Goal: Transaction & Acquisition: Purchase product/service

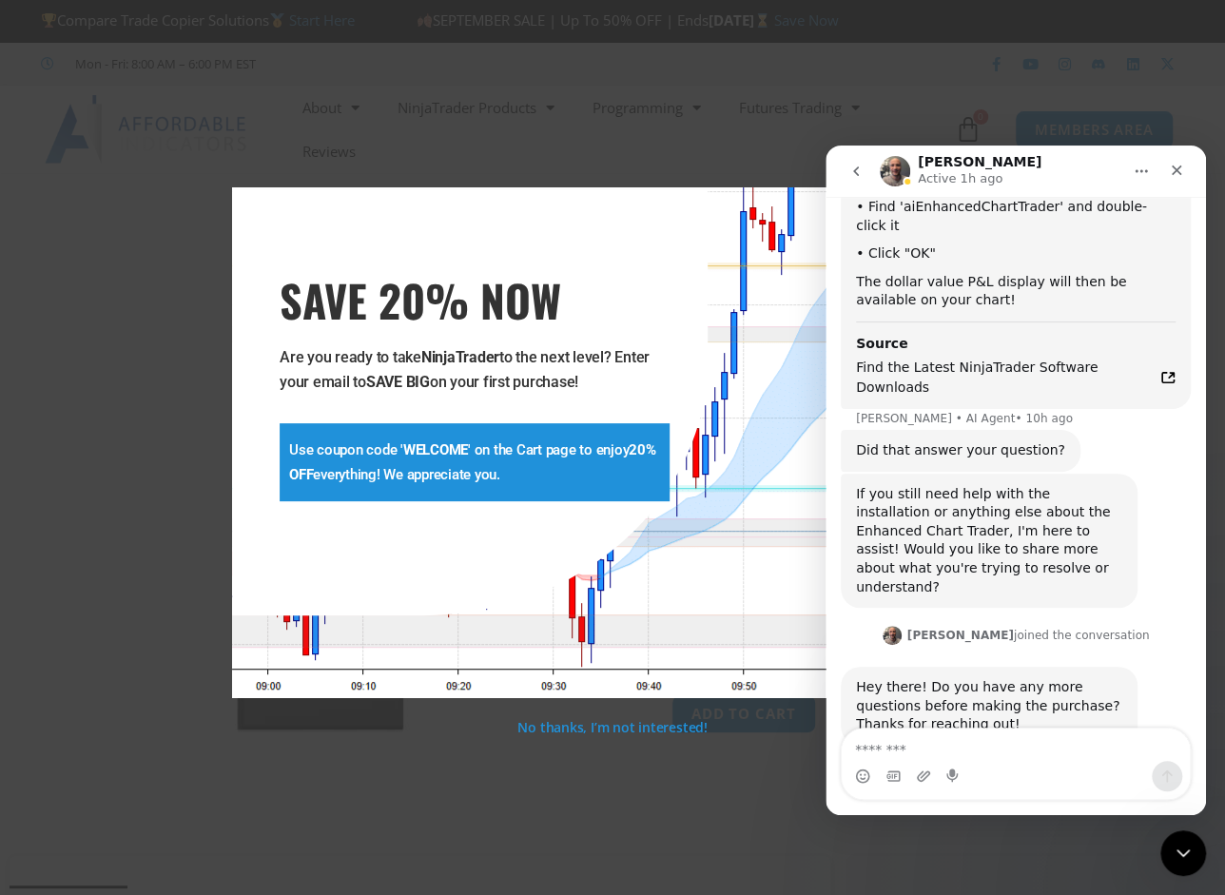
scroll to position [3927, 0]
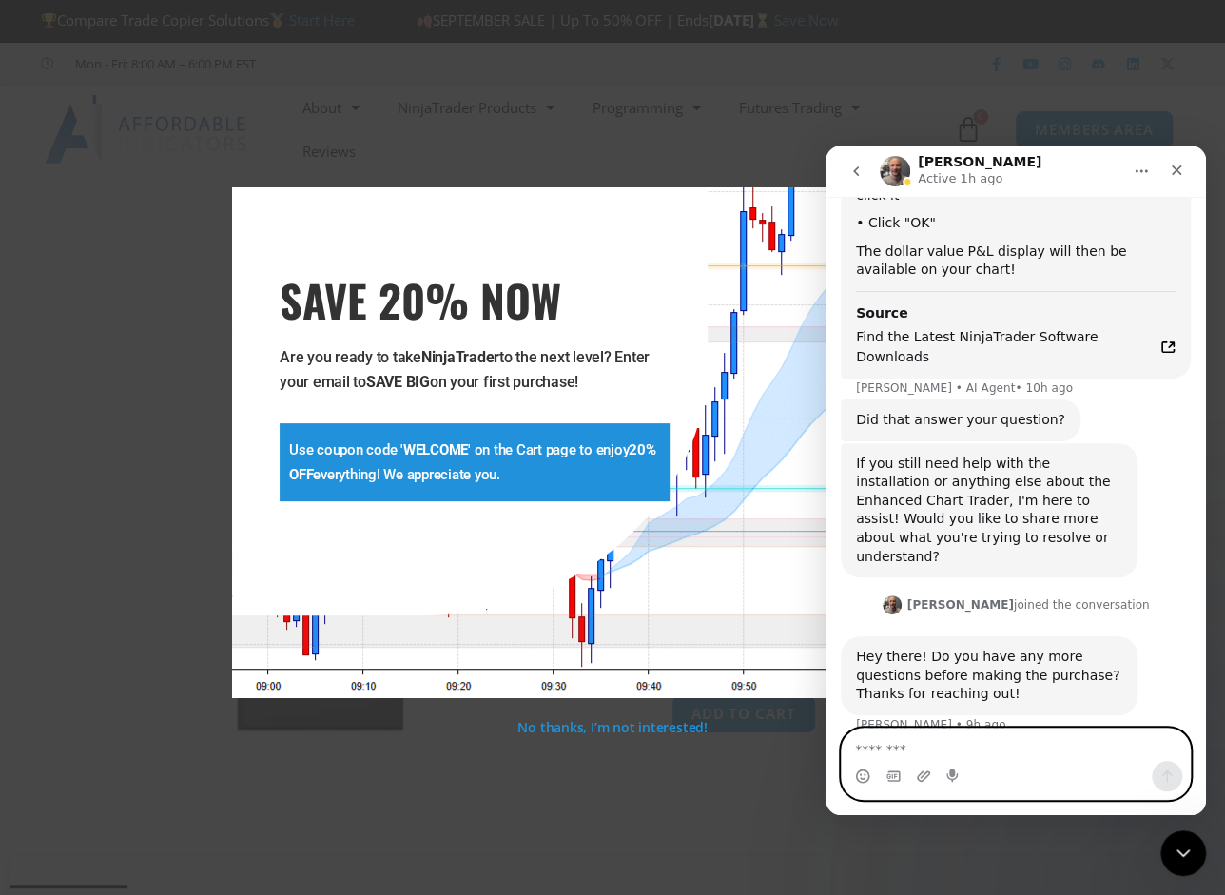
click at [1051, 760] on textarea "Message…" at bounding box center [1016, 745] width 348 height 32
click at [1061, 770] on div "Intercom messenger" at bounding box center [1016, 776] width 348 height 30
click at [861, 173] on icon "go back" at bounding box center [855, 171] width 15 height 15
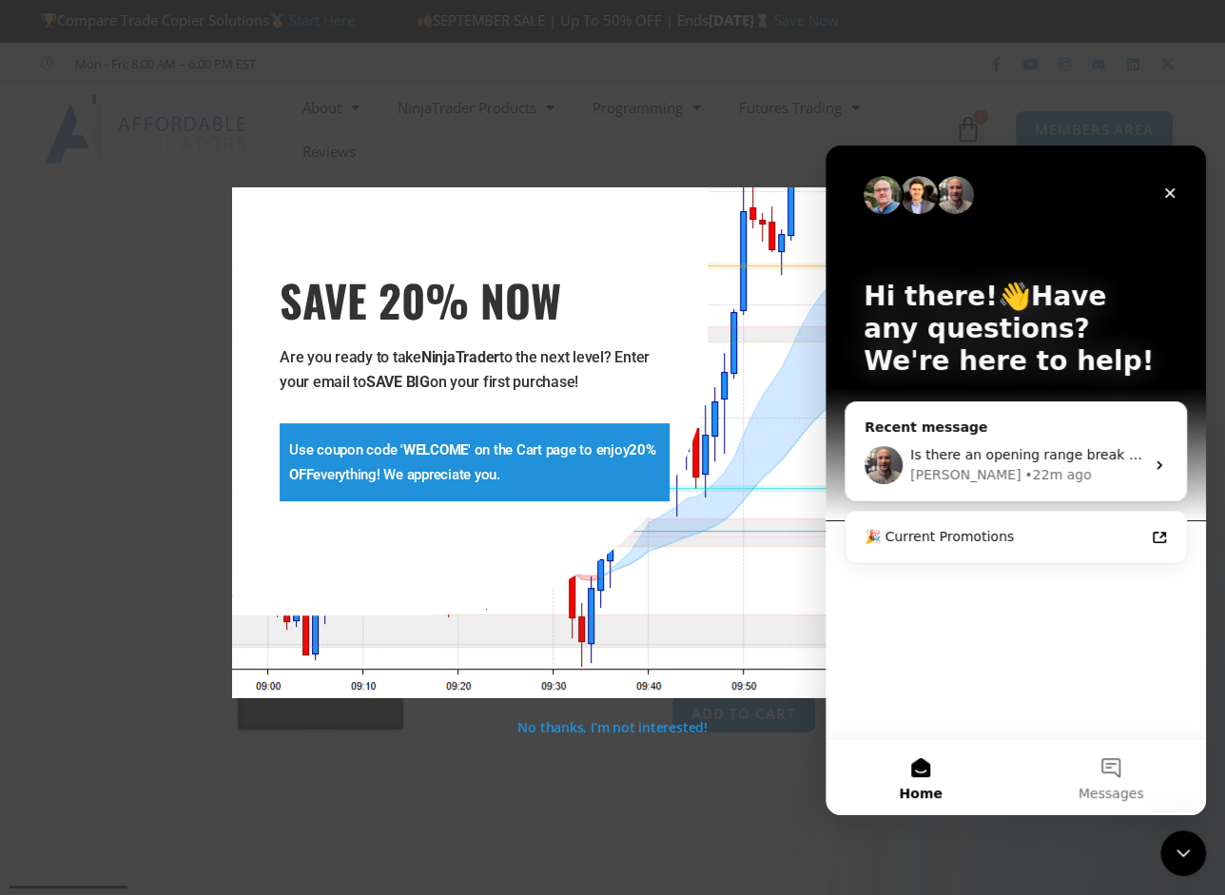
scroll to position [0, 0]
click at [1163, 193] on icon "Close" at bounding box center [1169, 192] width 15 height 15
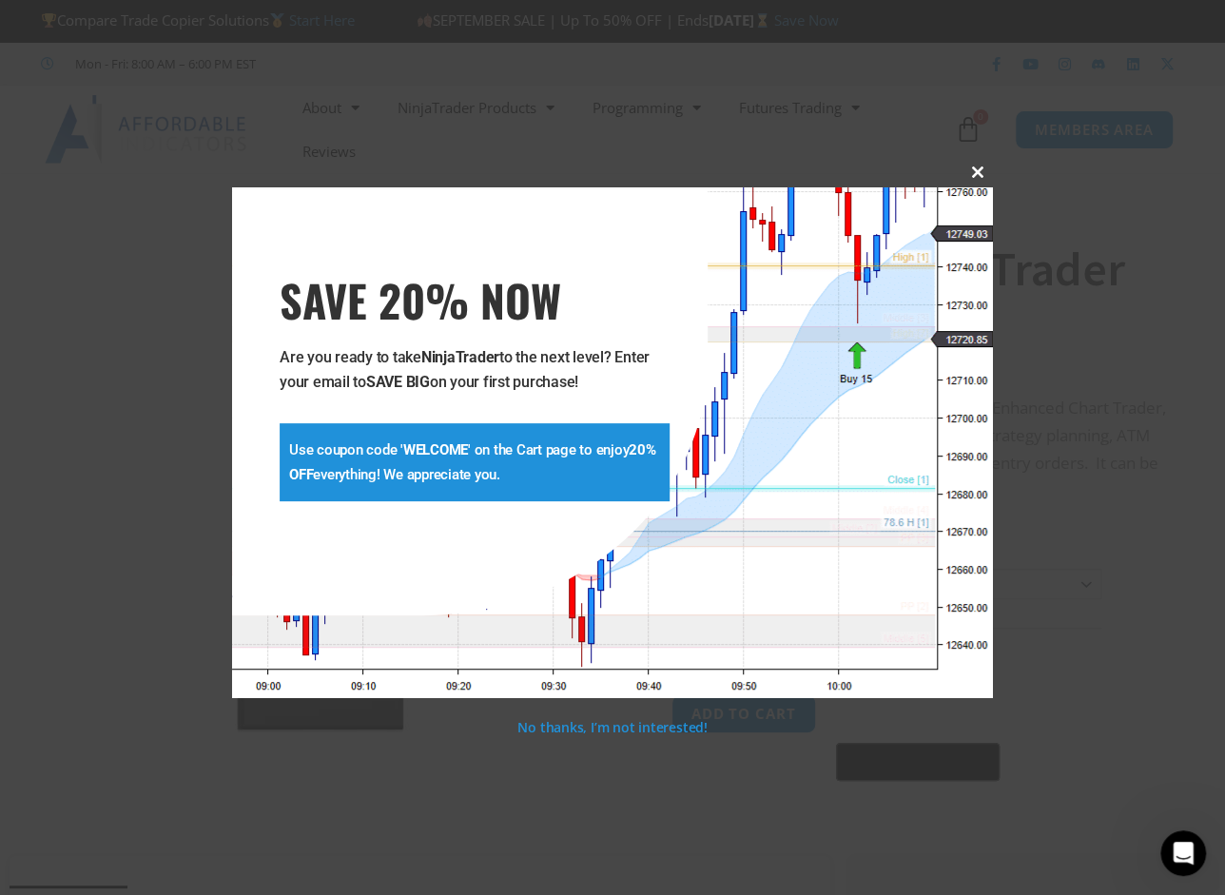
click at [974, 167] on span at bounding box center [978, 171] width 30 height 11
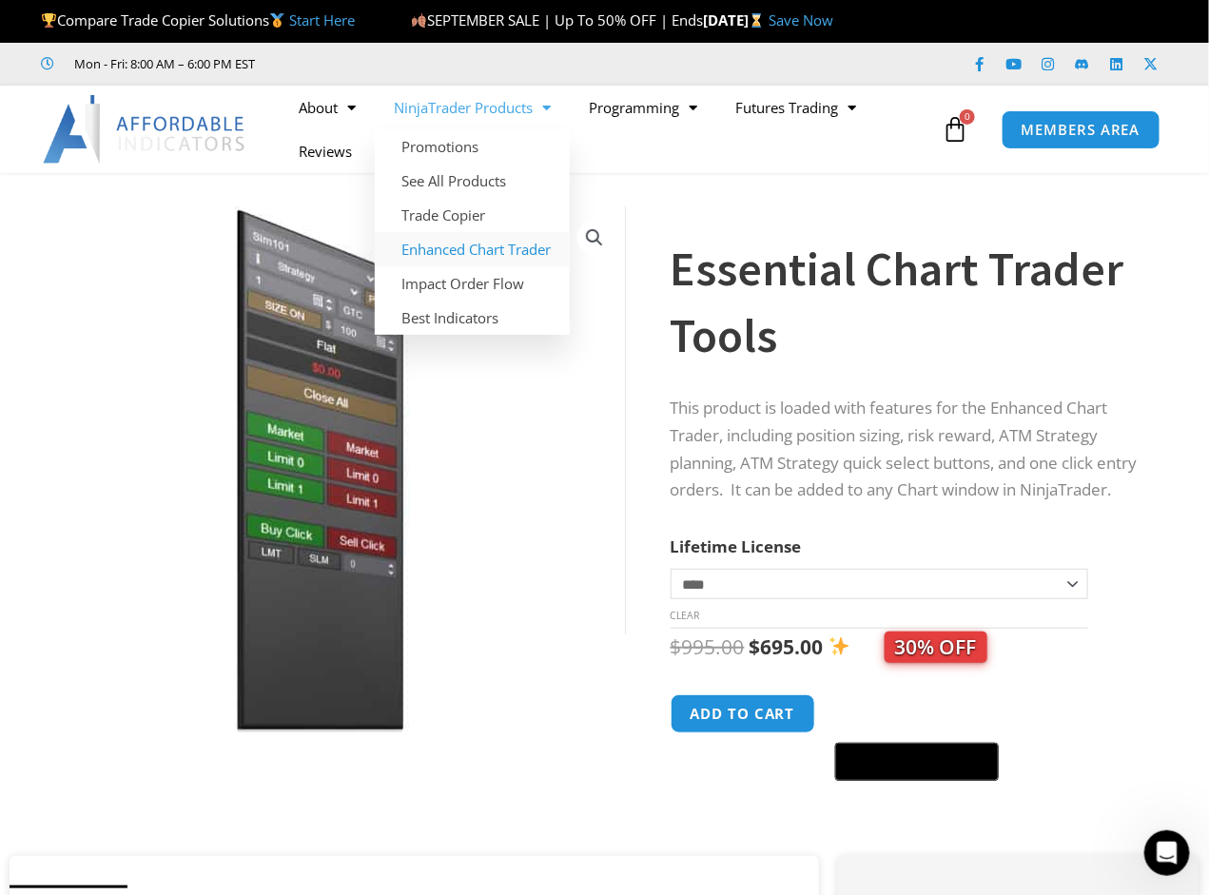
click at [529, 248] on link "Enhanced Chart Trader" at bounding box center [472, 249] width 195 height 34
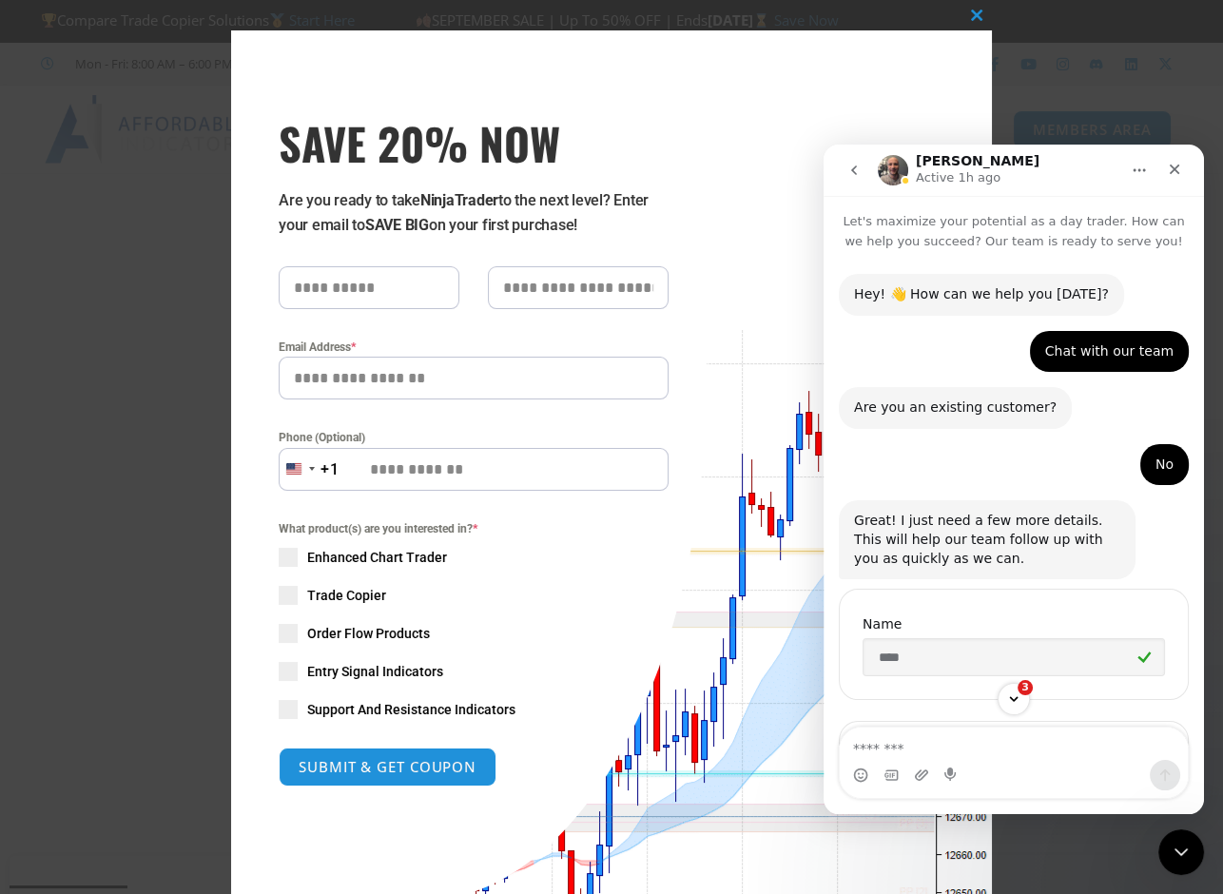
scroll to position [2, 0]
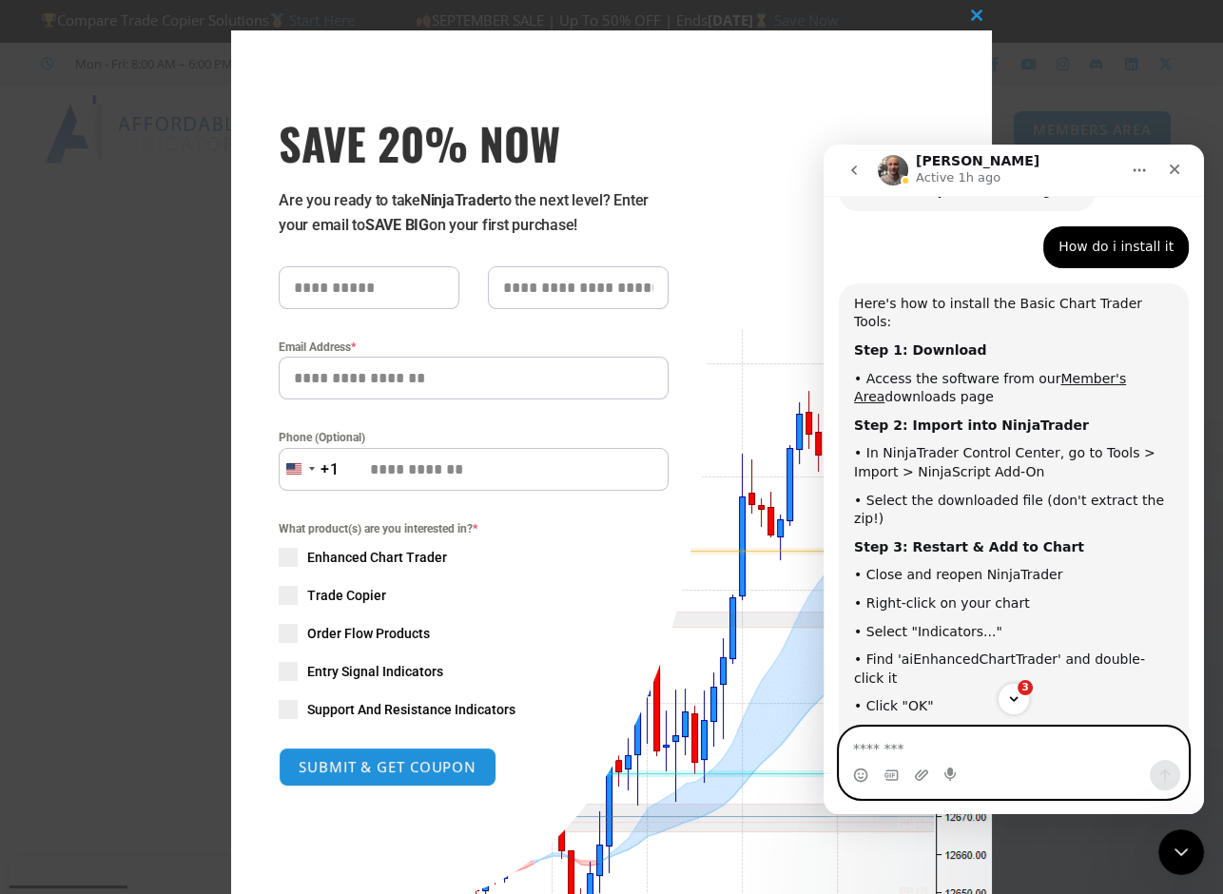
click at [909, 741] on textarea "Message…" at bounding box center [1014, 744] width 348 height 32
type textarea "**********"
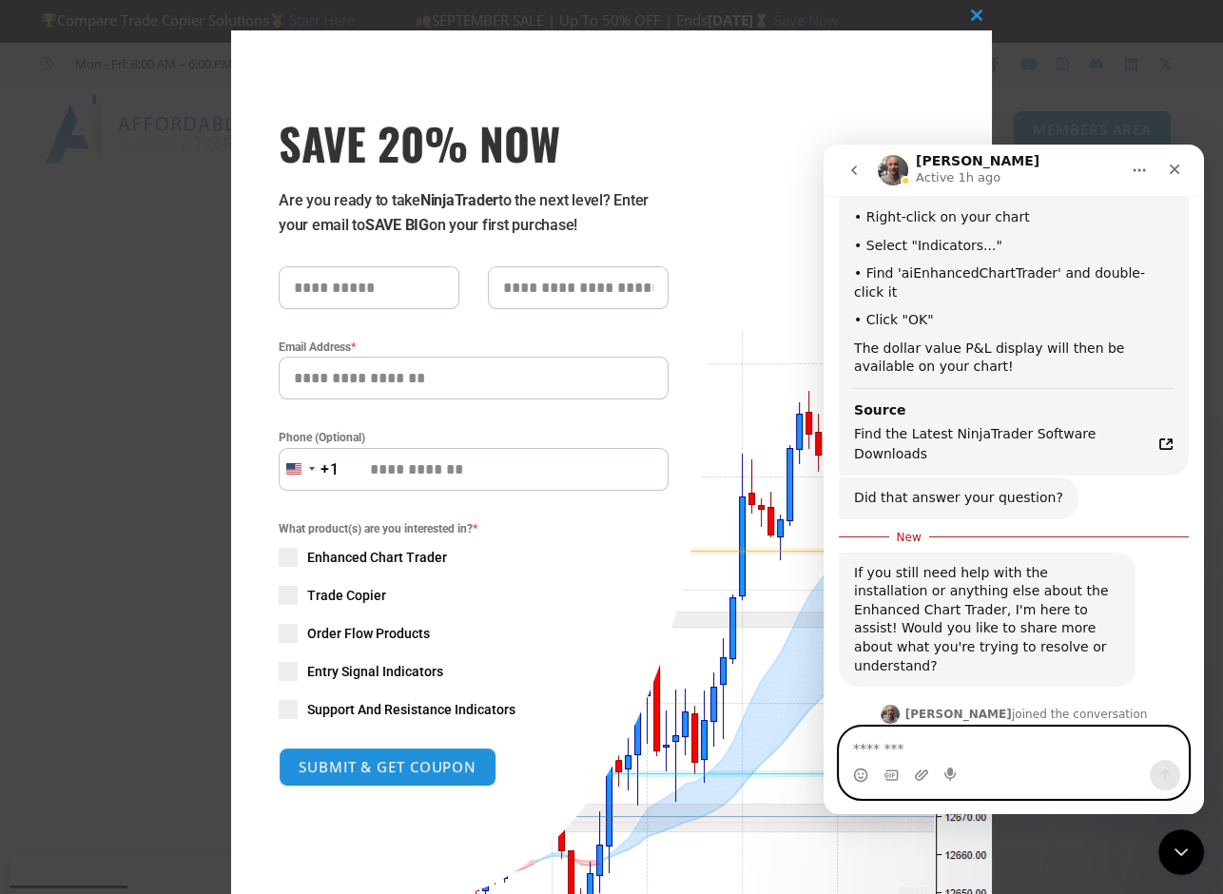
scroll to position [3878, 0]
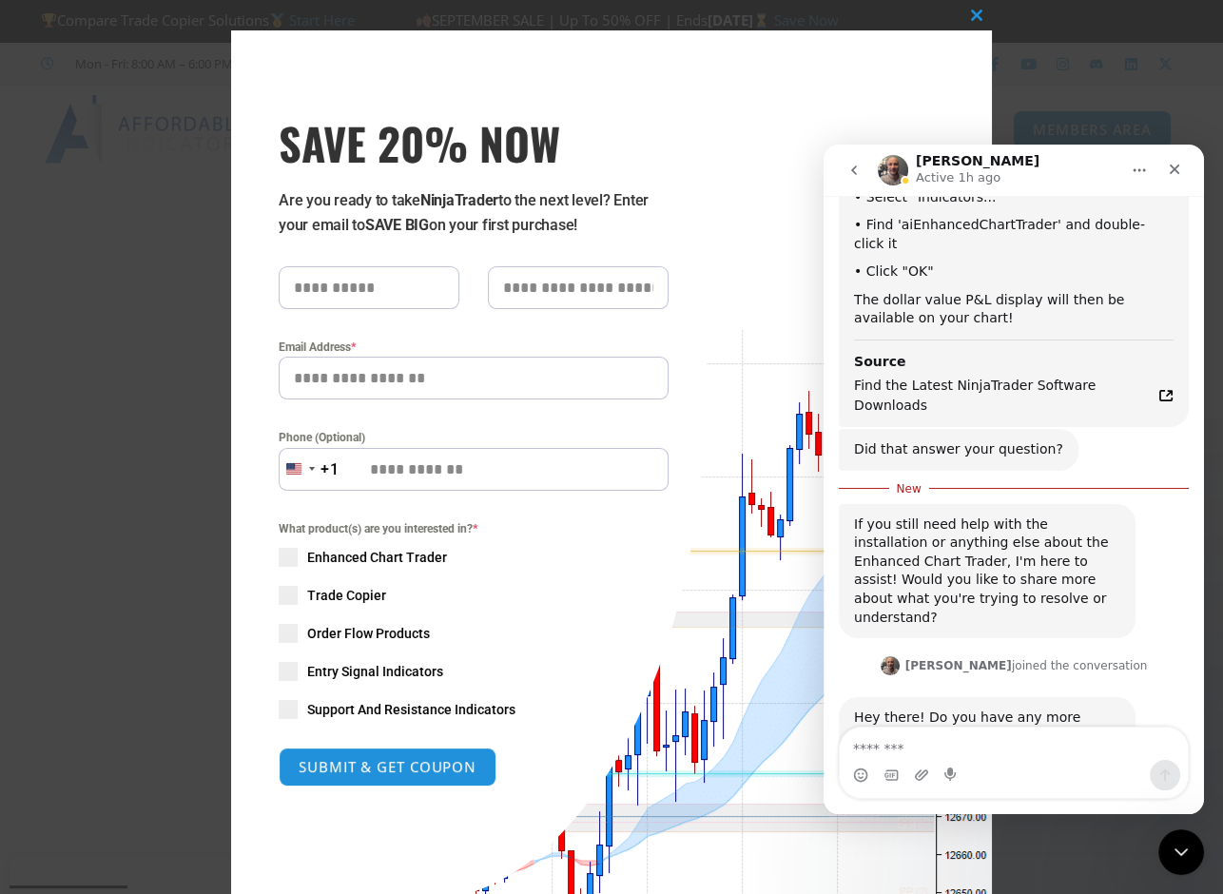
click at [850, 178] on button "go back" at bounding box center [854, 170] width 36 height 36
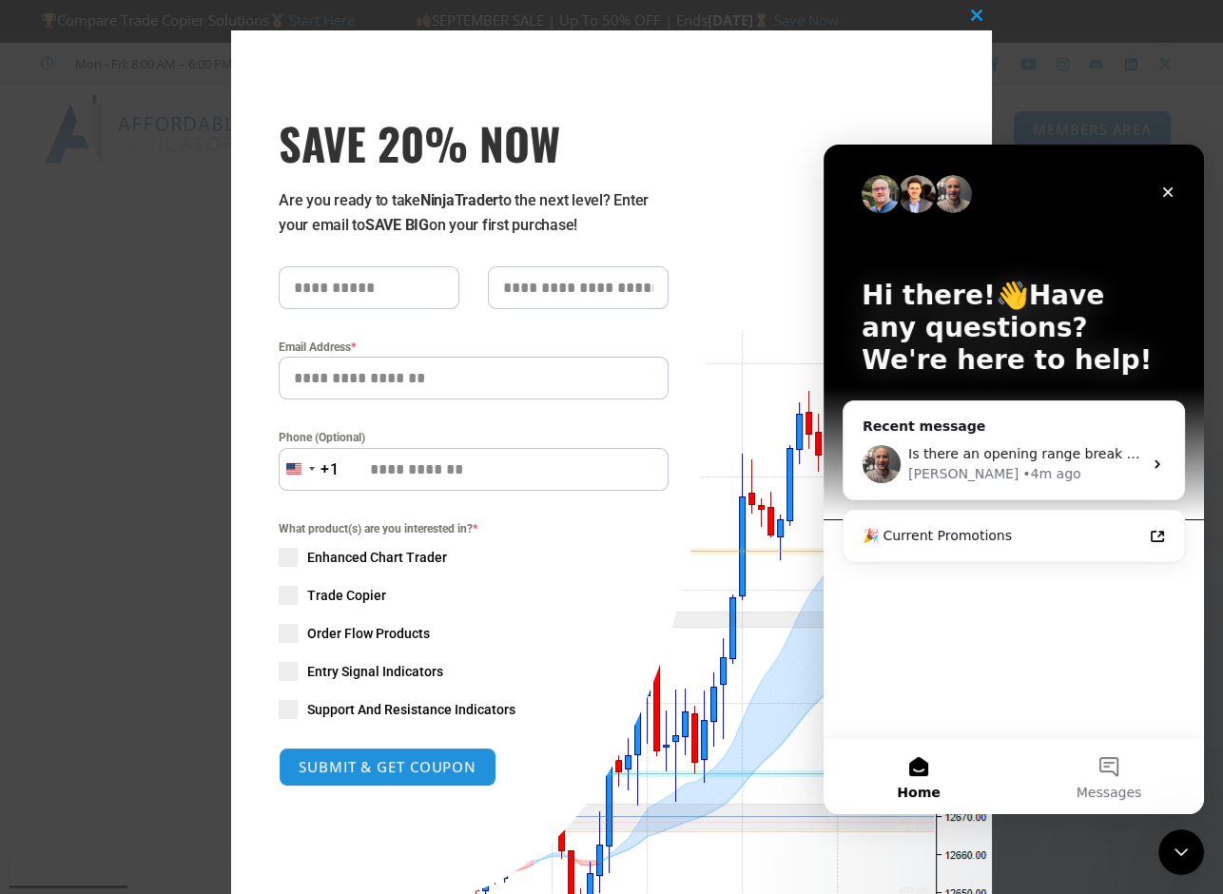
scroll to position [0, 0]
click at [1120, 767] on button "Messages" at bounding box center [1109, 776] width 190 height 76
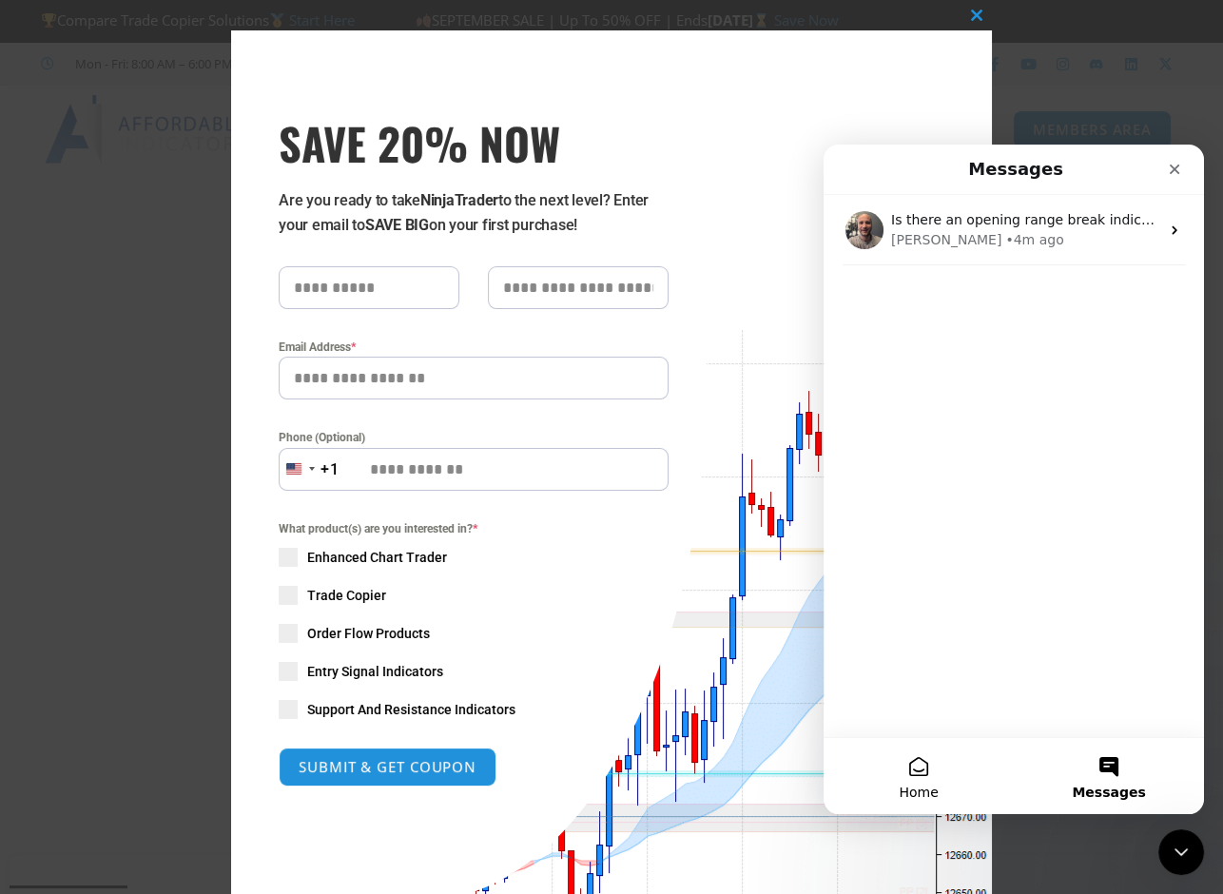
click at [924, 775] on button "Home" at bounding box center [919, 776] width 190 height 76
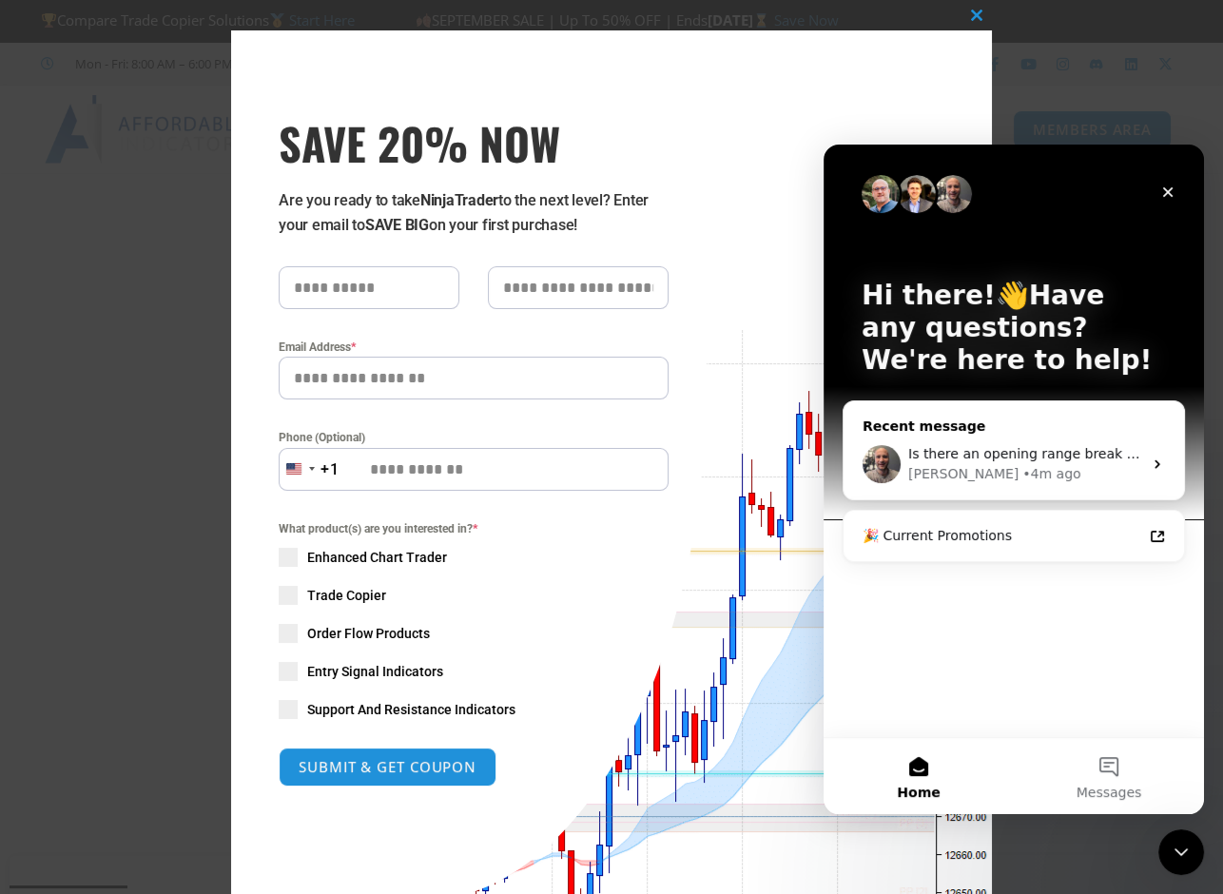
click at [983, 450] on span "Is there an opening range break indicator" at bounding box center [1046, 453] width 277 height 15
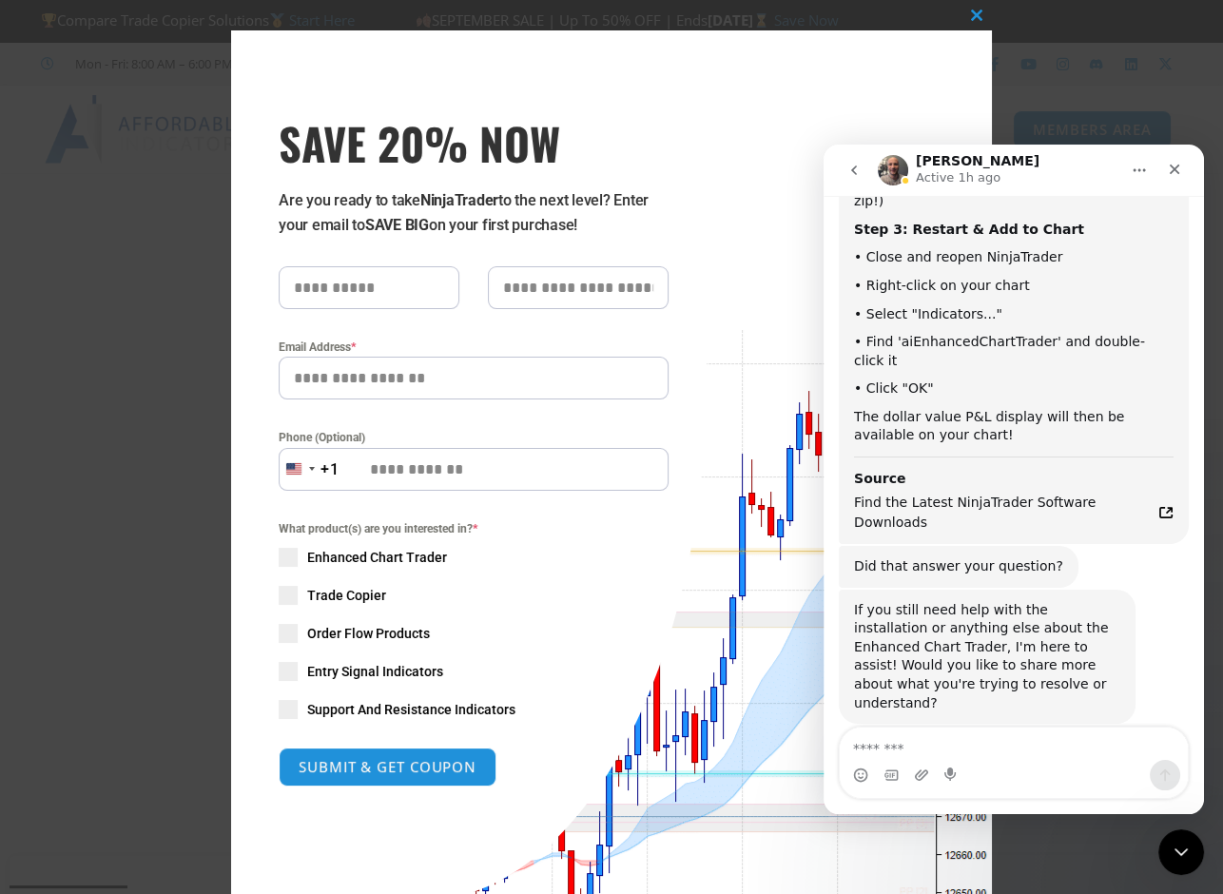
scroll to position [3846, 0]
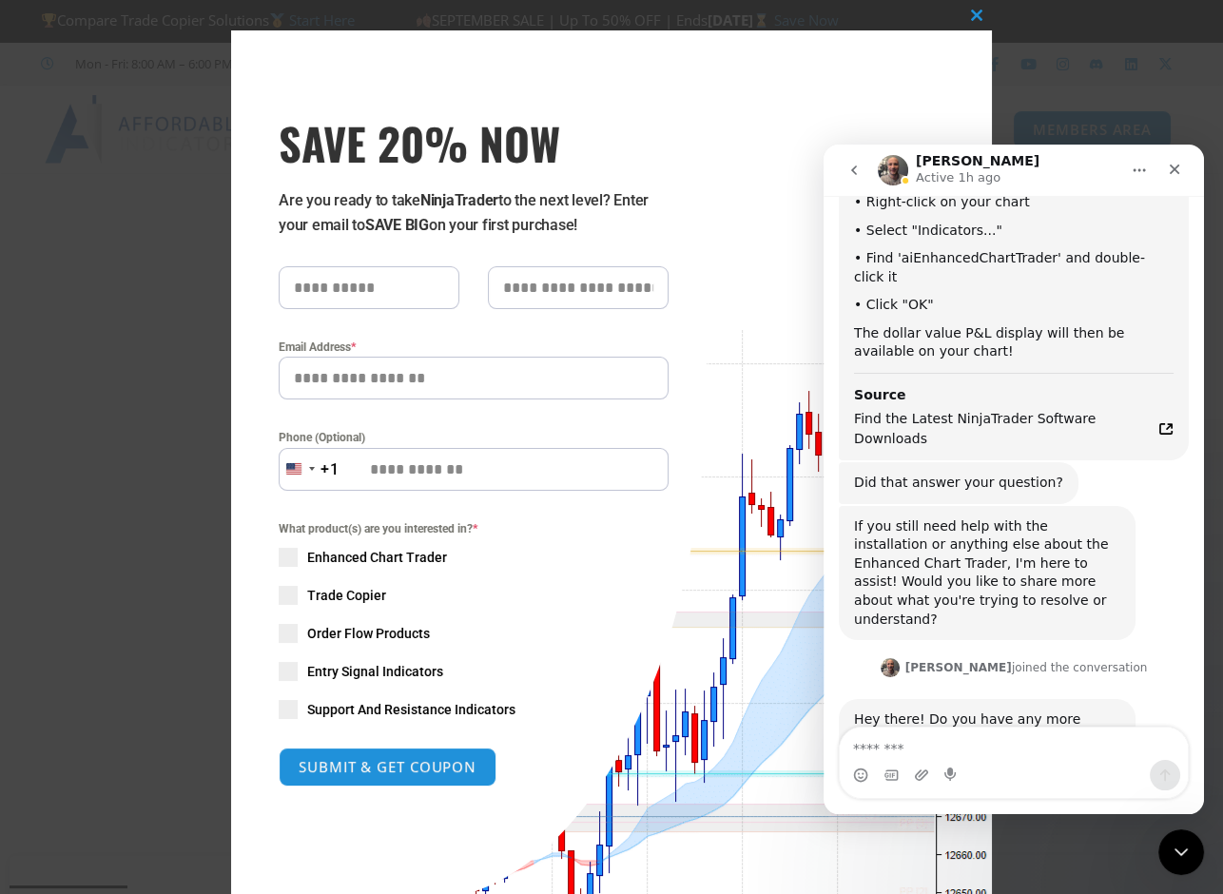
click at [1003, 849] on div "Is there an opening range break indicator" at bounding box center [1040, 867] width 266 height 37
copy div "Is there an opening range break indicator"
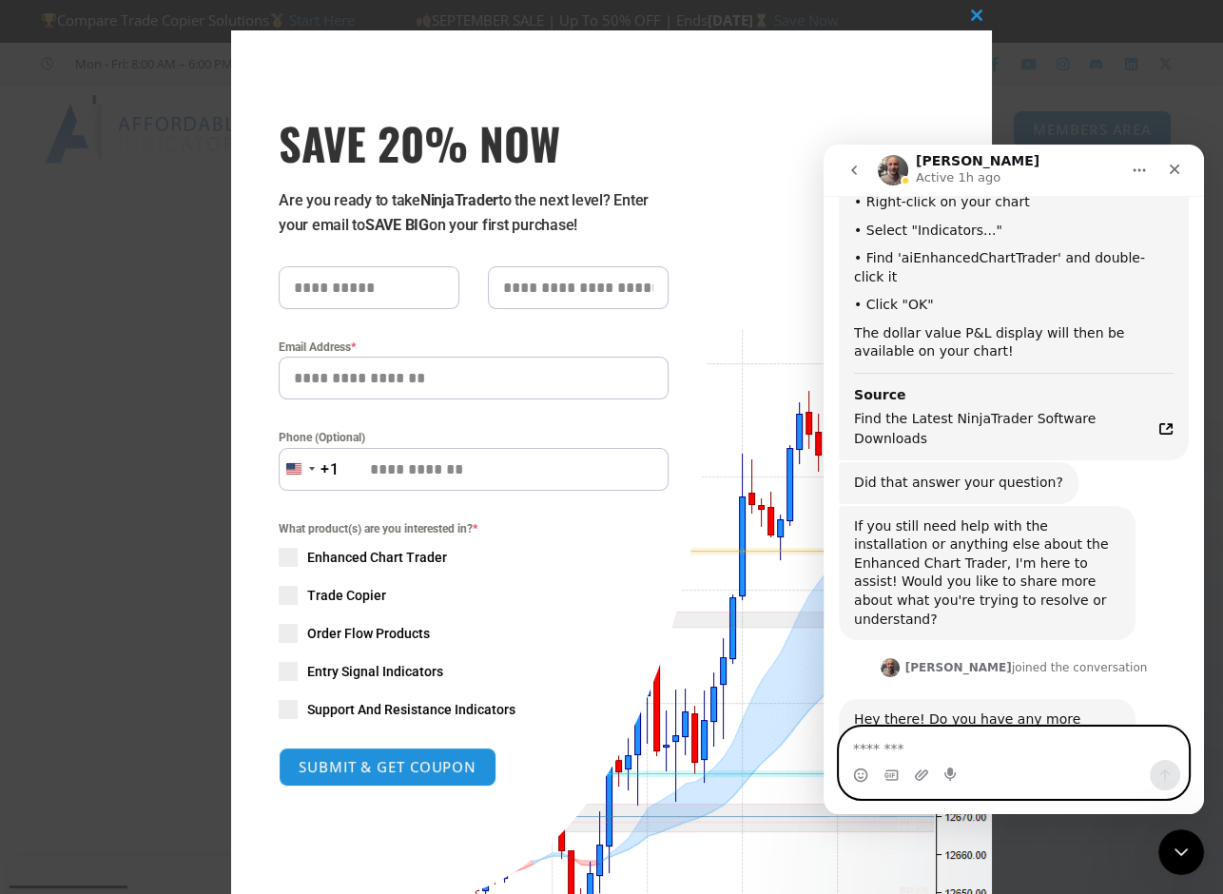
click at [896, 748] on textarea "Message…" at bounding box center [1014, 744] width 348 height 32
paste textarea "**********"
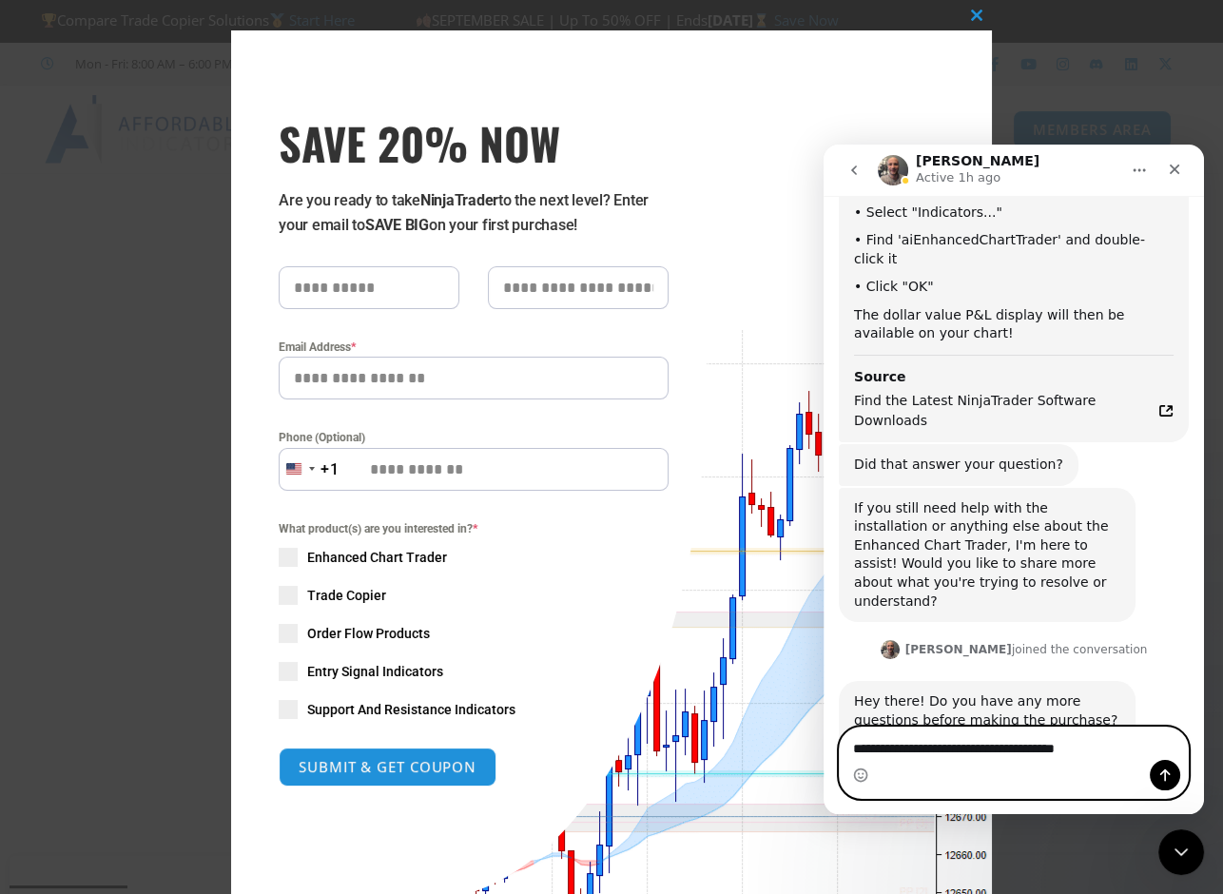
type textarea "**********"
click at [1165, 775] on icon "Send a message…" at bounding box center [1165, 775] width 10 height 12
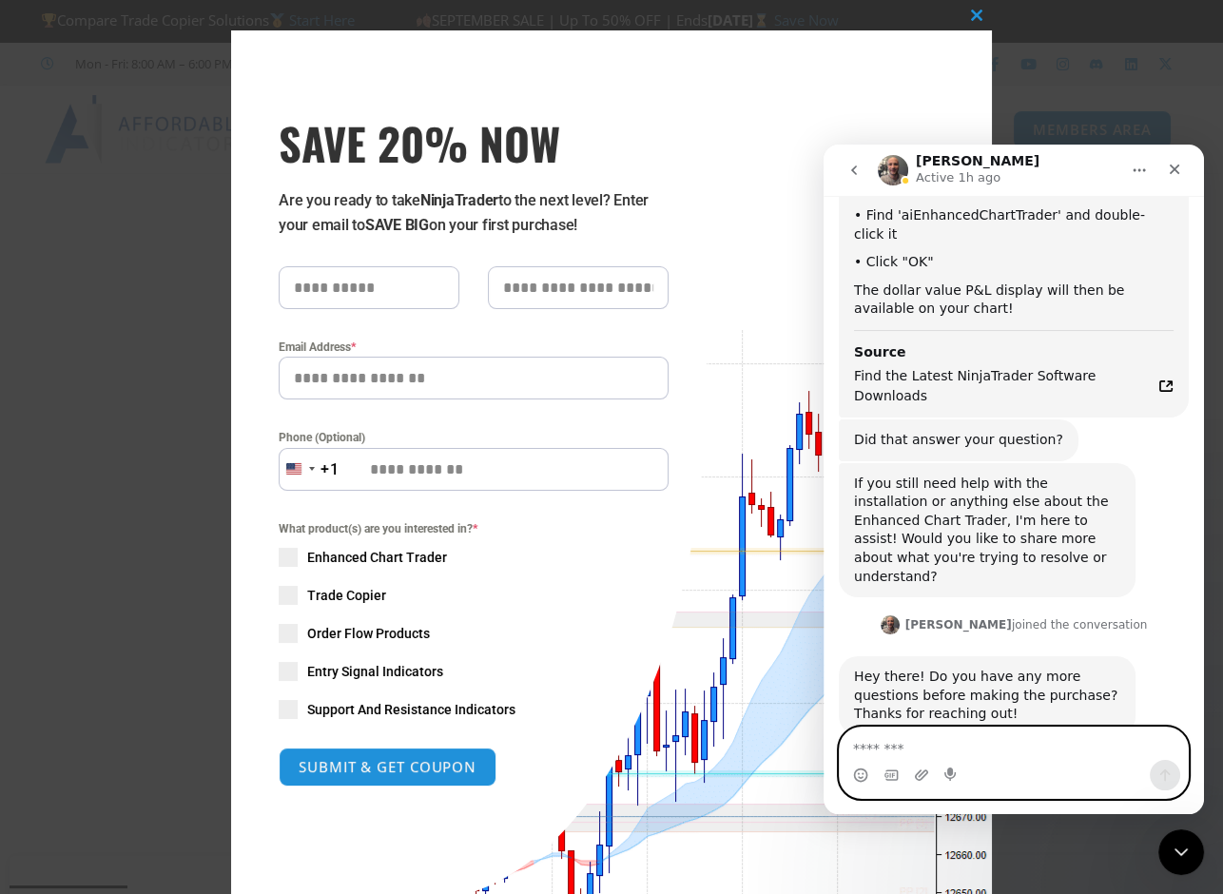
scroll to position [3908, 0]
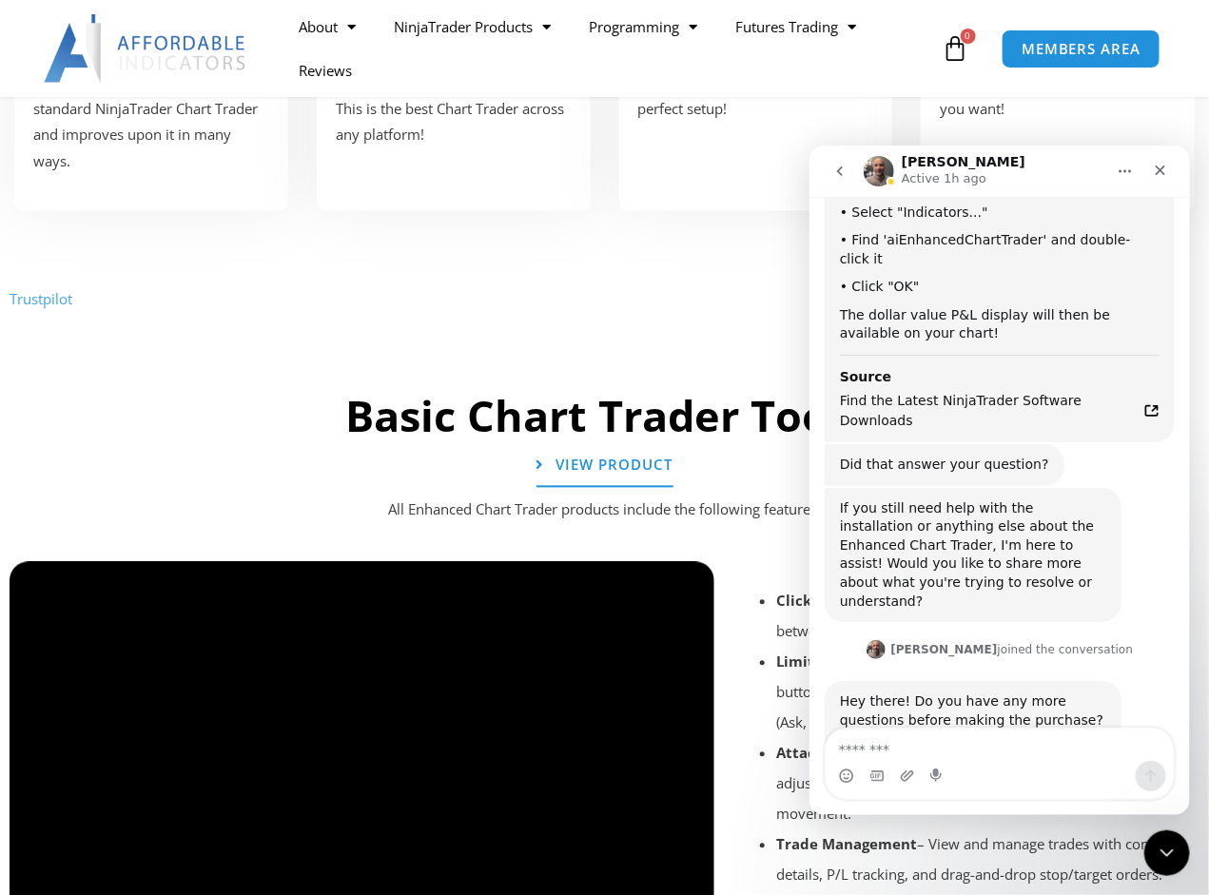
scroll to position [3908, 0]
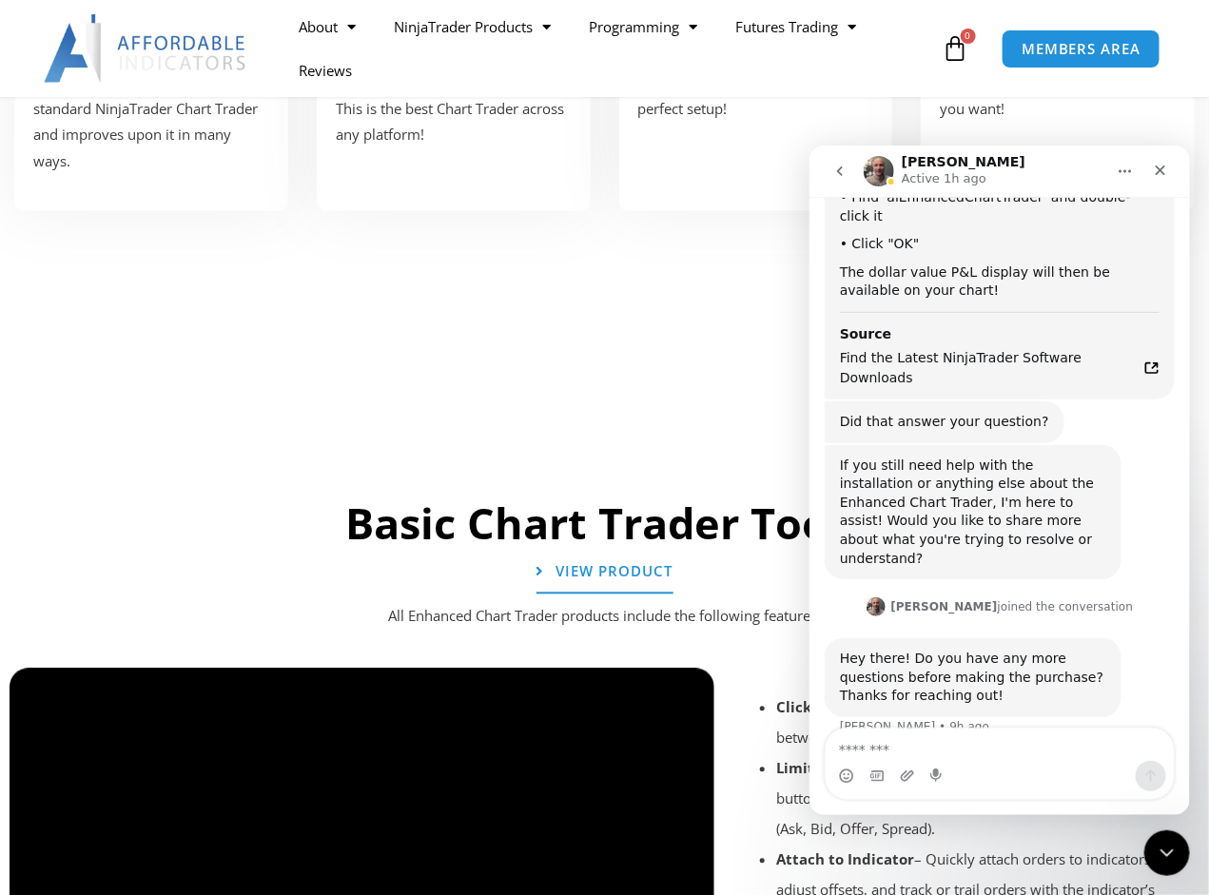
click at [832, 172] on icon "go back" at bounding box center [838, 170] width 15 height 15
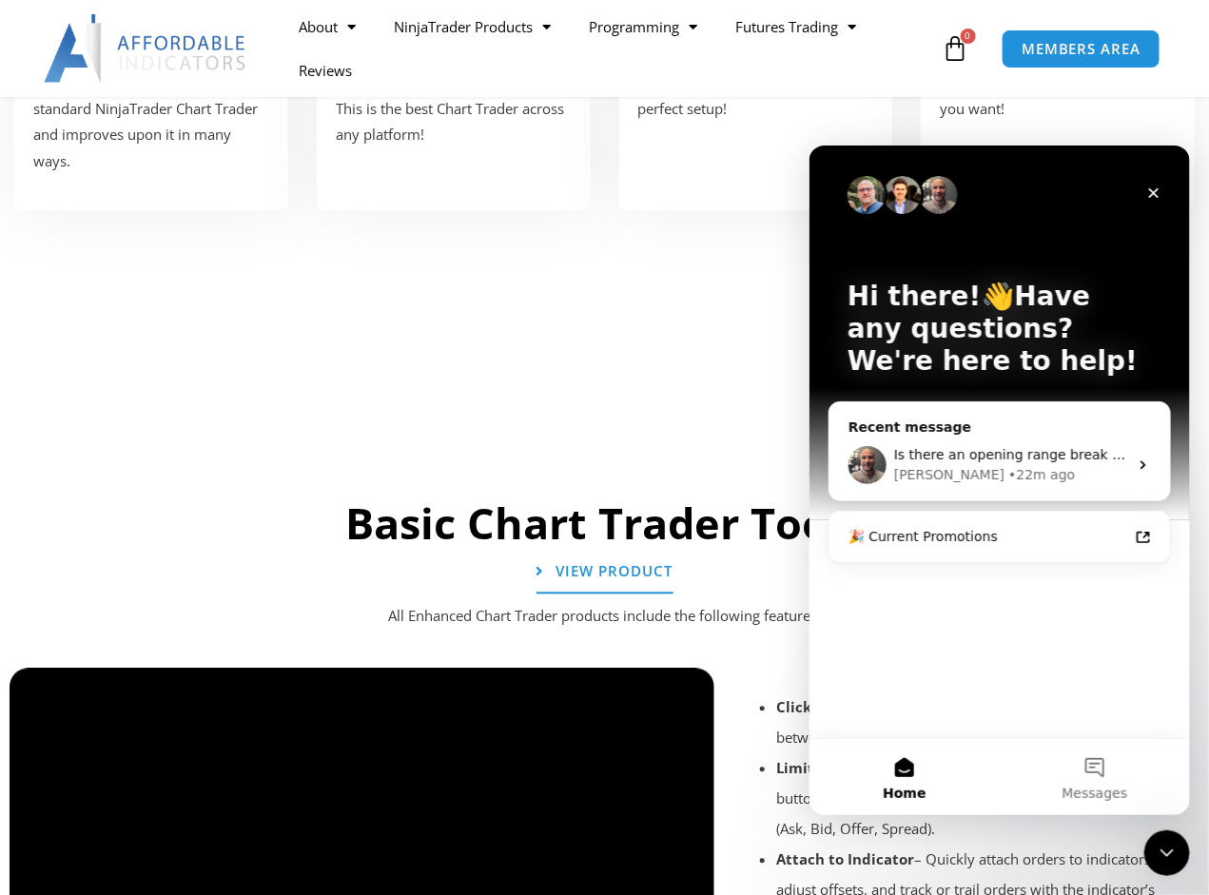
scroll to position [0, 0]
click at [1145, 193] on icon "Close" at bounding box center [1152, 192] width 15 height 15
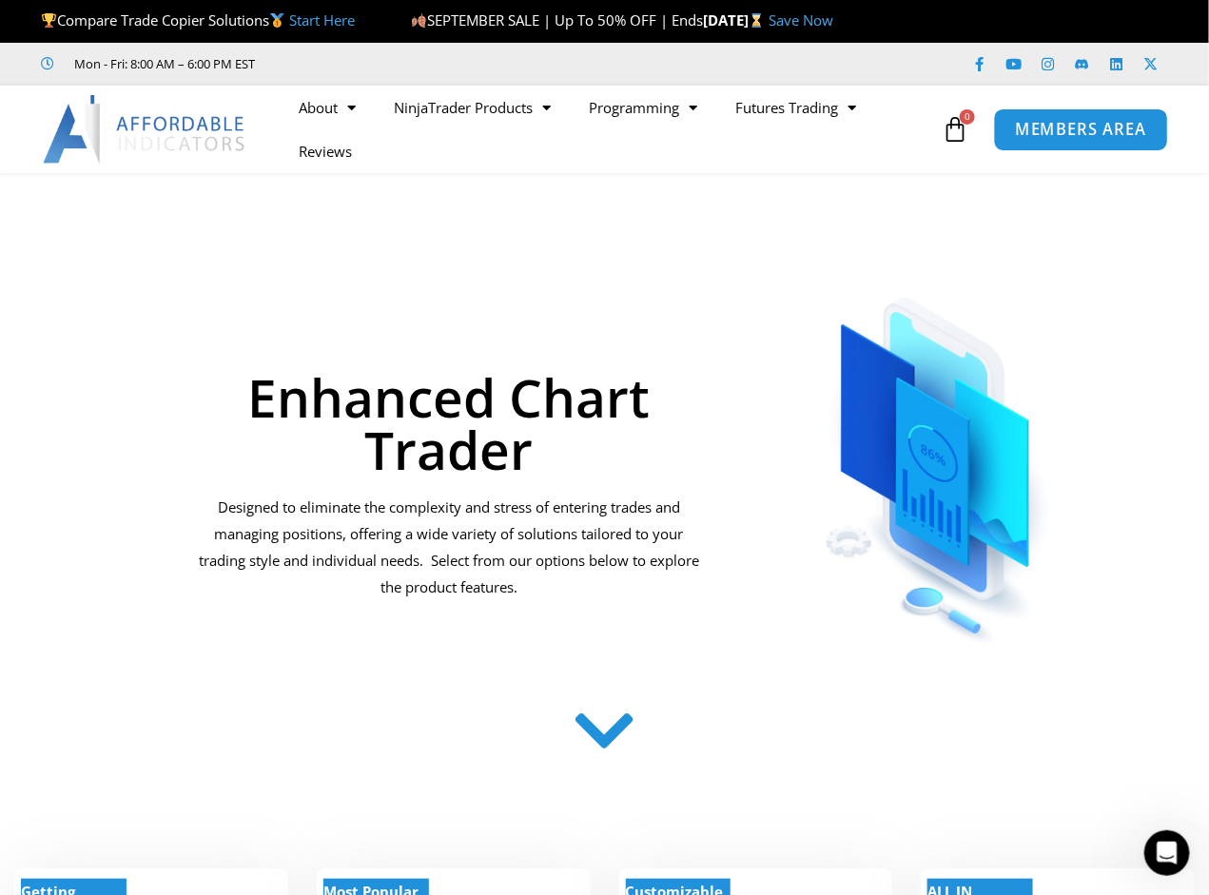
click at [1069, 130] on span "MEMBERS AREA" at bounding box center [1081, 130] width 130 height 16
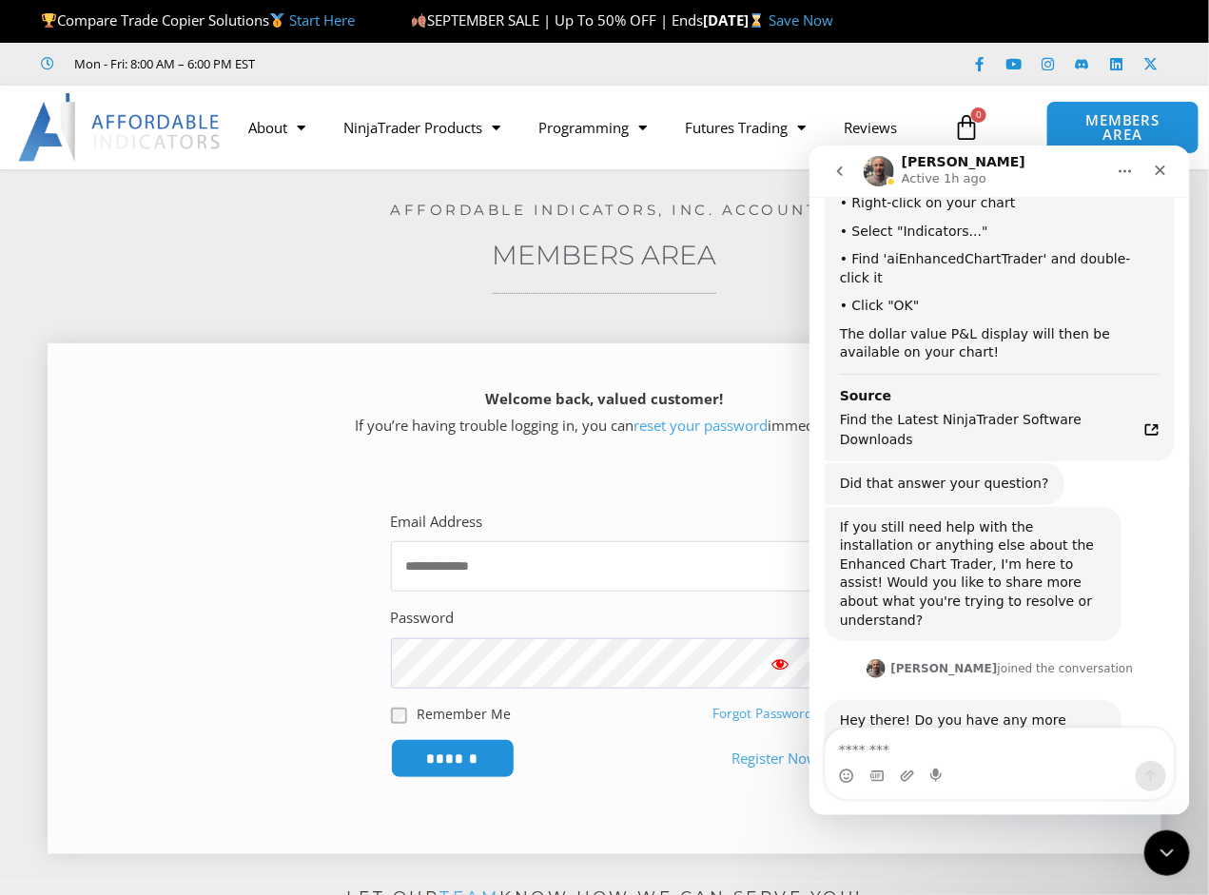
scroll to position [3908, 0]
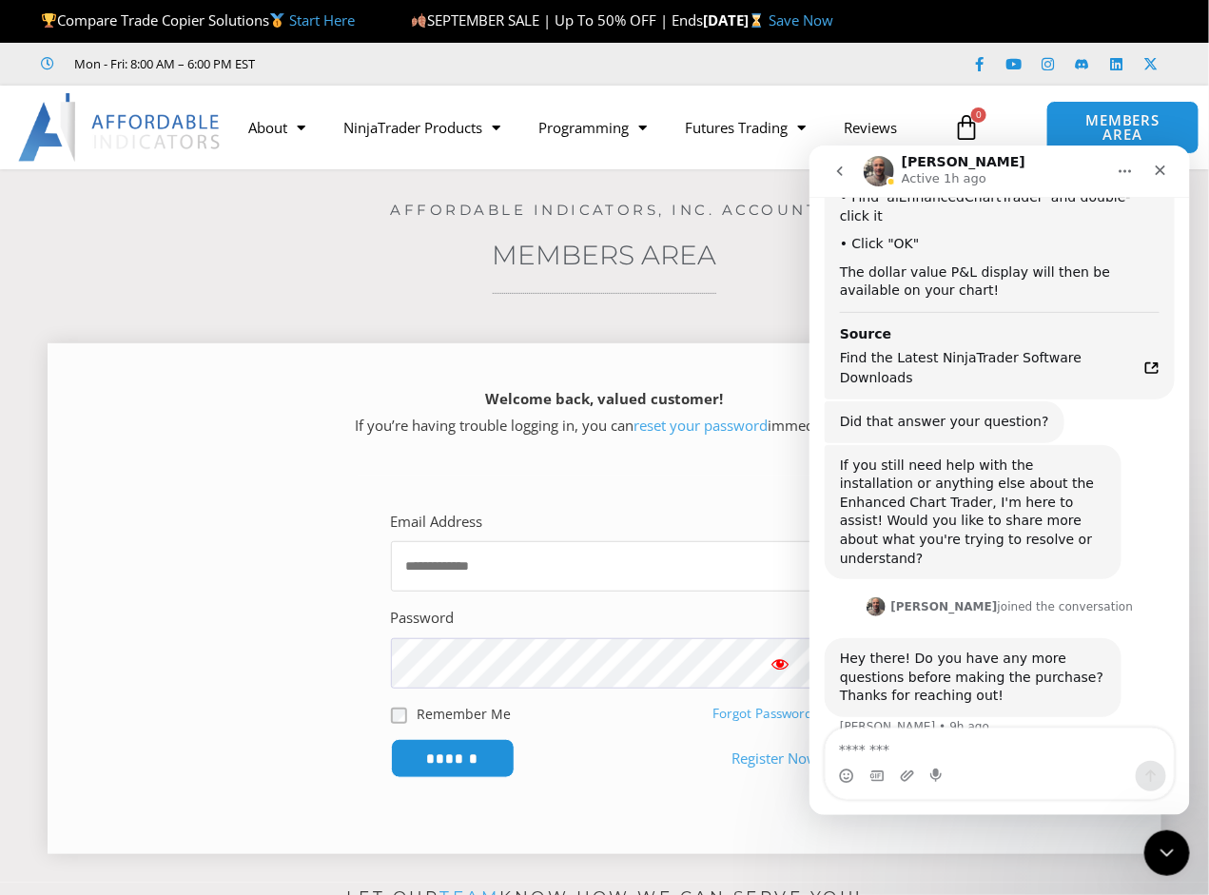
click at [546, 570] on input "Email Address" at bounding box center [605, 566] width 428 height 50
click at [842, 161] on button "go back" at bounding box center [839, 170] width 36 height 36
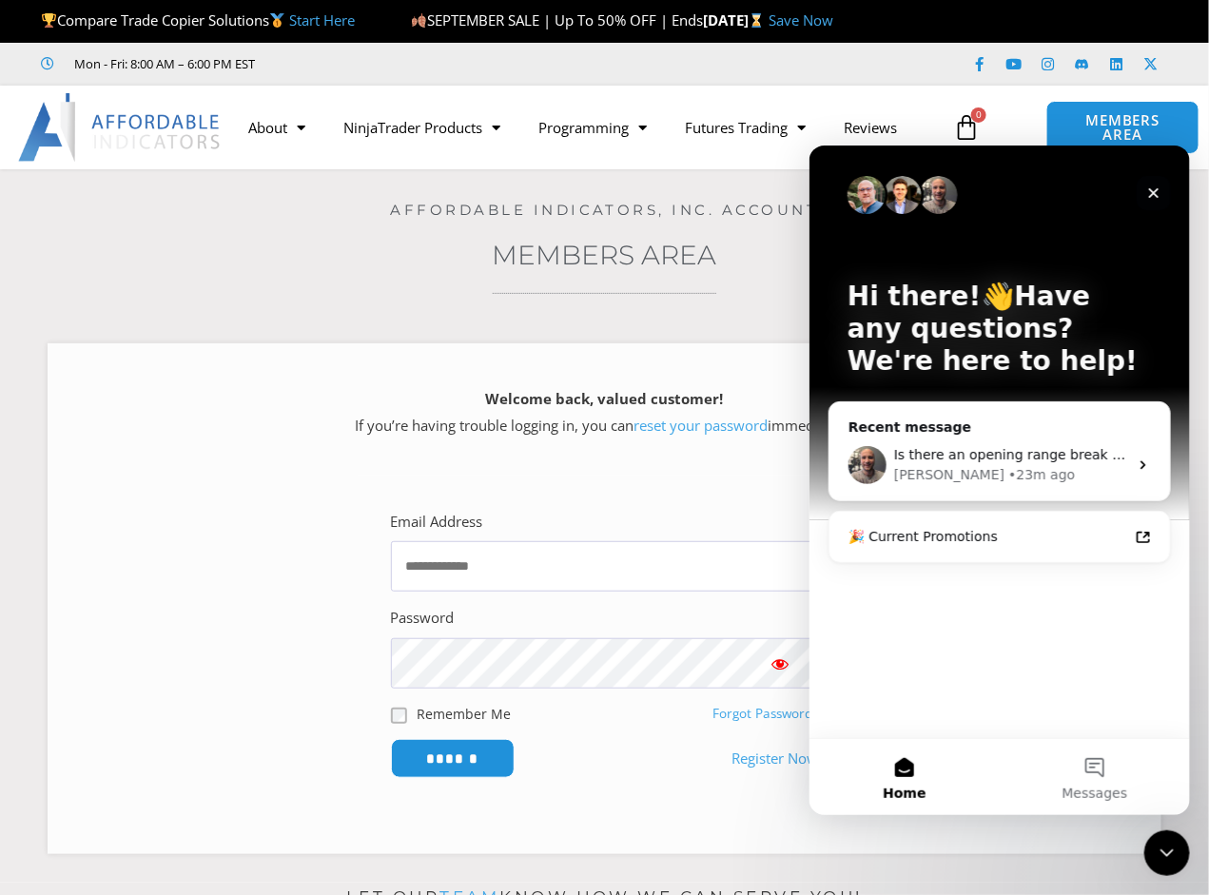
click at [1152, 192] on icon "Close" at bounding box center [1153, 192] width 10 height 10
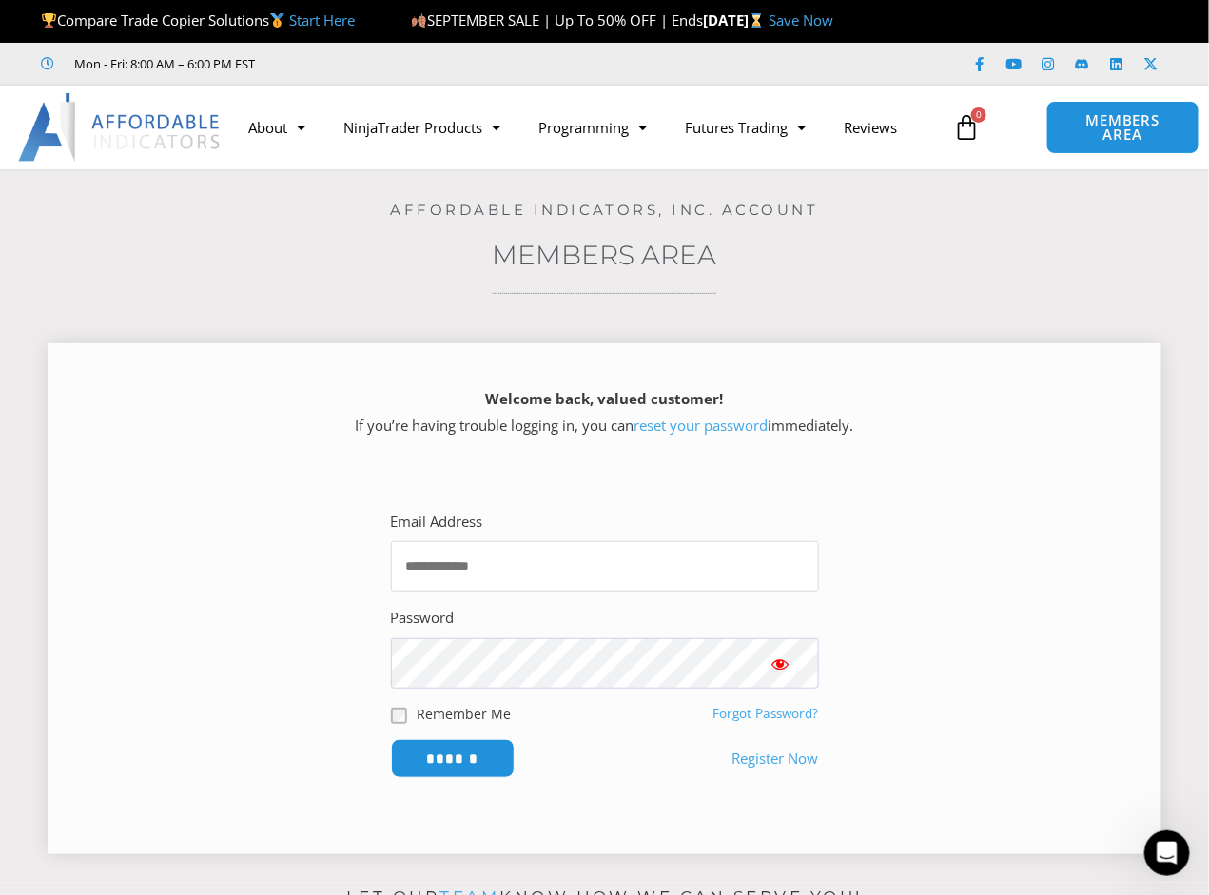
click at [477, 559] on input "Email Address" at bounding box center [605, 566] width 428 height 50
click at [778, 761] on link "Register Now" at bounding box center [775, 759] width 87 height 27
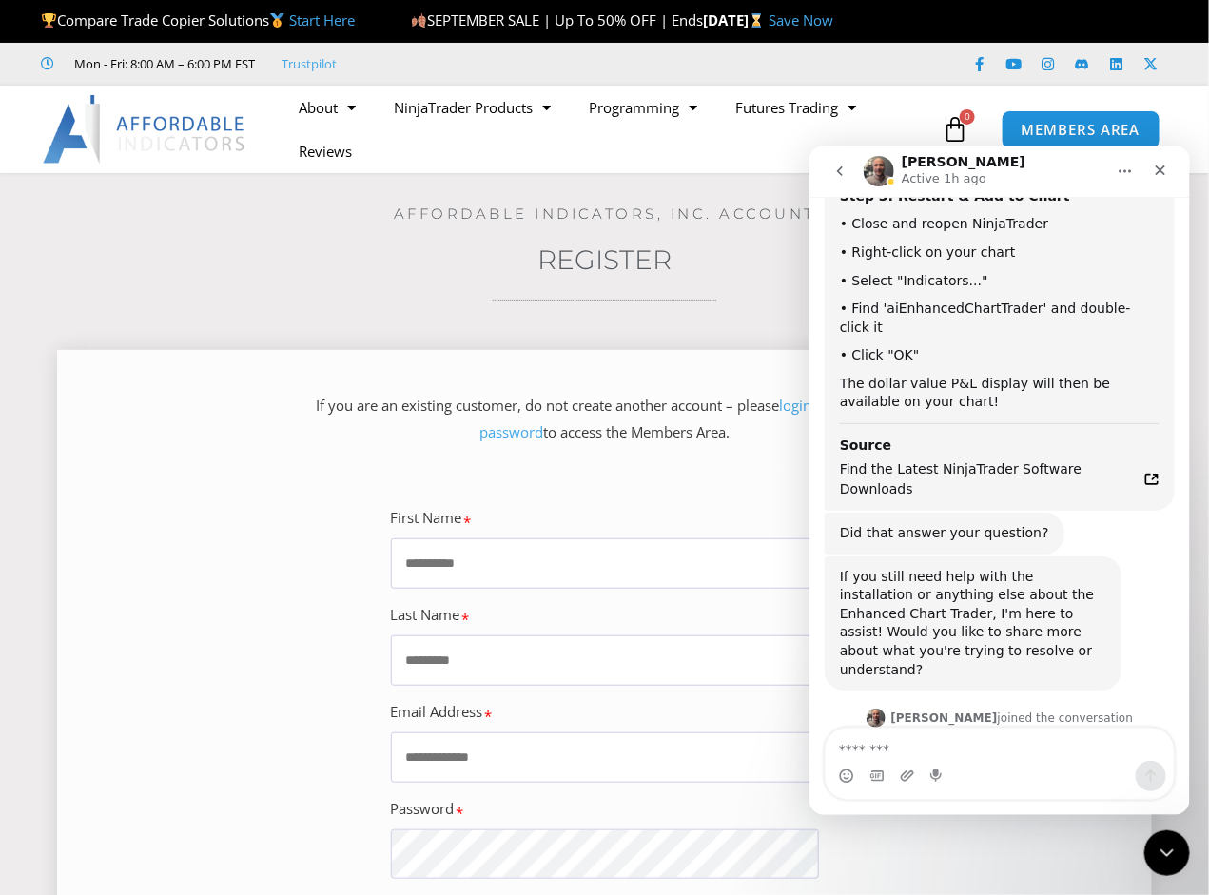
click at [478, 633] on div "Last Name" at bounding box center [605, 644] width 428 height 84
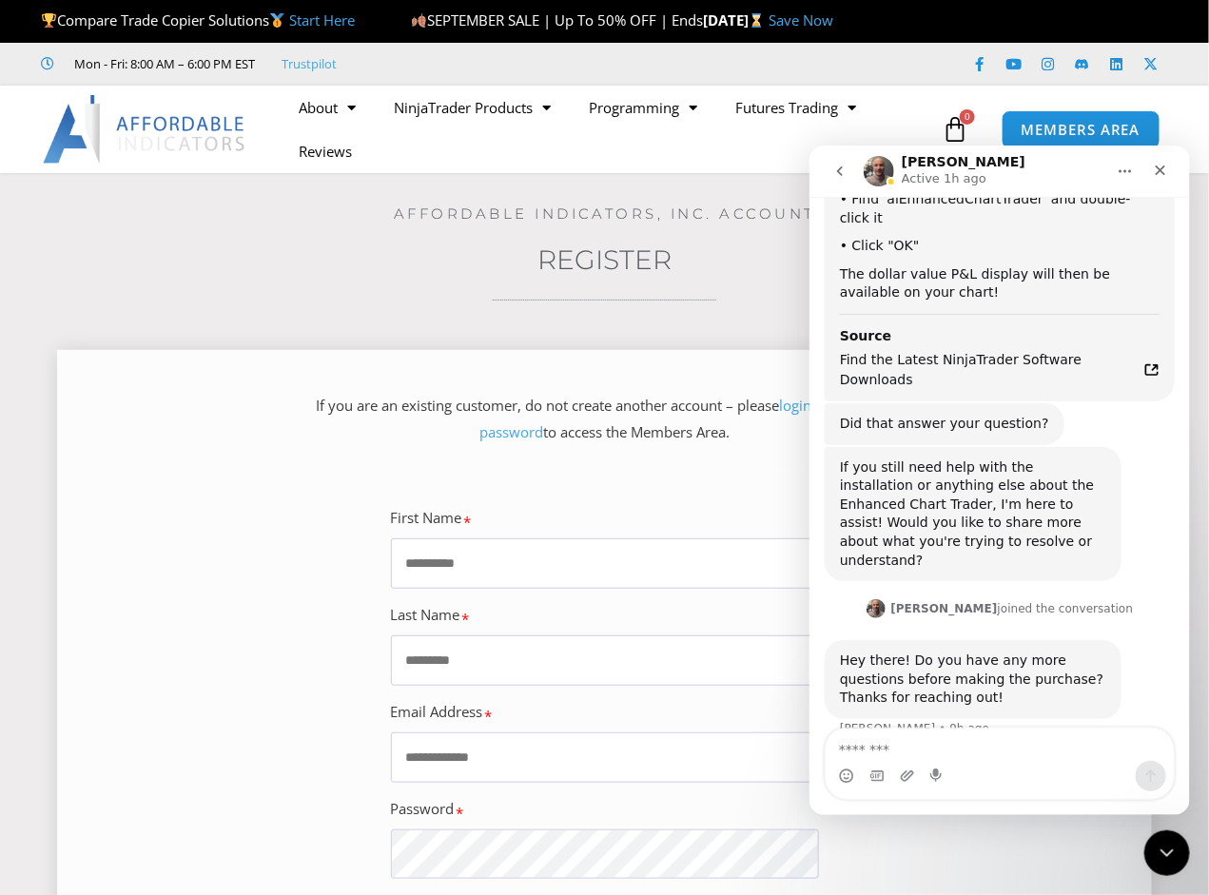
scroll to position [3908, 0]
click at [446, 652] on input "Last Name" at bounding box center [605, 660] width 428 height 50
click at [447, 571] on input "First Name" at bounding box center [605, 563] width 428 height 50
type input "****"
click at [459, 653] on input "Last Name" at bounding box center [605, 660] width 428 height 50
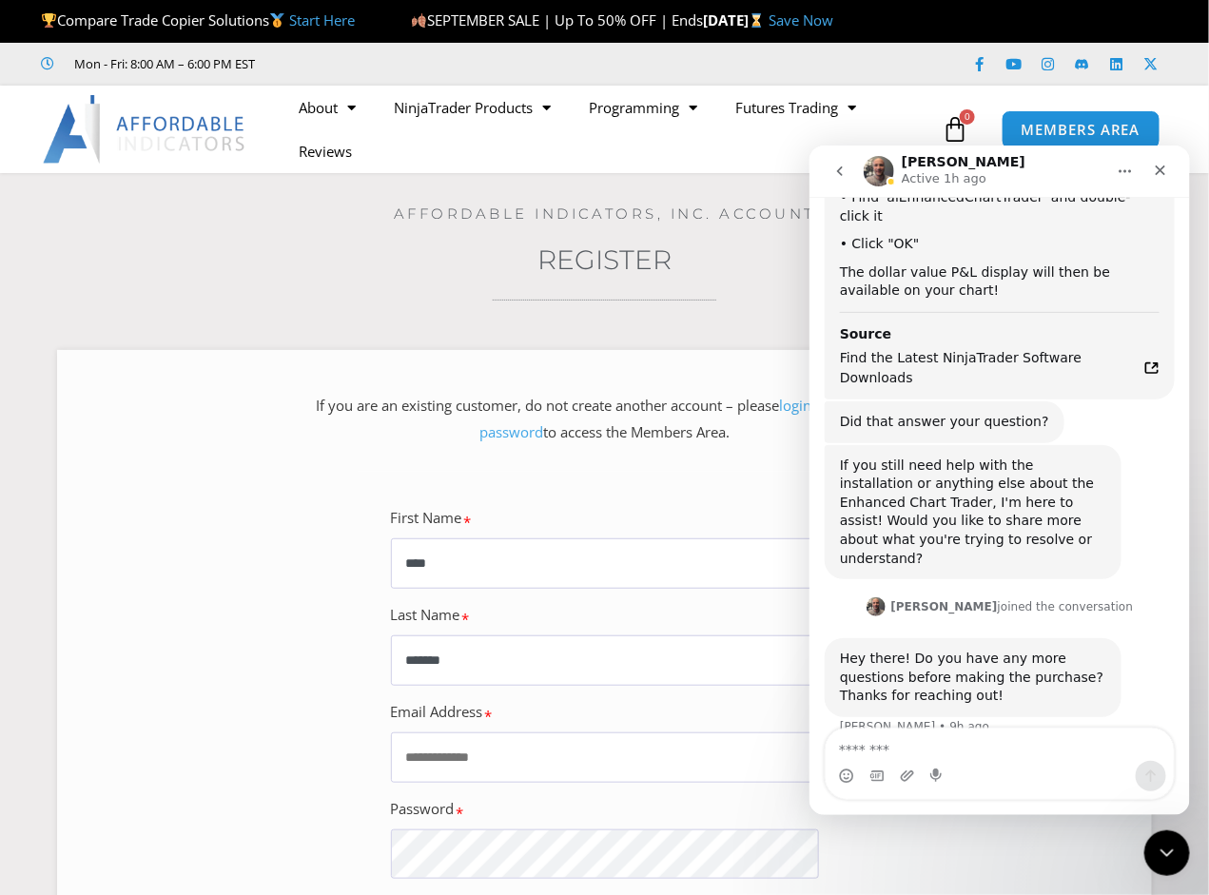
type input "*******"
click at [1124, 166] on icon "Home" at bounding box center [1124, 170] width 15 height 15
click at [1064, 166] on div "Joel Active 1h ago" at bounding box center [984, 170] width 242 height 33
drag, startPoint x: 1165, startPoint y: 841, endPoint x: 1146, endPoint y: 839, distance: 19.1
click at [1161, 837] on div "Close Intercom Messenger" at bounding box center [1164, 850] width 46 height 46
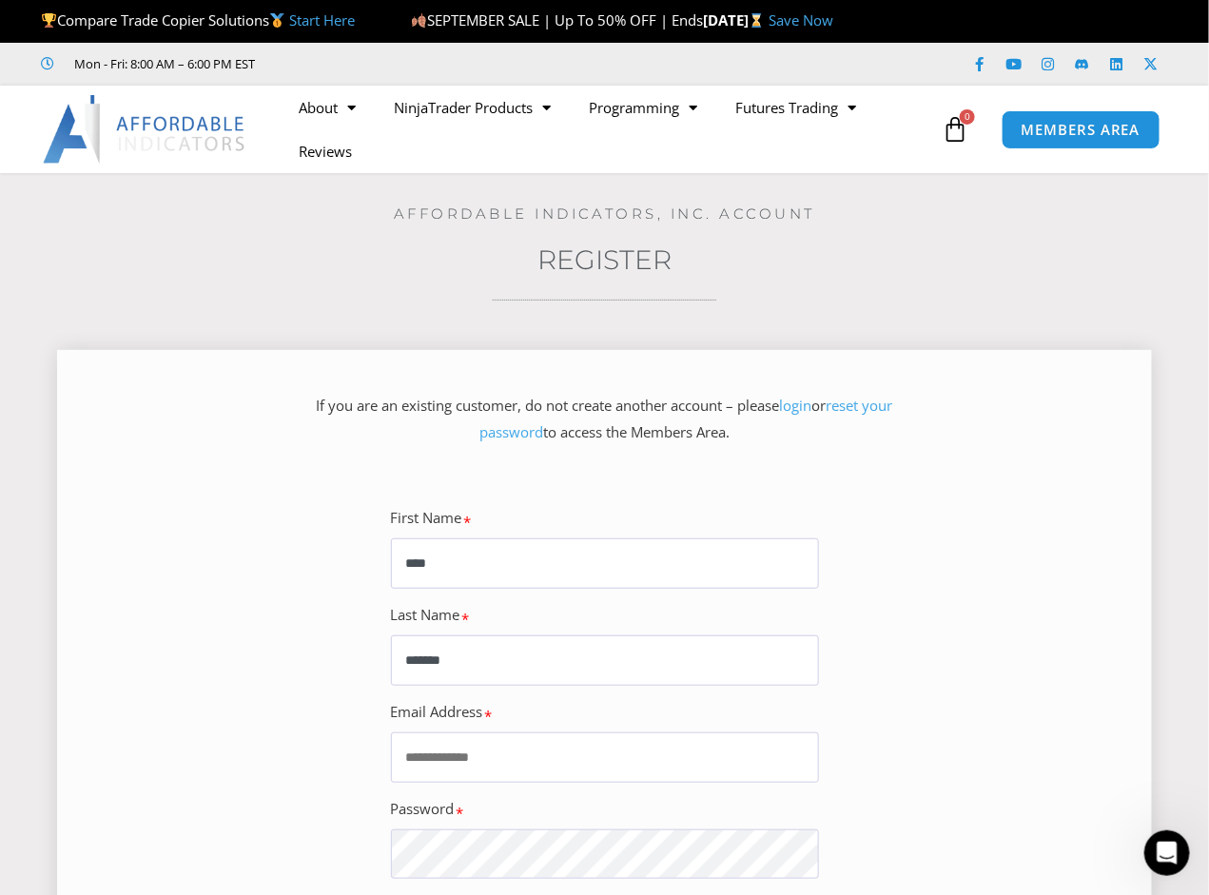
click at [438, 750] on input "Email Address" at bounding box center [605, 757] width 428 height 50
type input "**********"
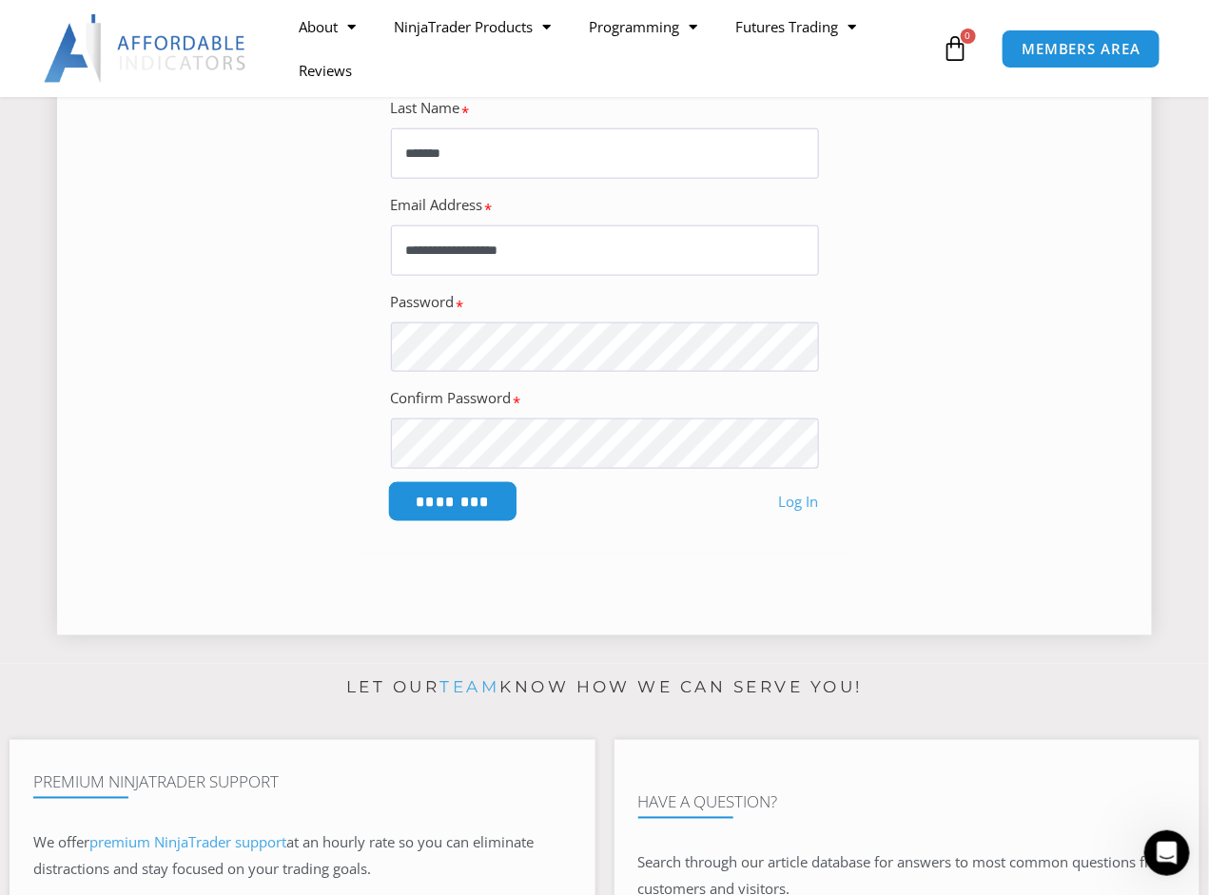
click at [455, 501] on input "********" at bounding box center [452, 501] width 130 height 41
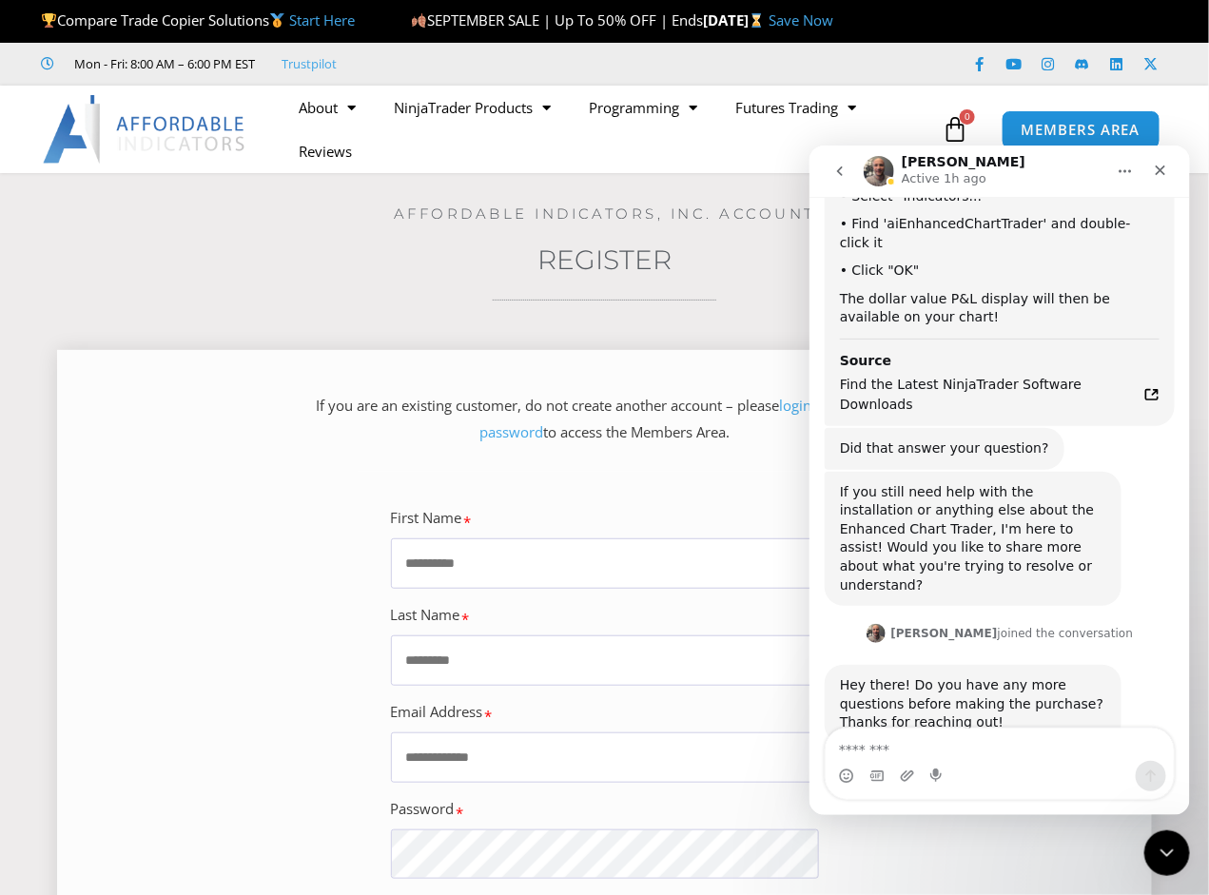
scroll to position [3908, 0]
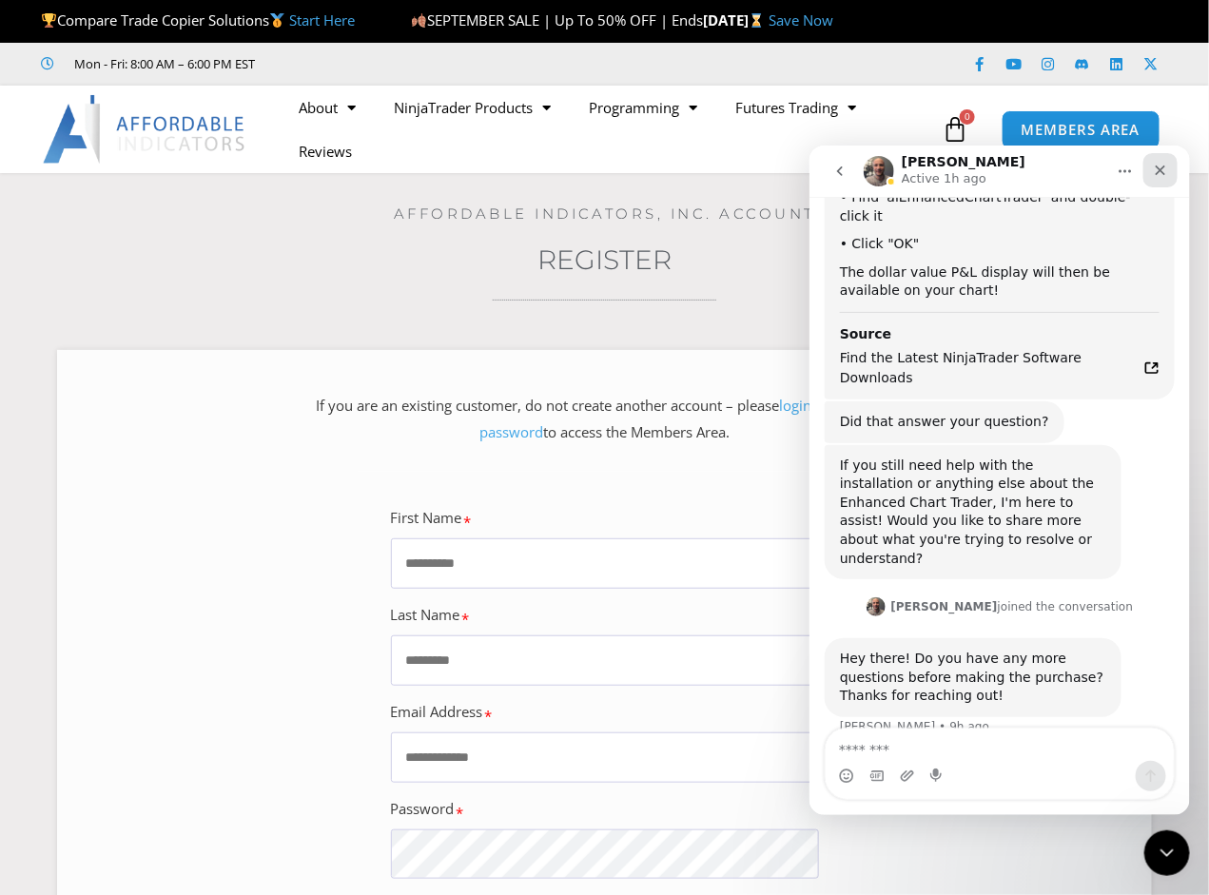
click at [1164, 167] on icon "Close" at bounding box center [1159, 169] width 15 height 15
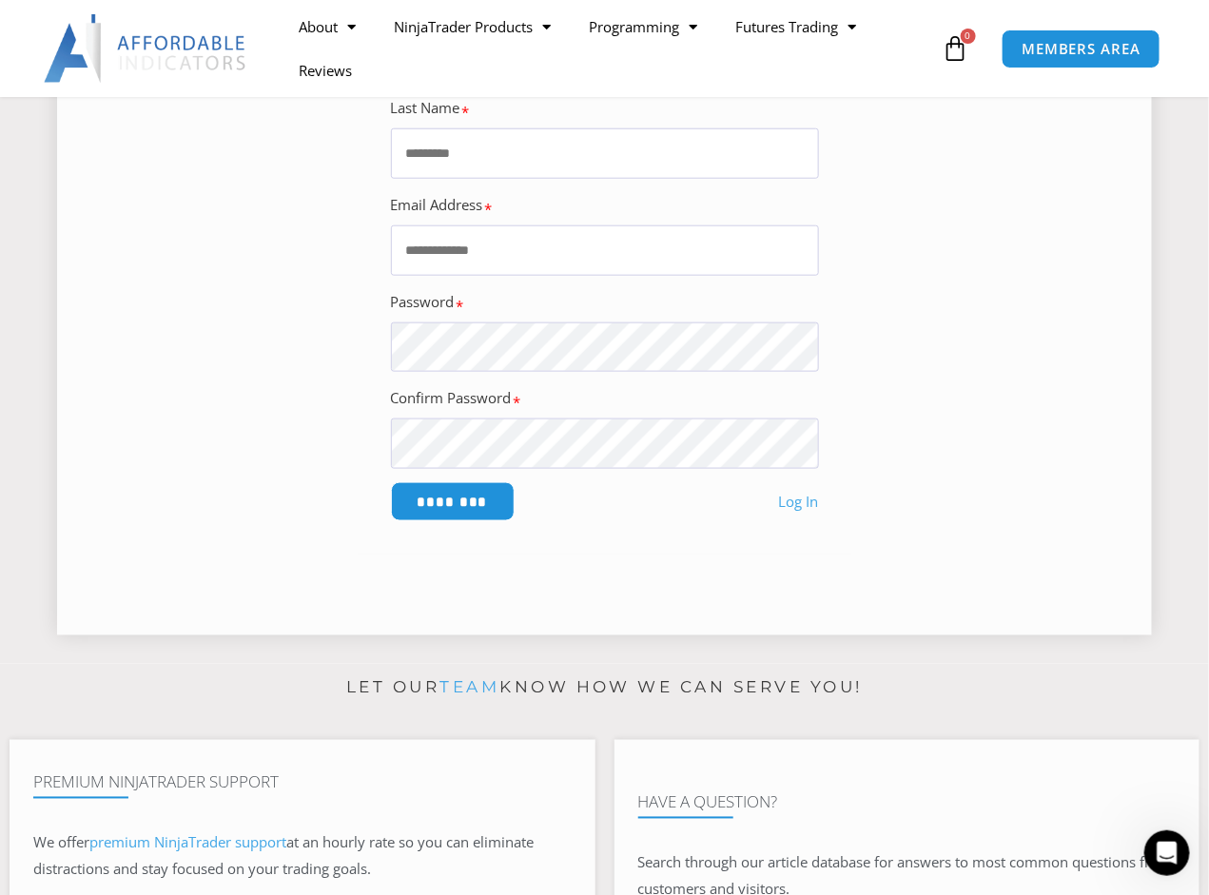
scroll to position [0, 0]
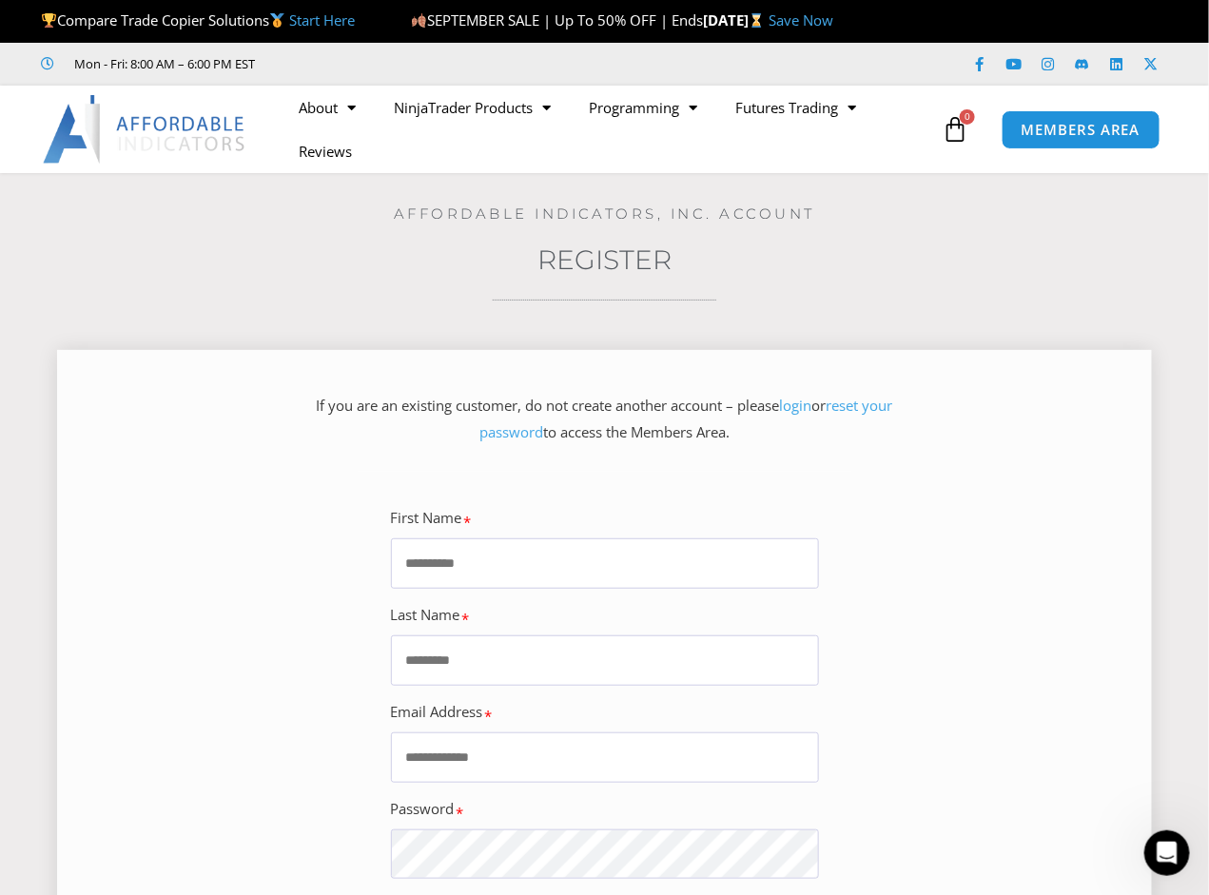
click at [806, 405] on link "login" at bounding box center [796, 405] width 32 height 19
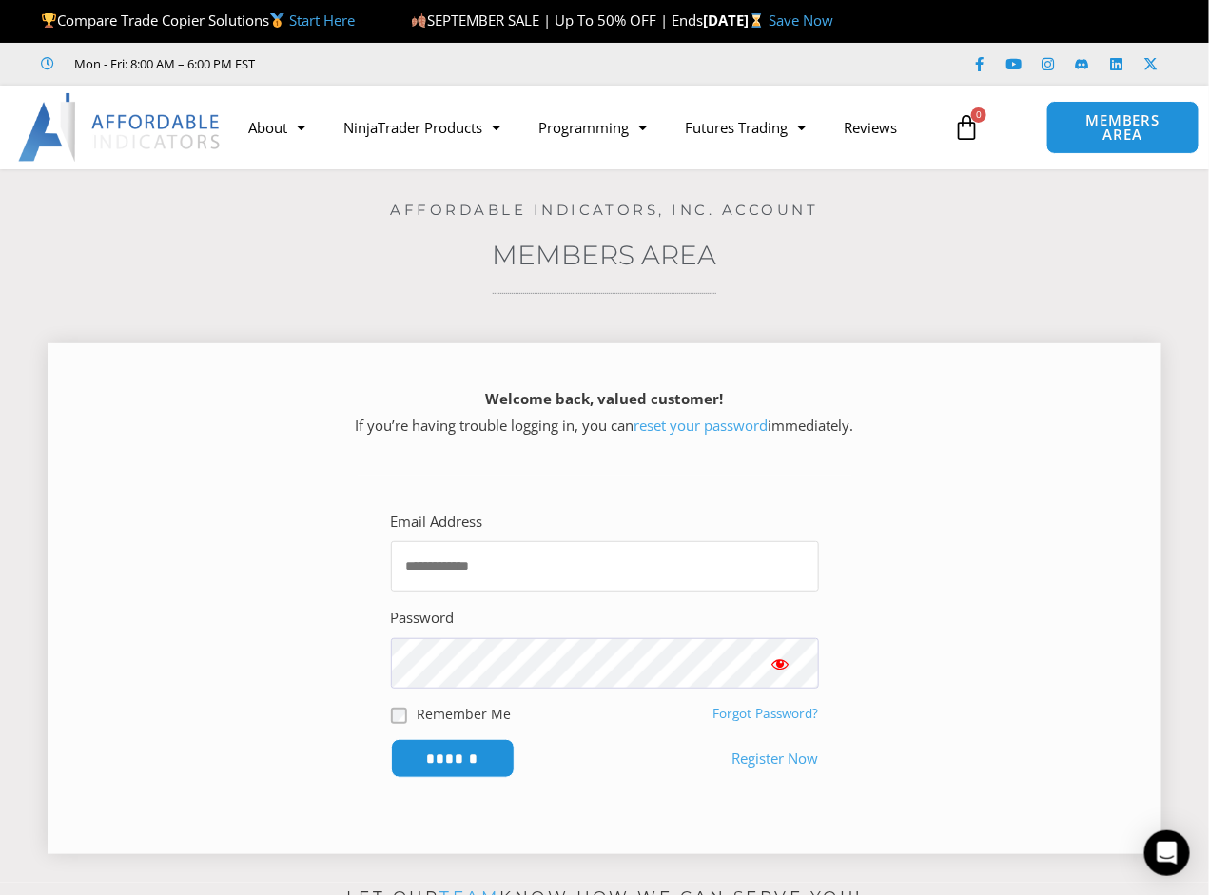
click at [568, 572] on input "Email Address" at bounding box center [605, 566] width 428 height 50
type input "**********"
click at [451, 753] on input "******" at bounding box center [452, 758] width 130 height 41
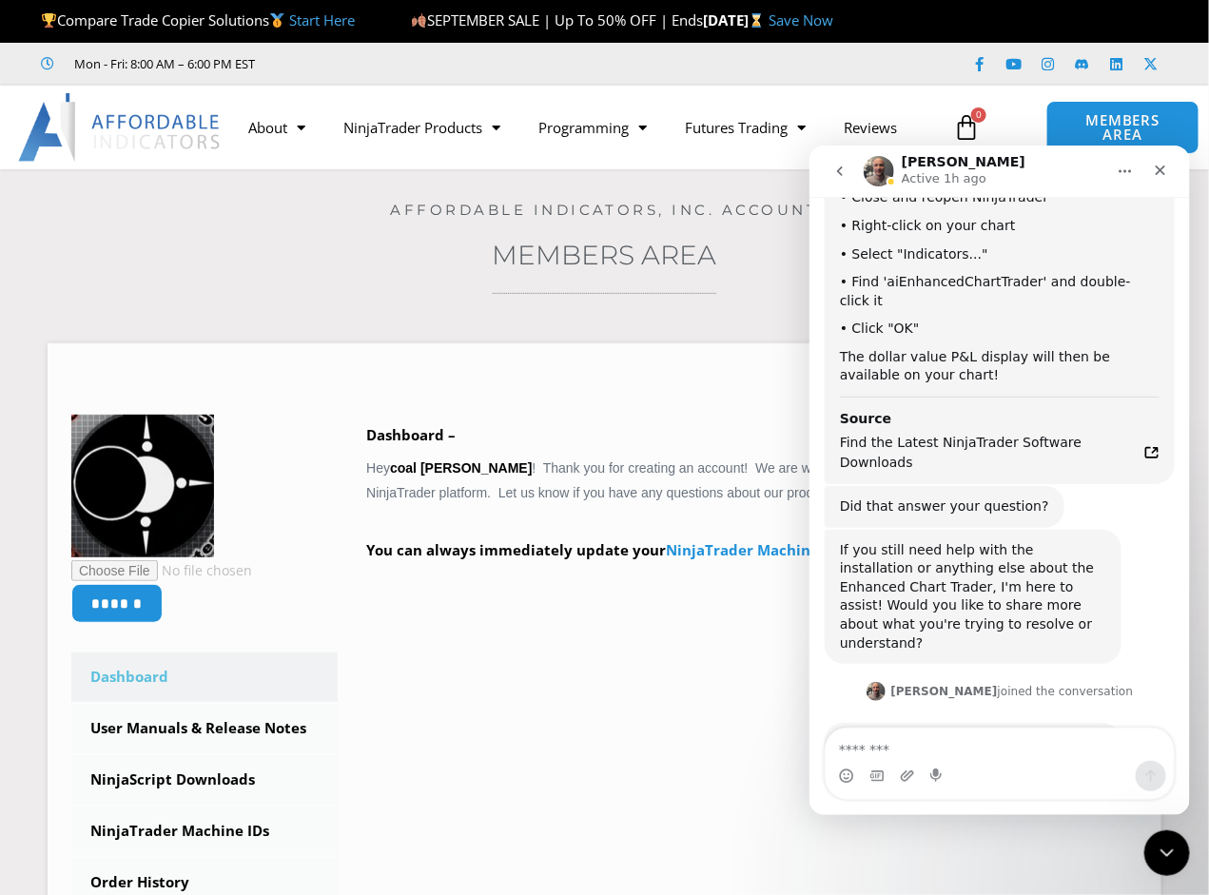
scroll to position [3908, 0]
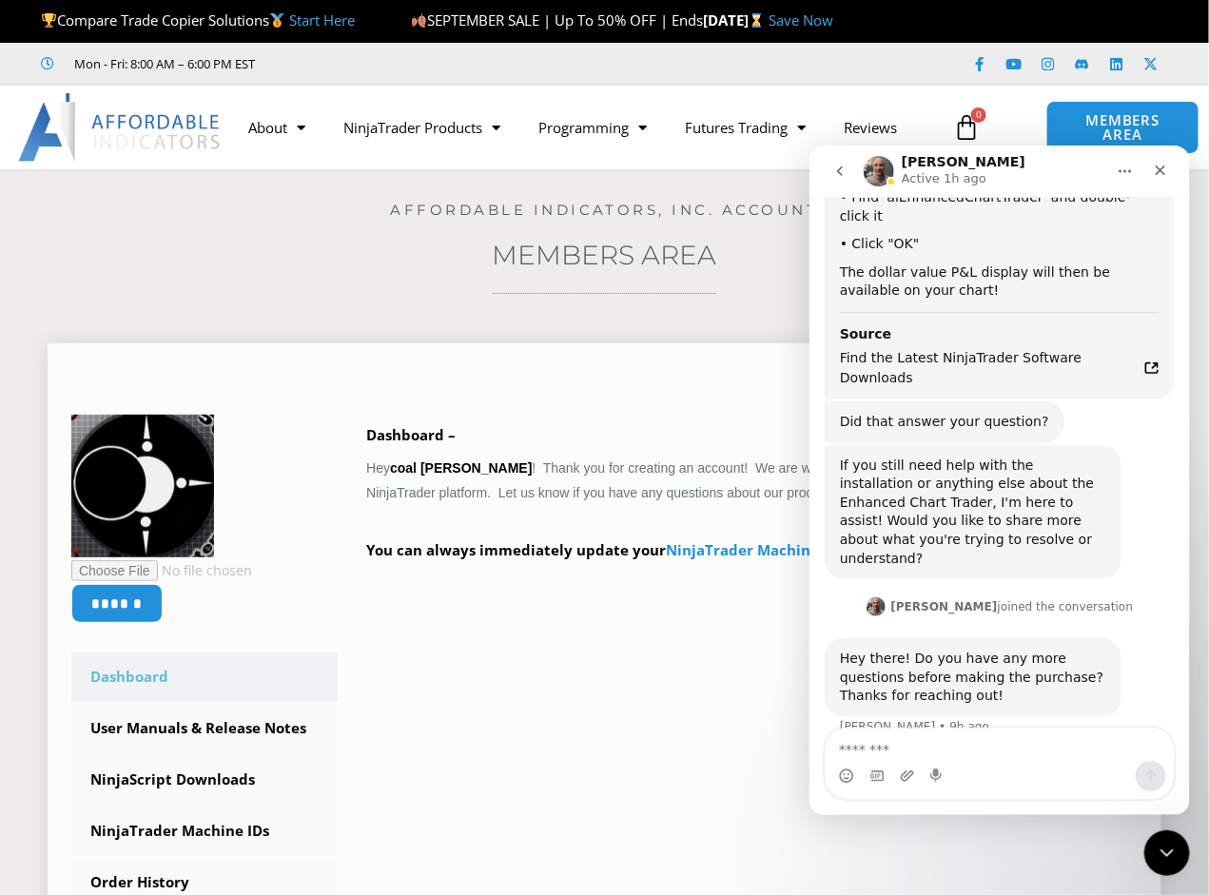
click at [519, 700] on div "****** Dashboard Subscriptions User Manuals & Release Notes NinjaScript Downloa…" at bounding box center [604, 763] width 1066 height 697
click at [1165, 172] on icon "Close" at bounding box center [1159, 169] width 15 height 15
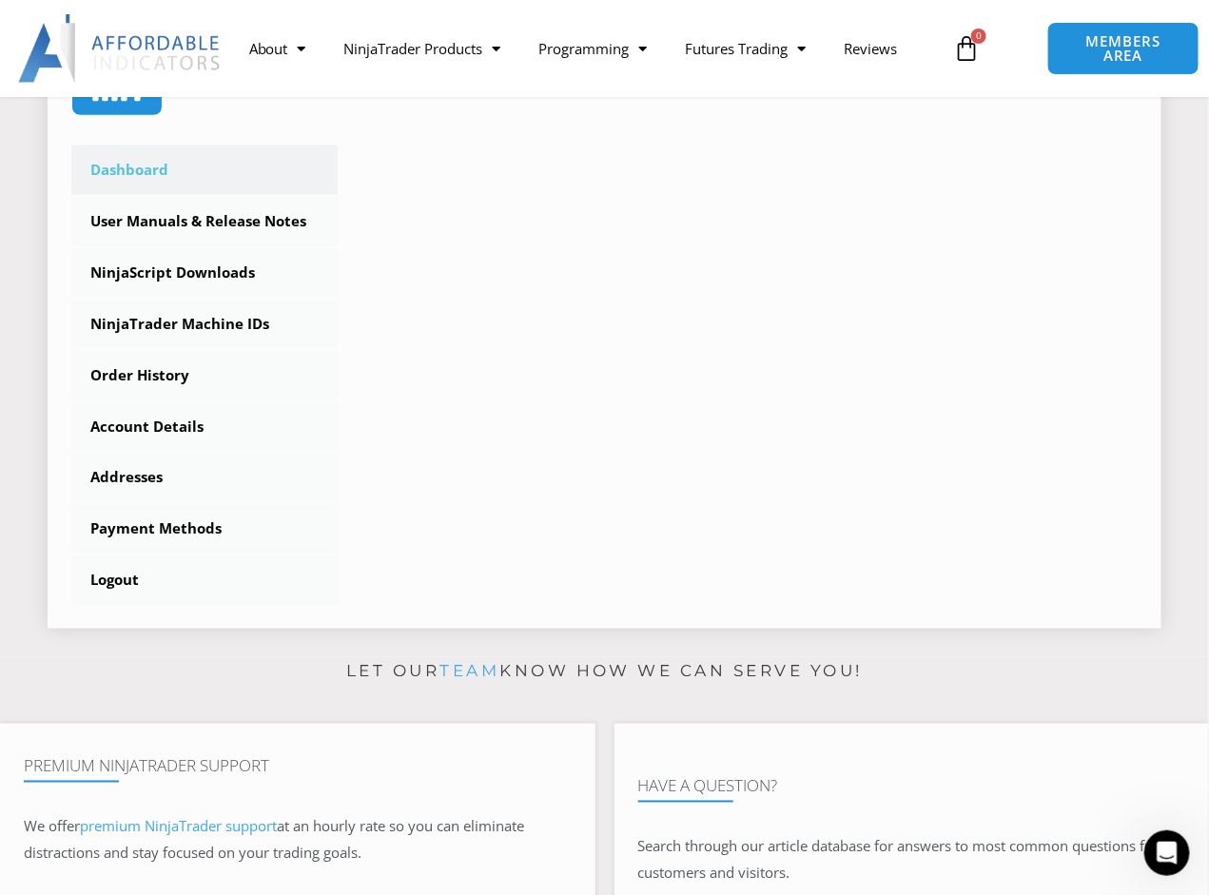
scroll to position [0, 0]
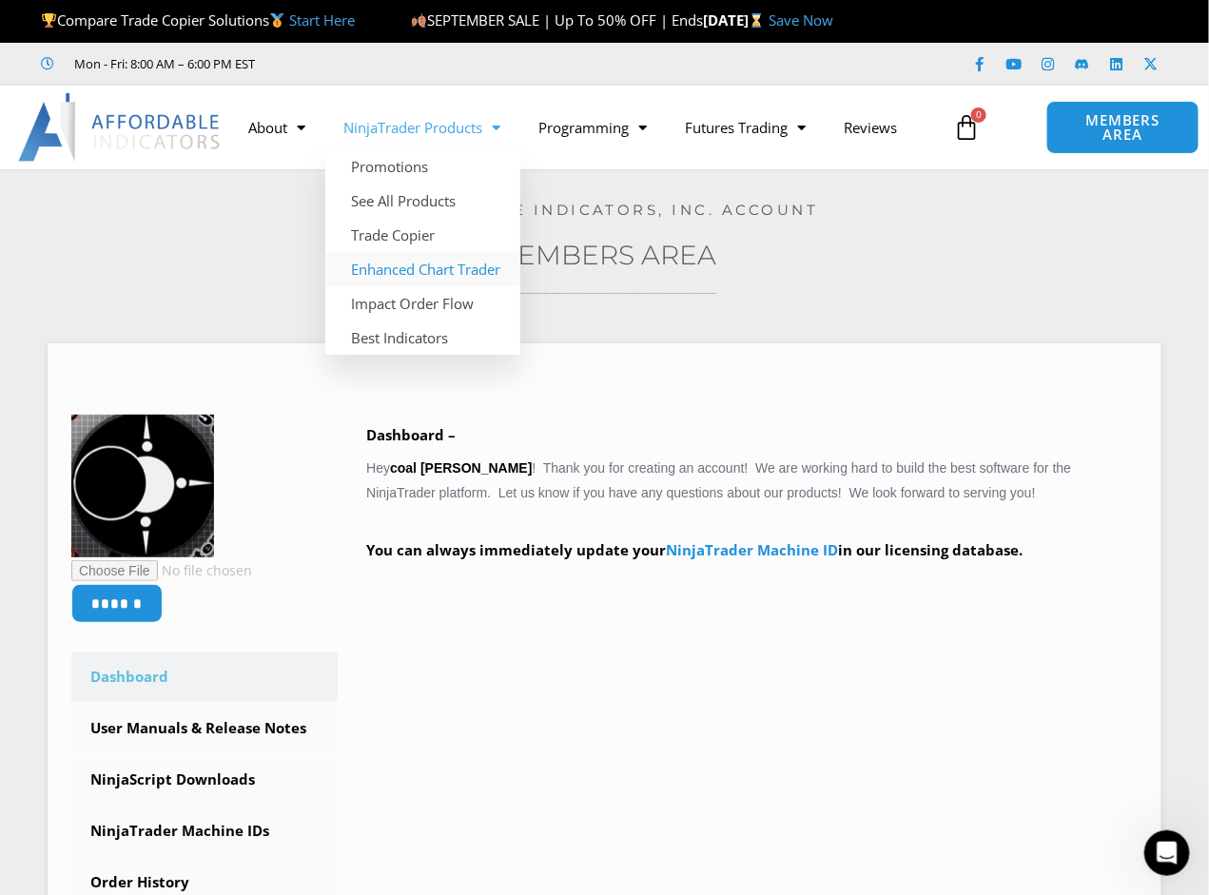
click at [427, 264] on link "Enhanced Chart Trader" at bounding box center [422, 269] width 195 height 34
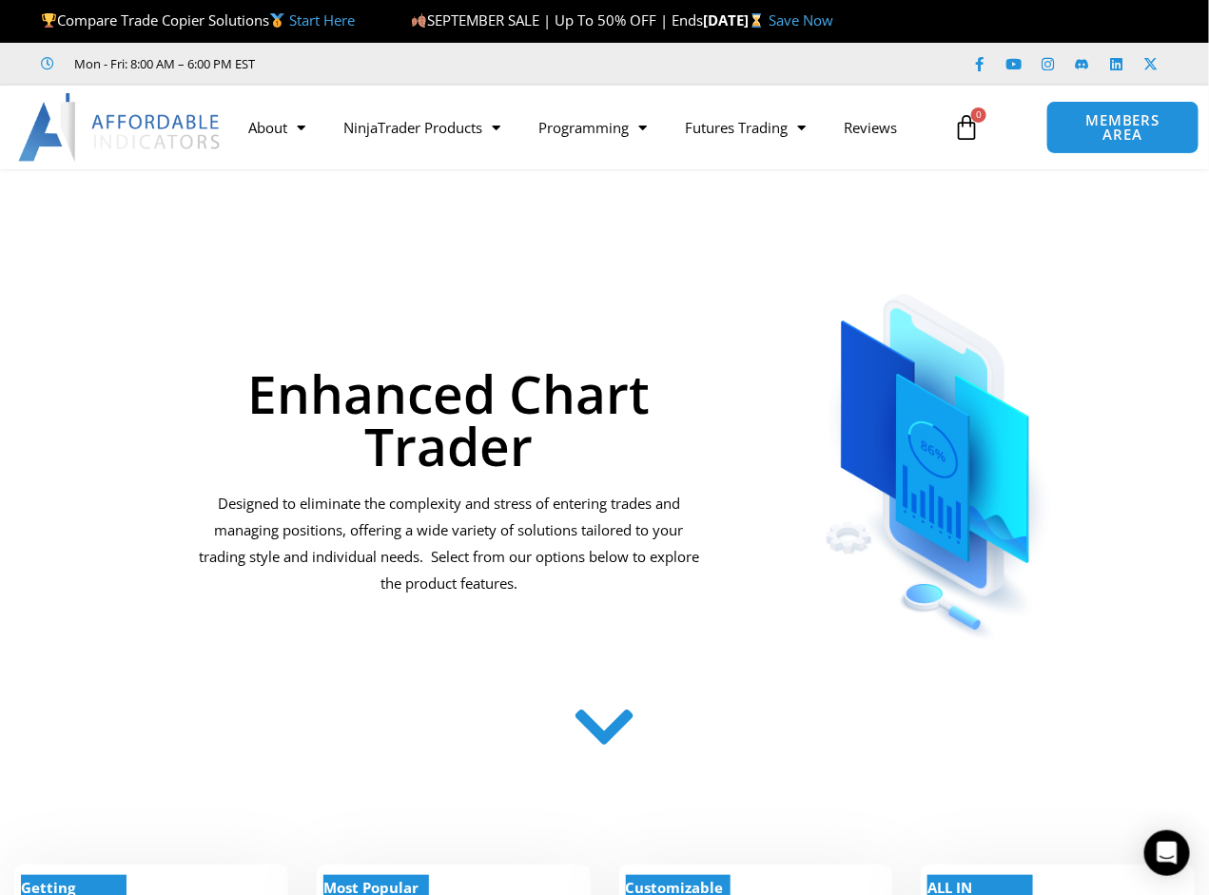
click at [592, 422] on h1 "Enhanced Chart Trader" at bounding box center [449, 419] width 502 height 105
click at [615, 387] on h1 "Enhanced Chart Trader" at bounding box center [449, 419] width 502 height 105
click at [600, 739] on icon at bounding box center [605, 741] width 68 height 68
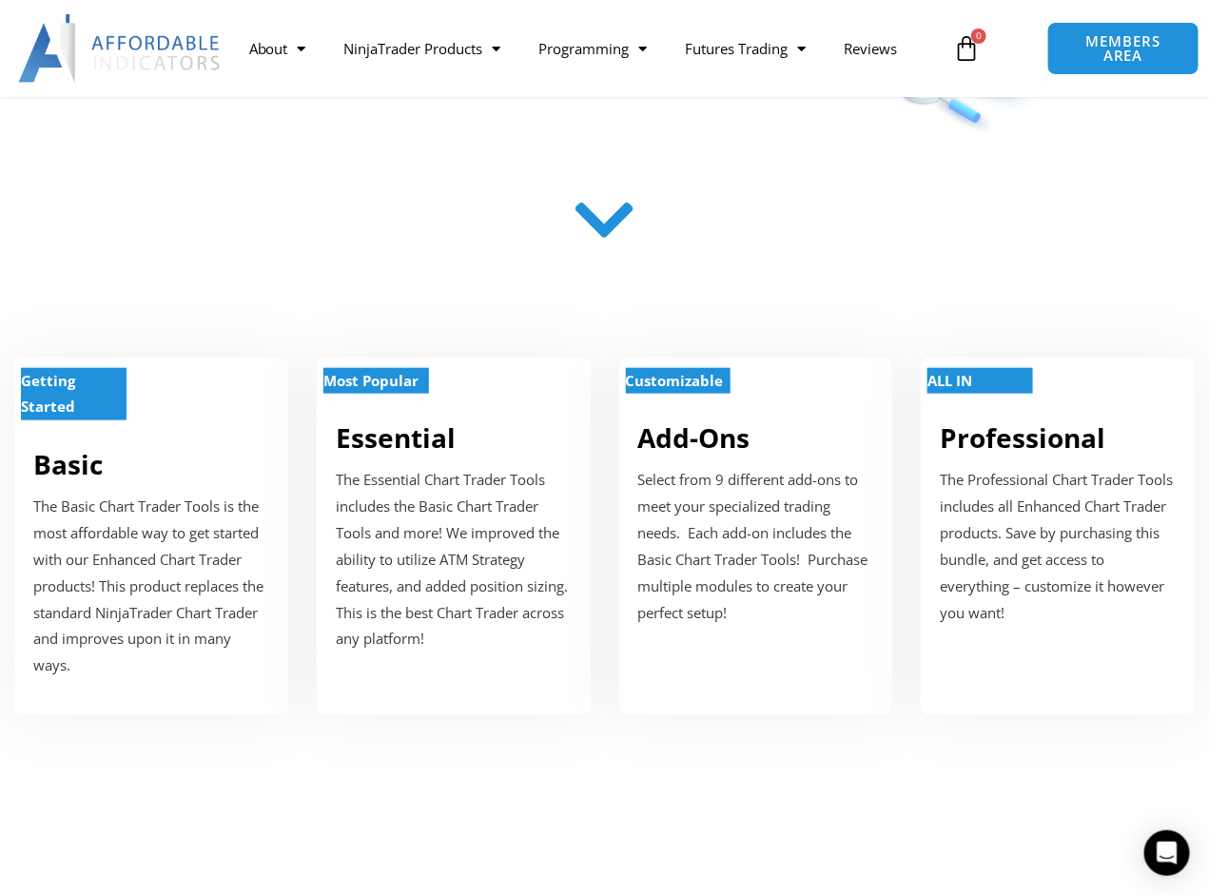
scroll to position [1015, 0]
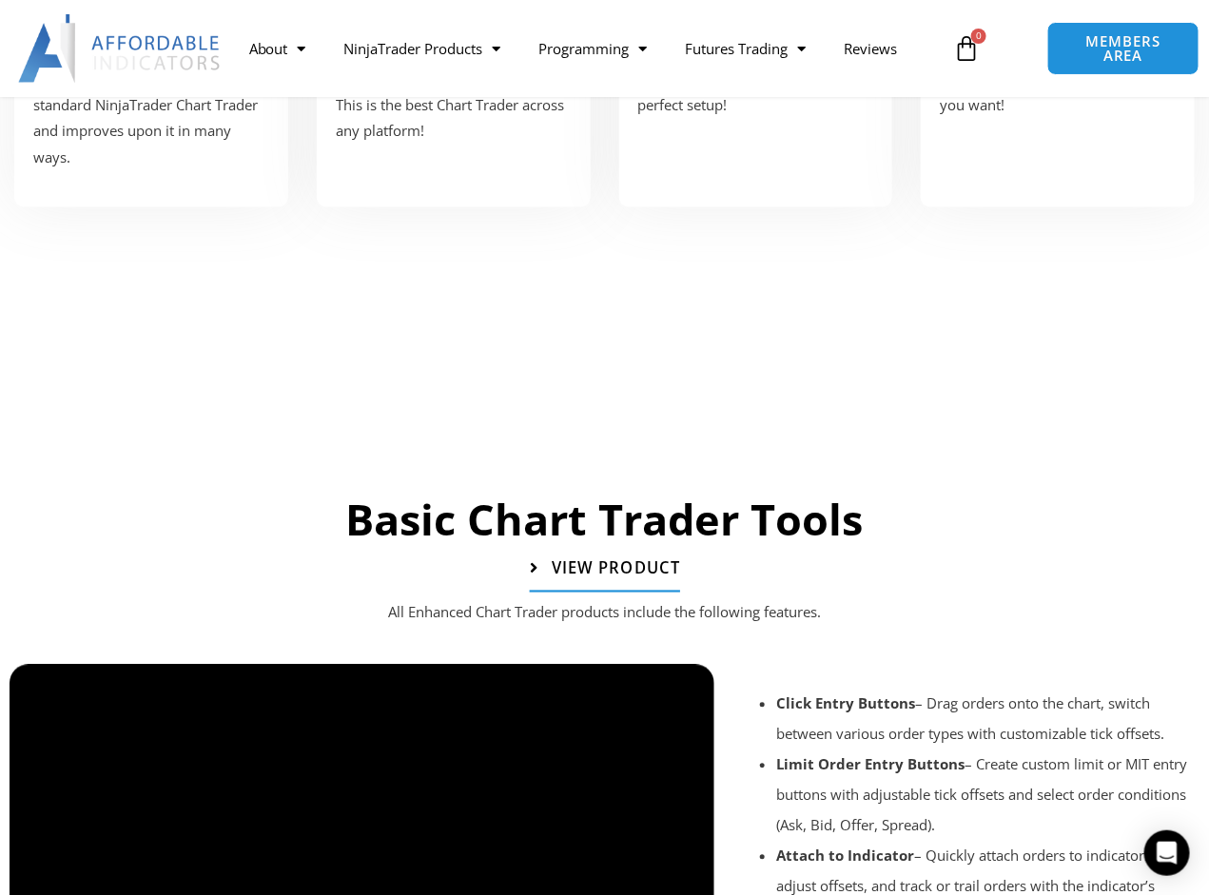
click at [628, 574] on span "View Product" at bounding box center [615, 568] width 128 height 16
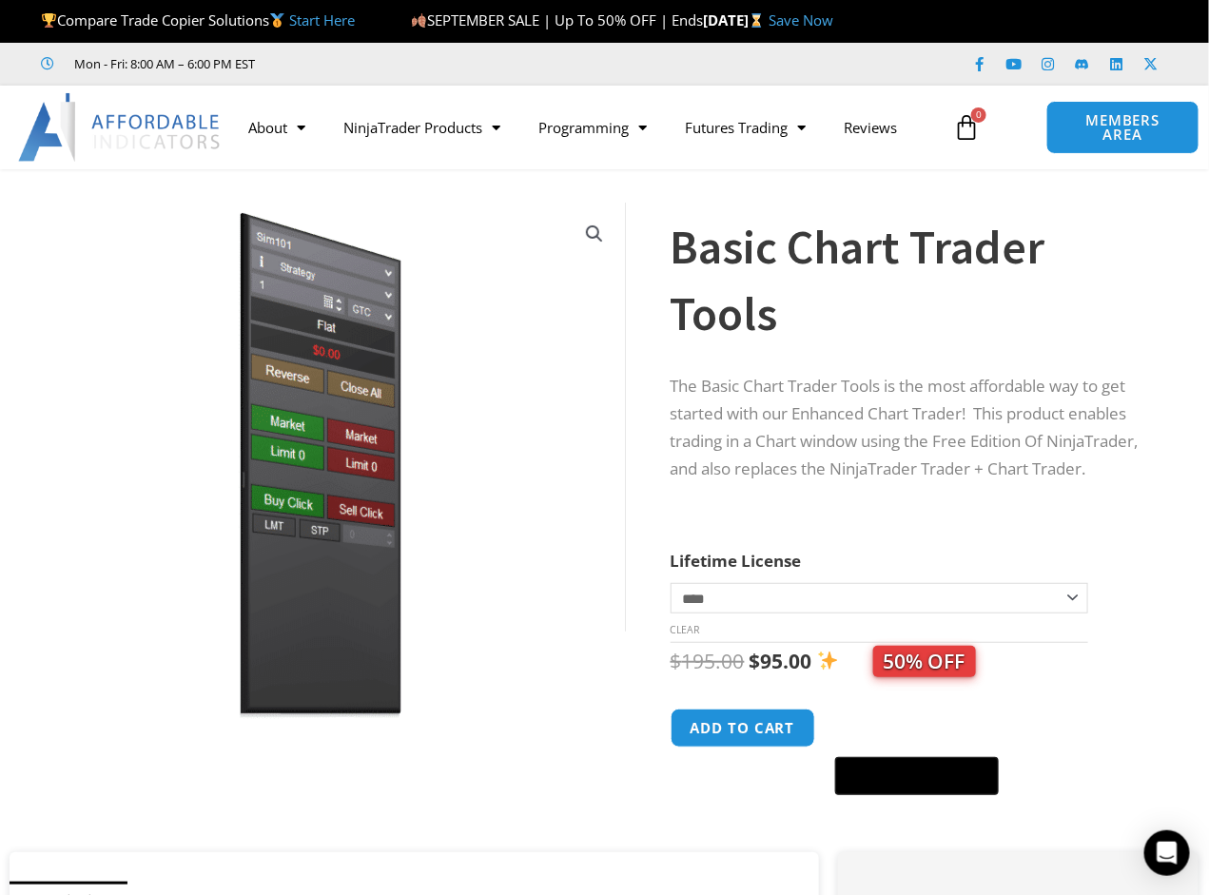
scroll to position [507, 0]
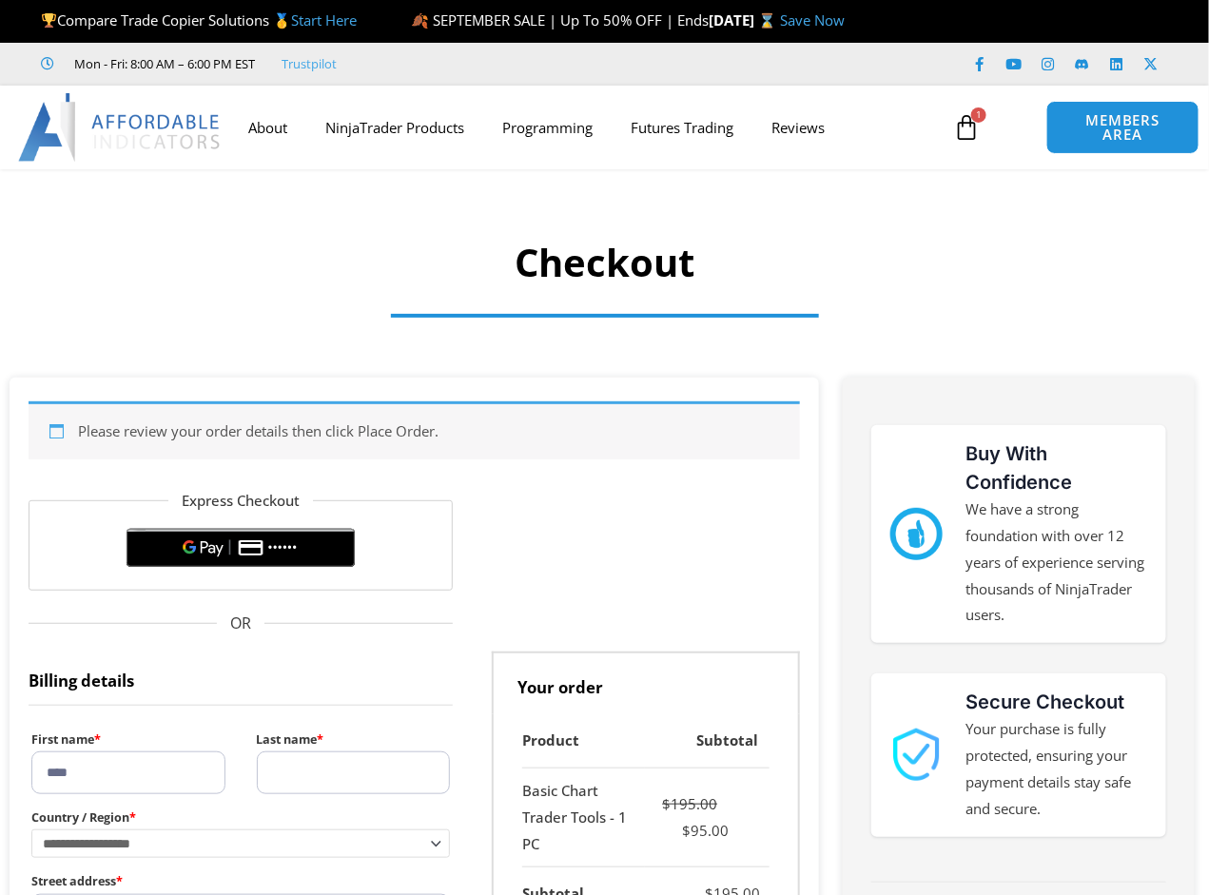
select select "**"
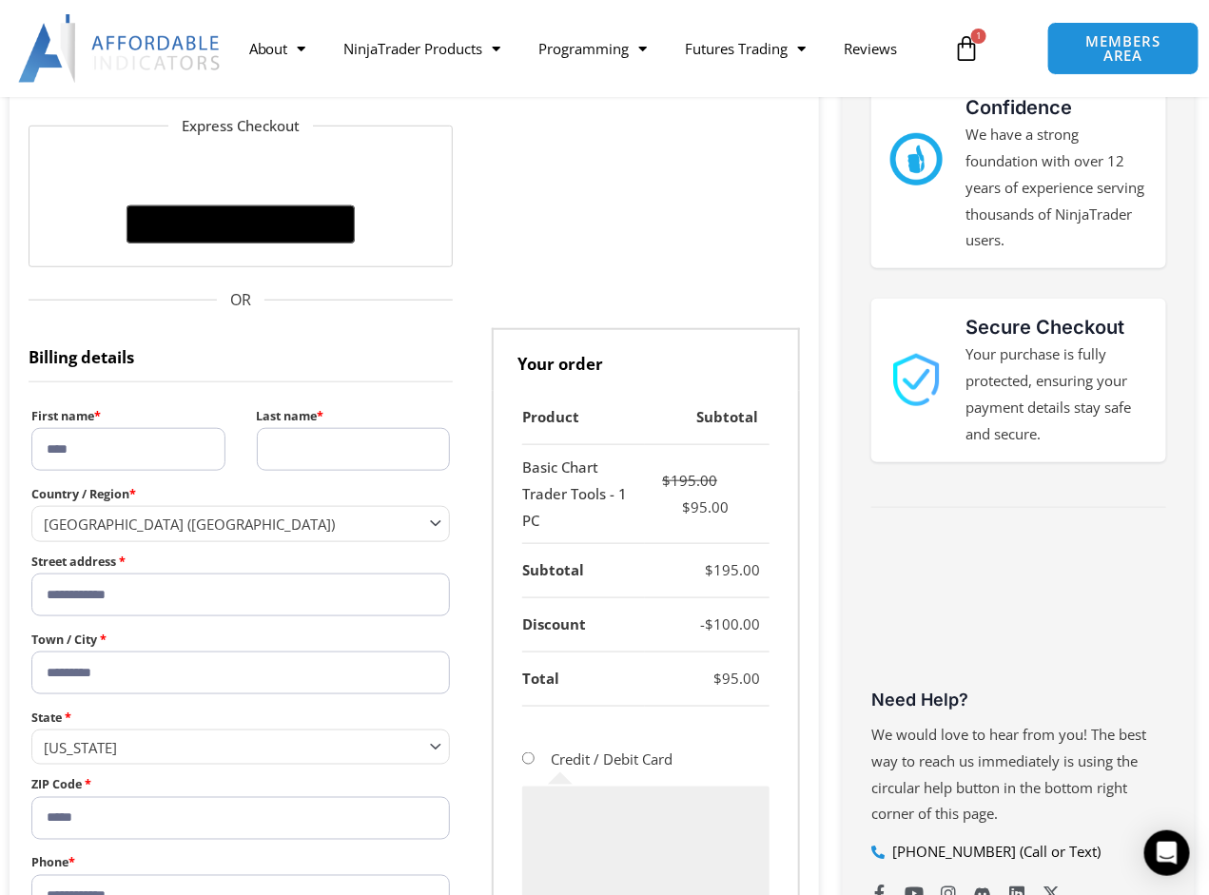
scroll to position [883, 0]
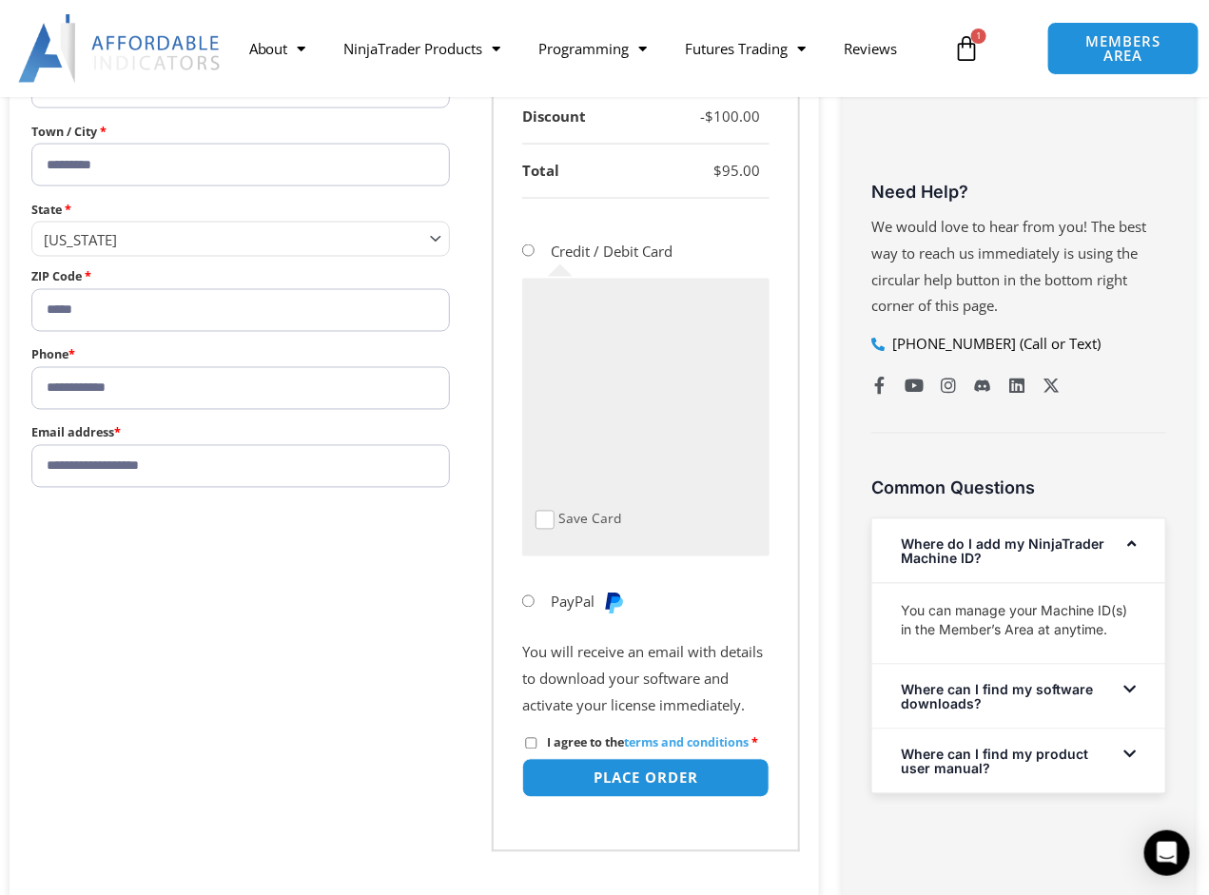
click at [541, 515] on span "Checkout" at bounding box center [544, 520] width 19 height 19
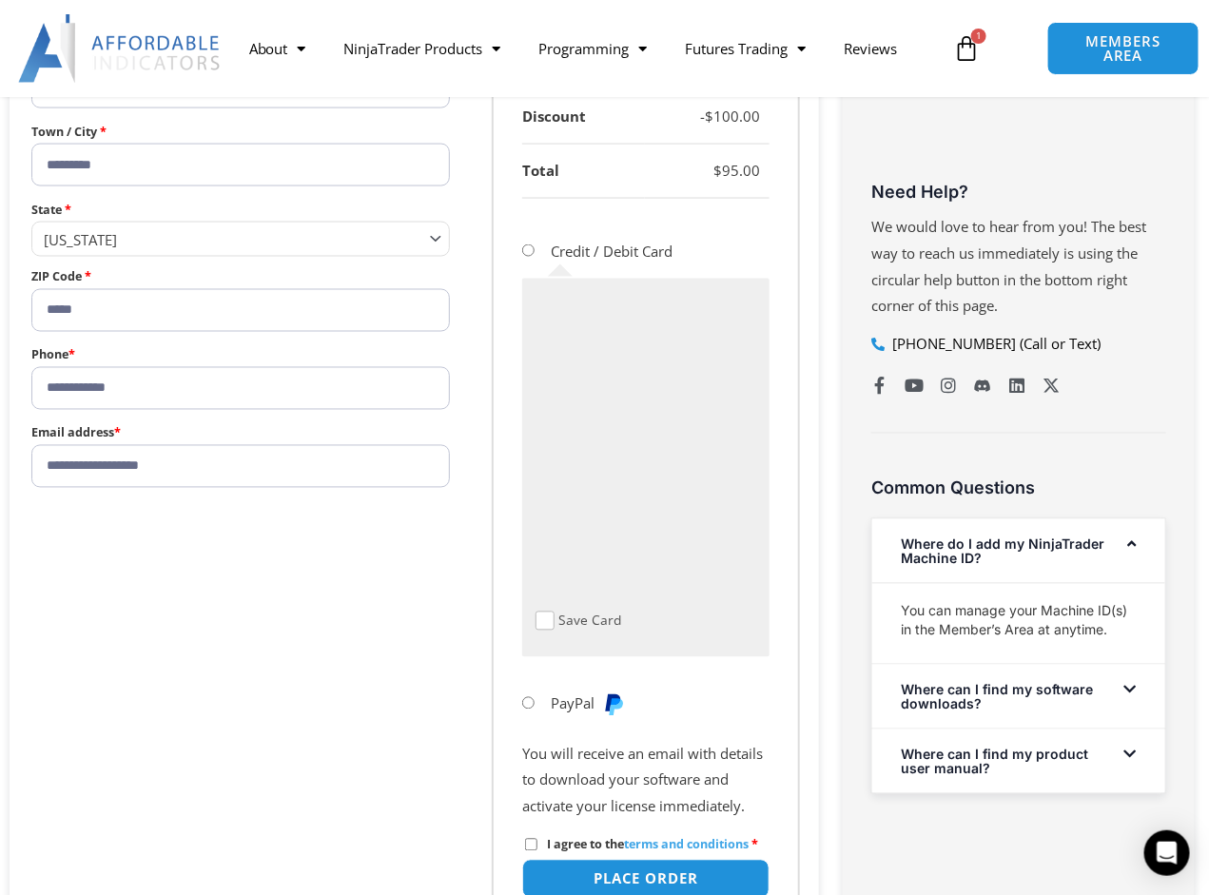
scroll to position [375, 0]
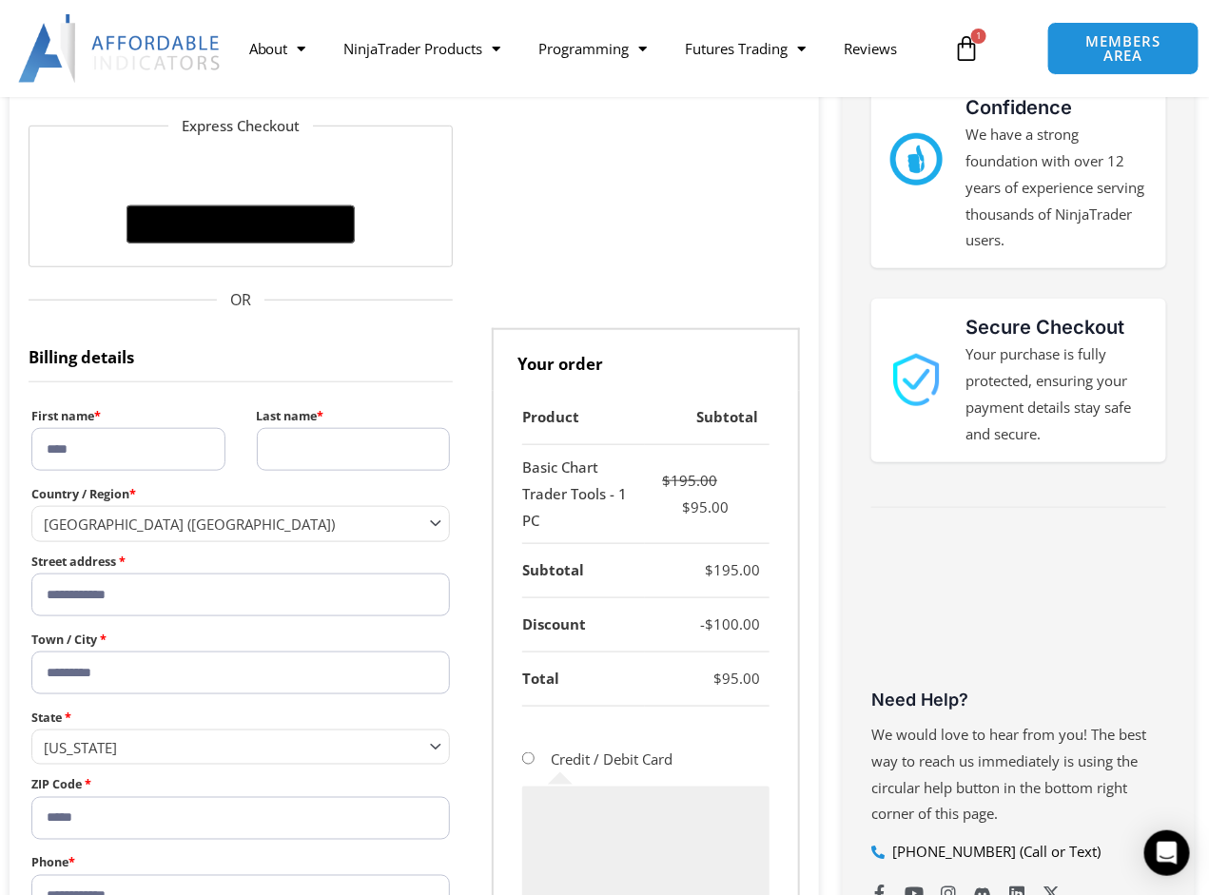
click at [324, 450] on input "Last name *" at bounding box center [354, 449] width 194 height 43
type input "*******"
click at [424, 382] on div "**********" at bounding box center [241, 663] width 424 height 671
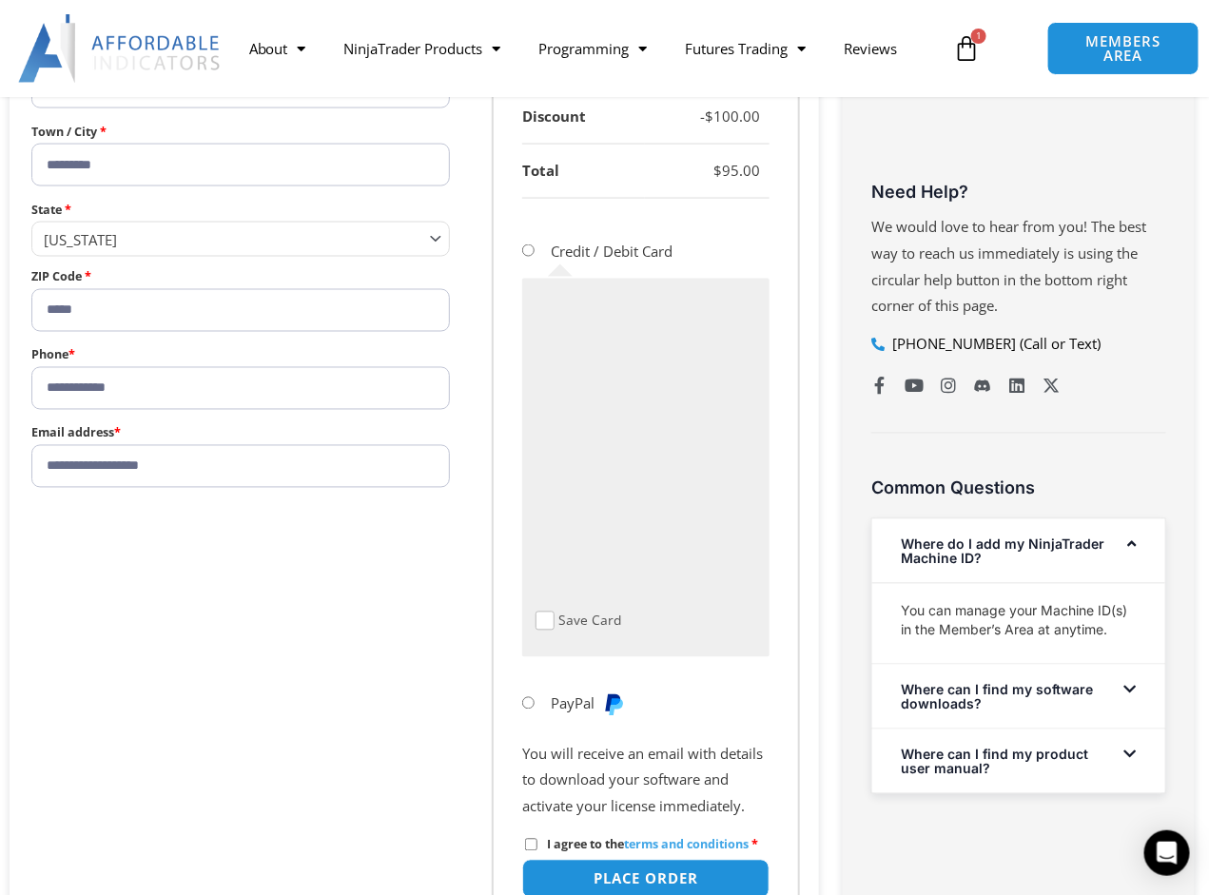
scroll to position [1390, 0]
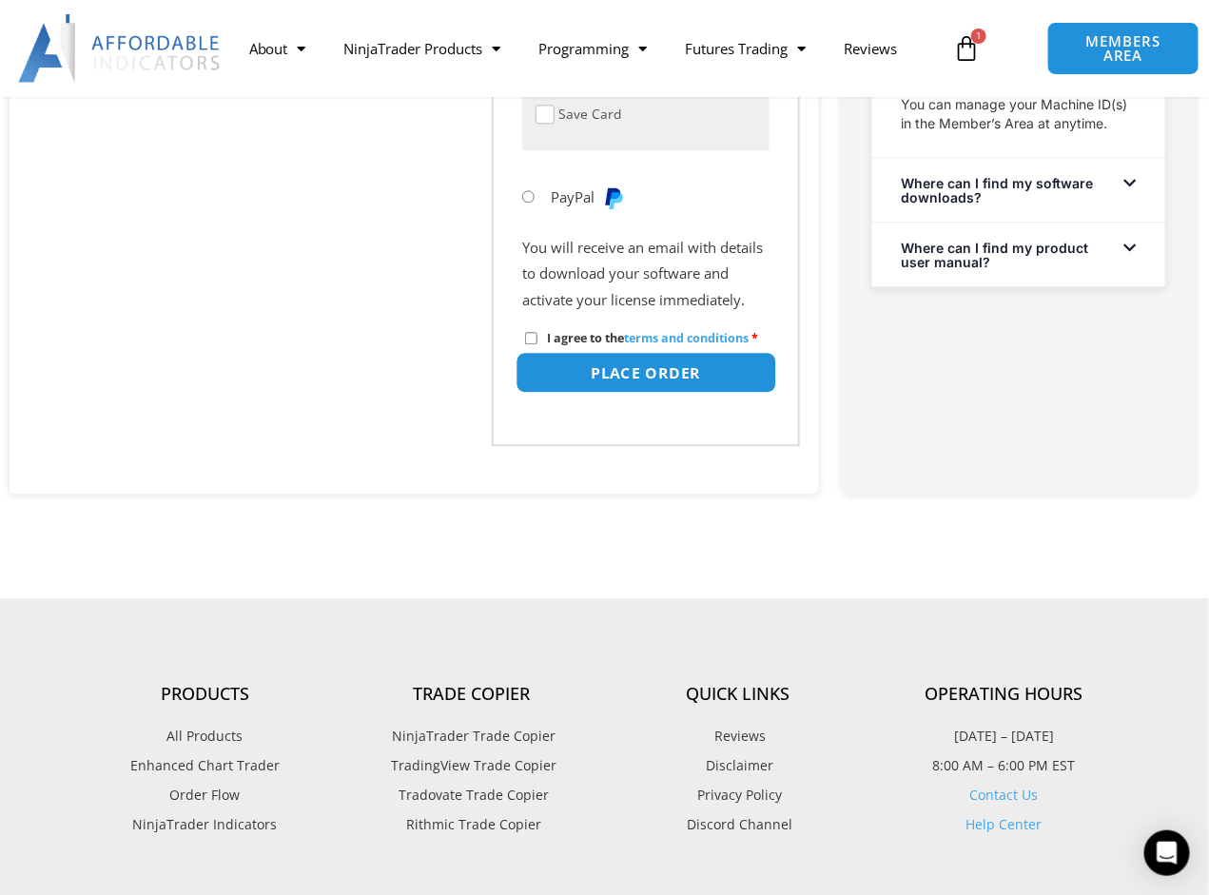
click at [695, 385] on button "Place order" at bounding box center [646, 372] width 261 height 41
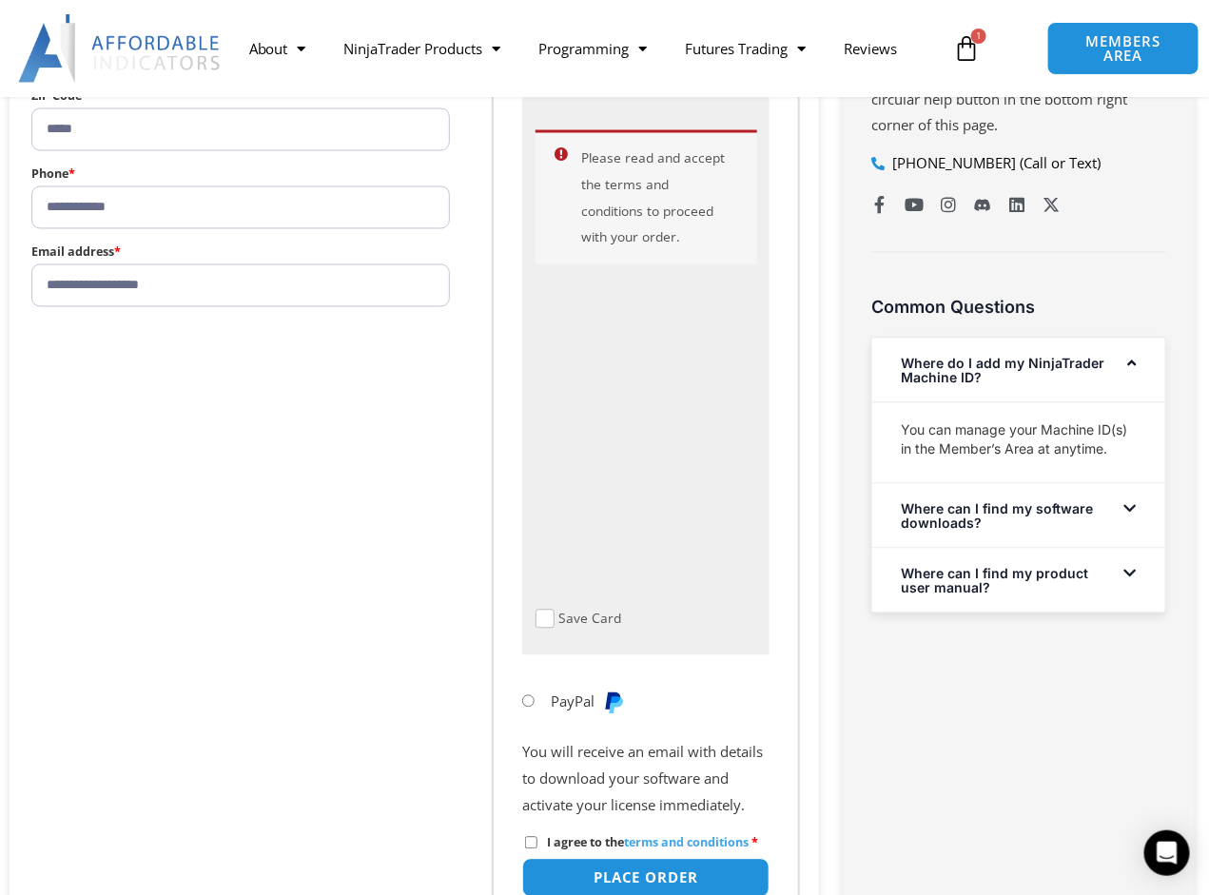
scroll to position [1570, 0]
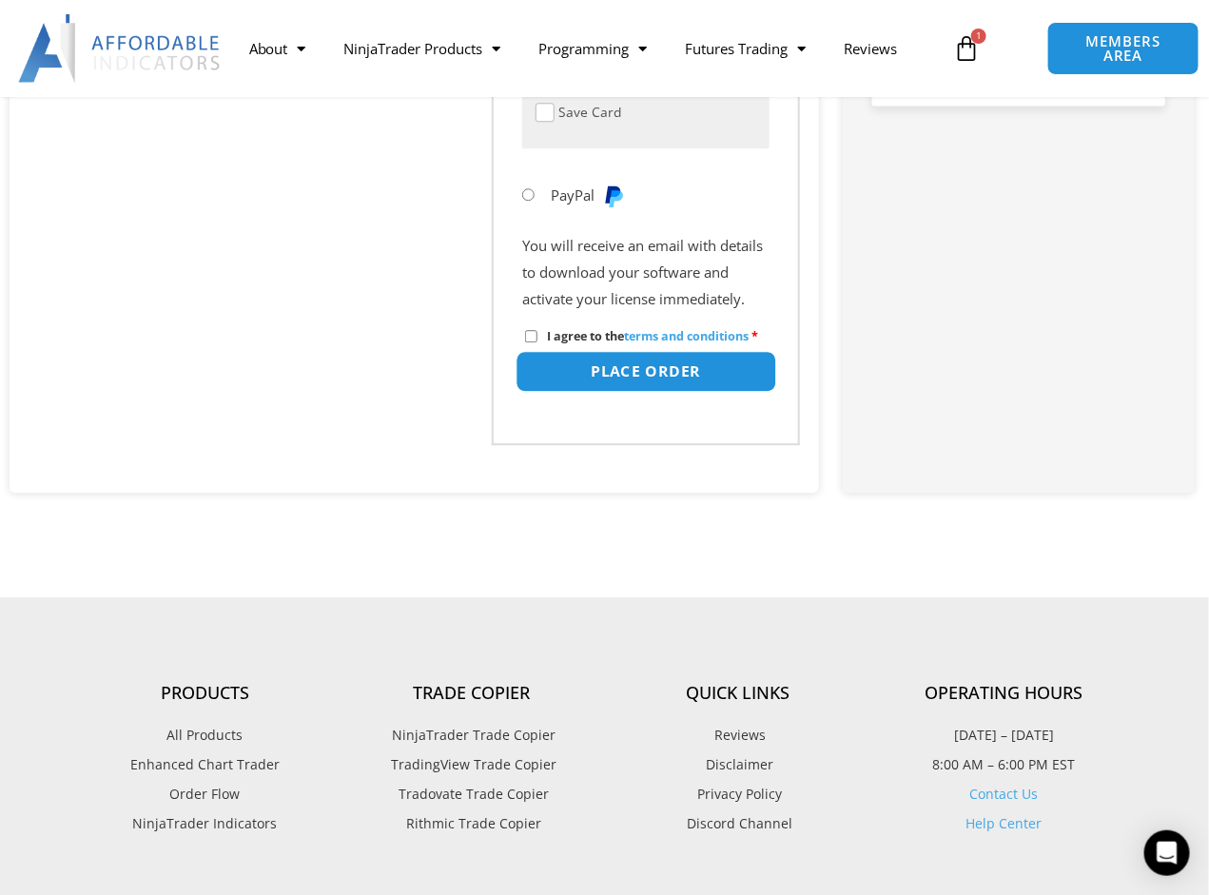
click at [676, 392] on button "Place order" at bounding box center [646, 371] width 261 height 41
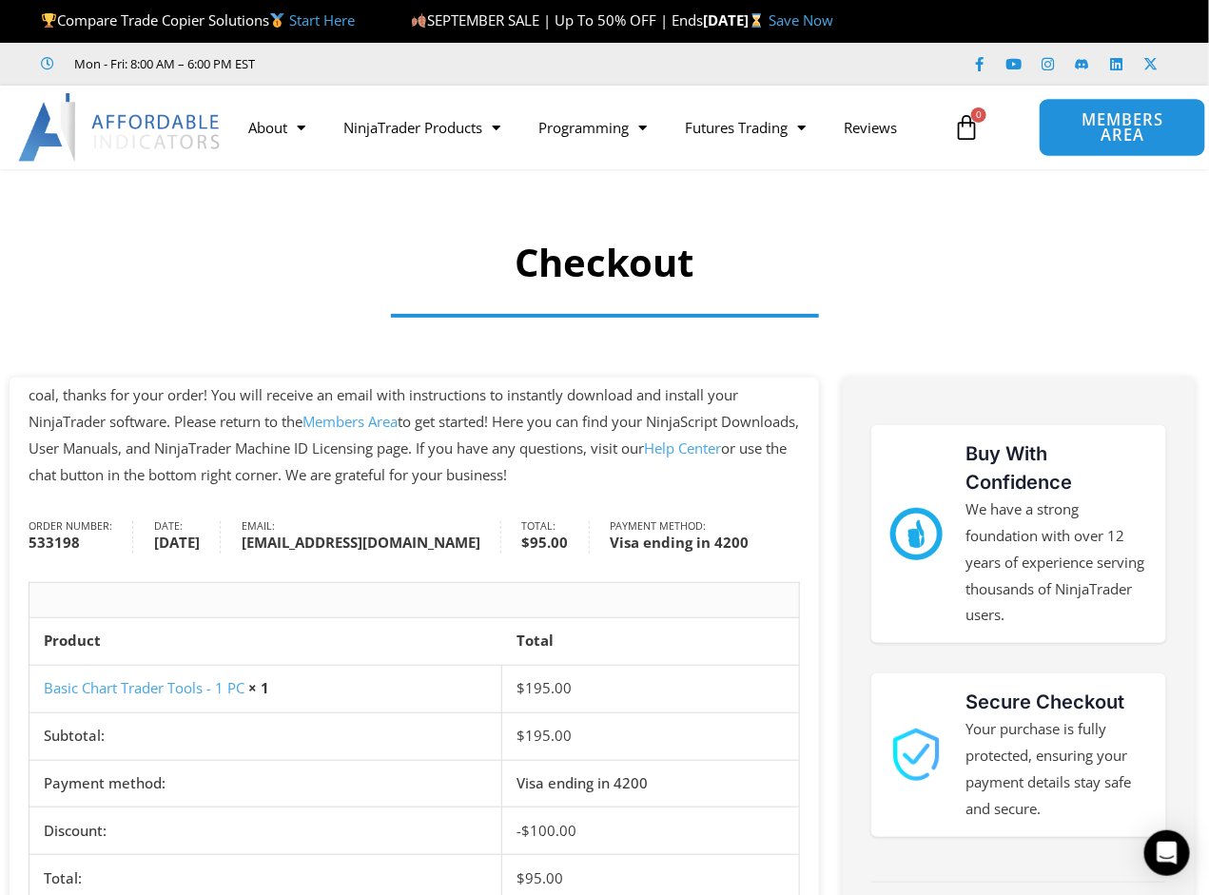
click at [1114, 126] on span "MEMBERS AREA" at bounding box center [1123, 127] width 124 height 31
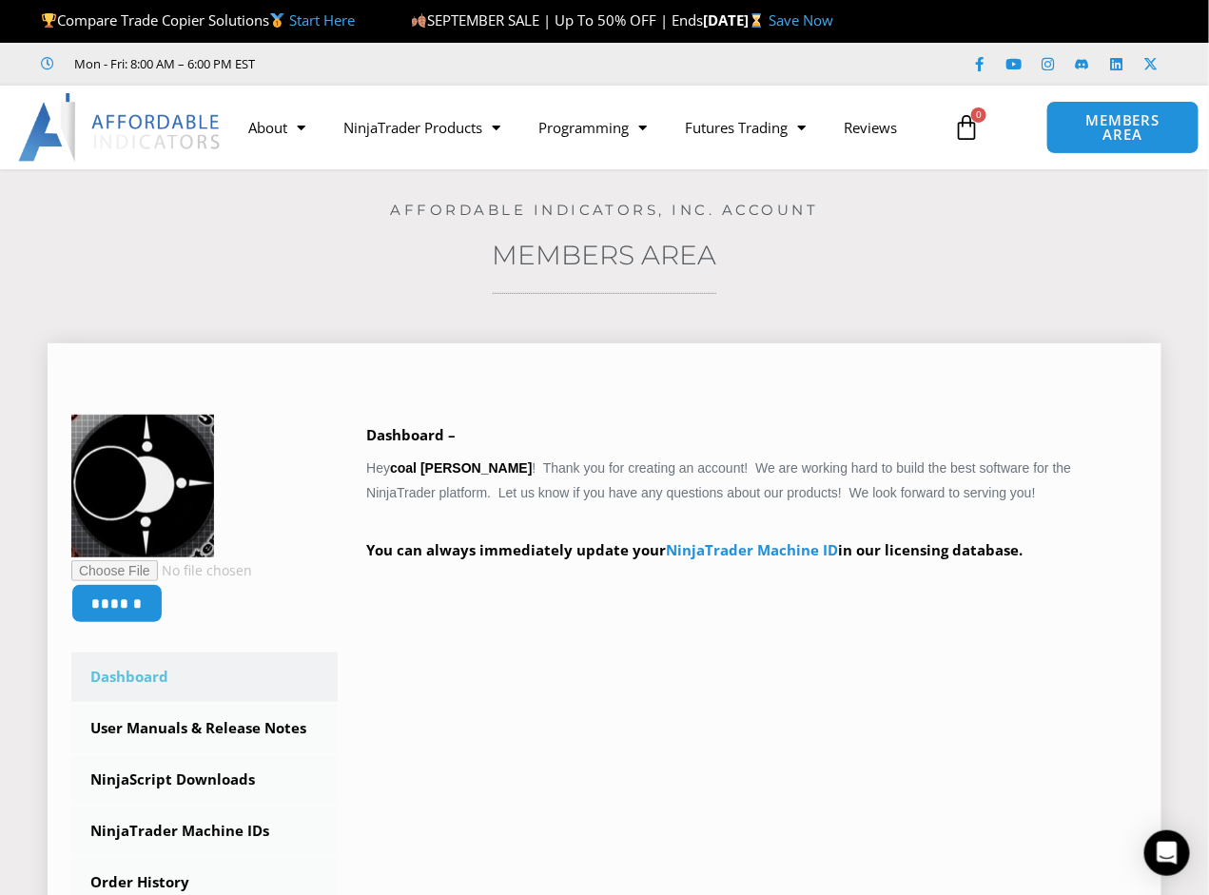
scroll to position [507, 0]
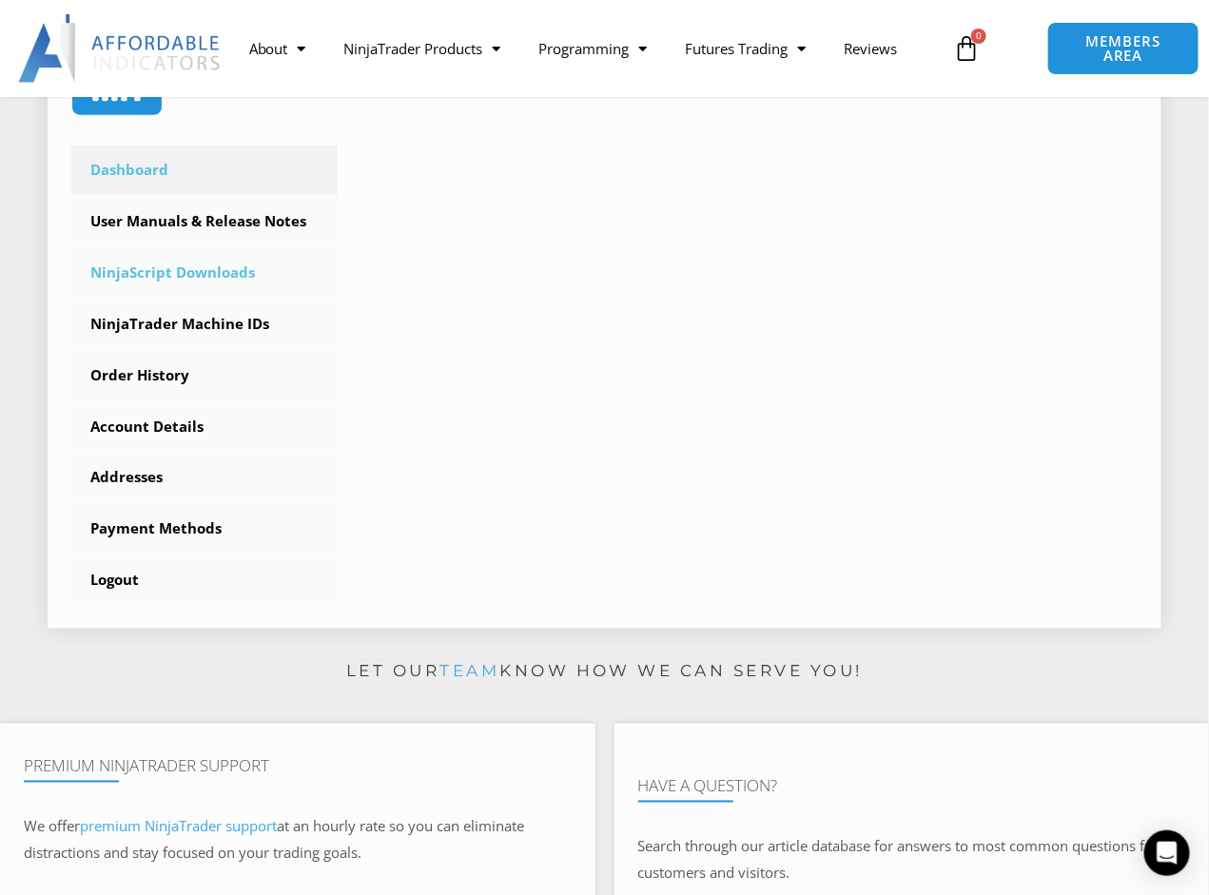
click at [202, 262] on link "NinjaScript Downloads" at bounding box center [204, 272] width 266 height 49
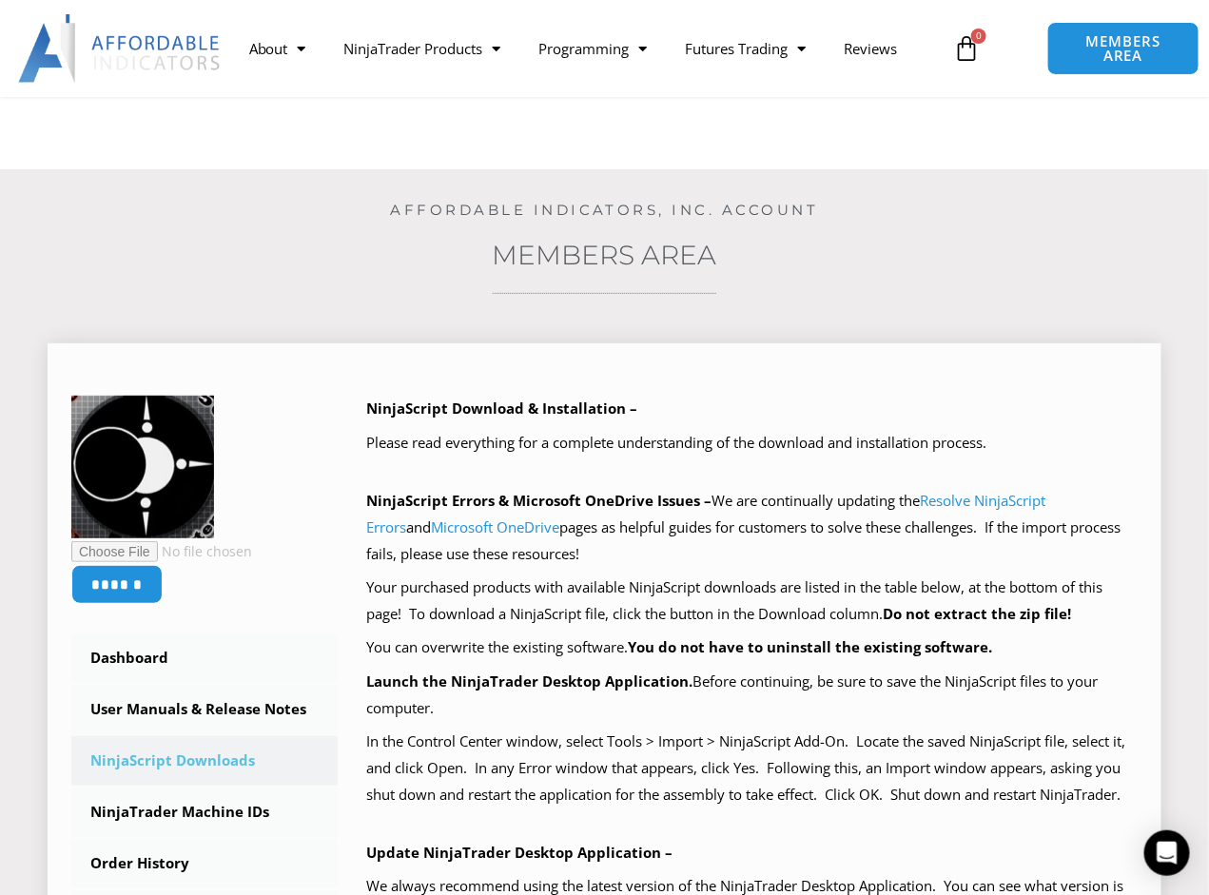
scroll to position [507, 0]
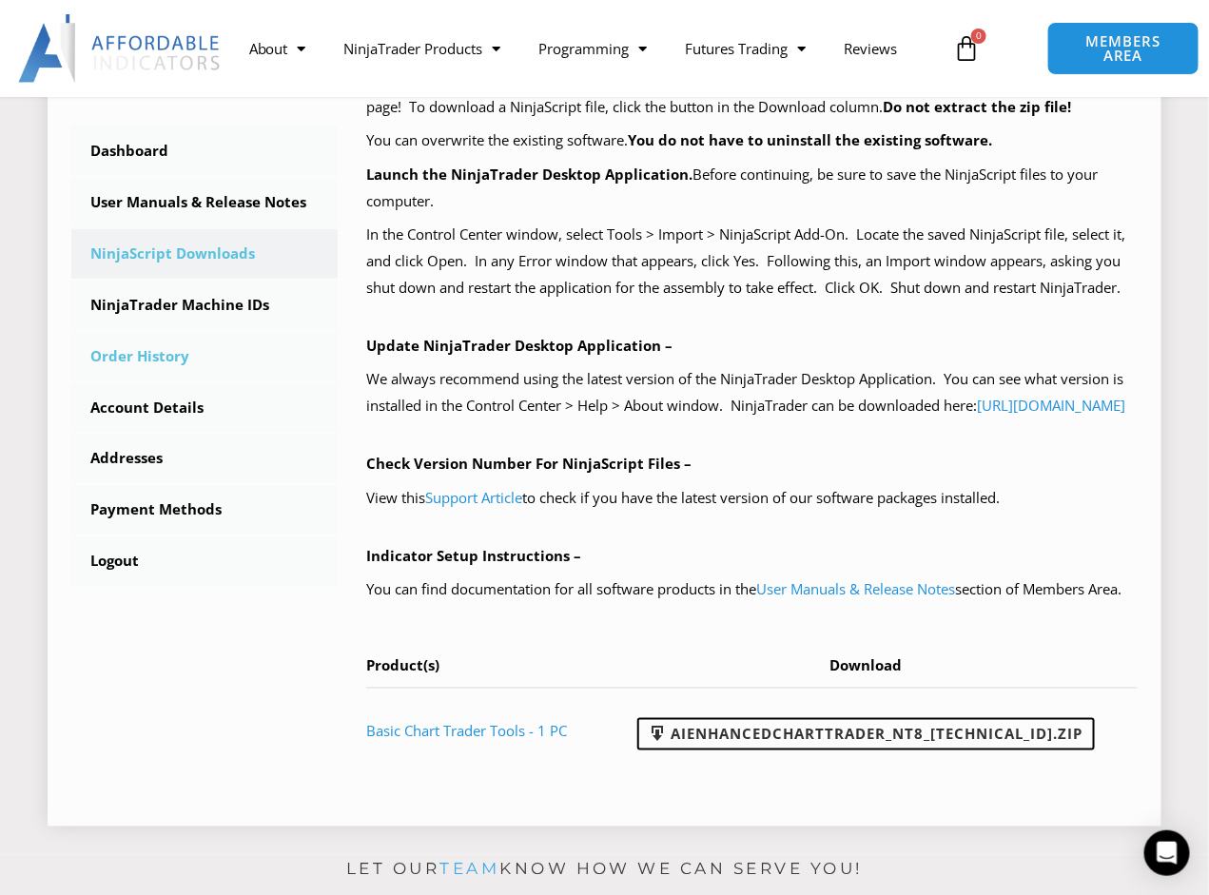
click at [149, 351] on link "Order History" at bounding box center [204, 356] width 266 height 49
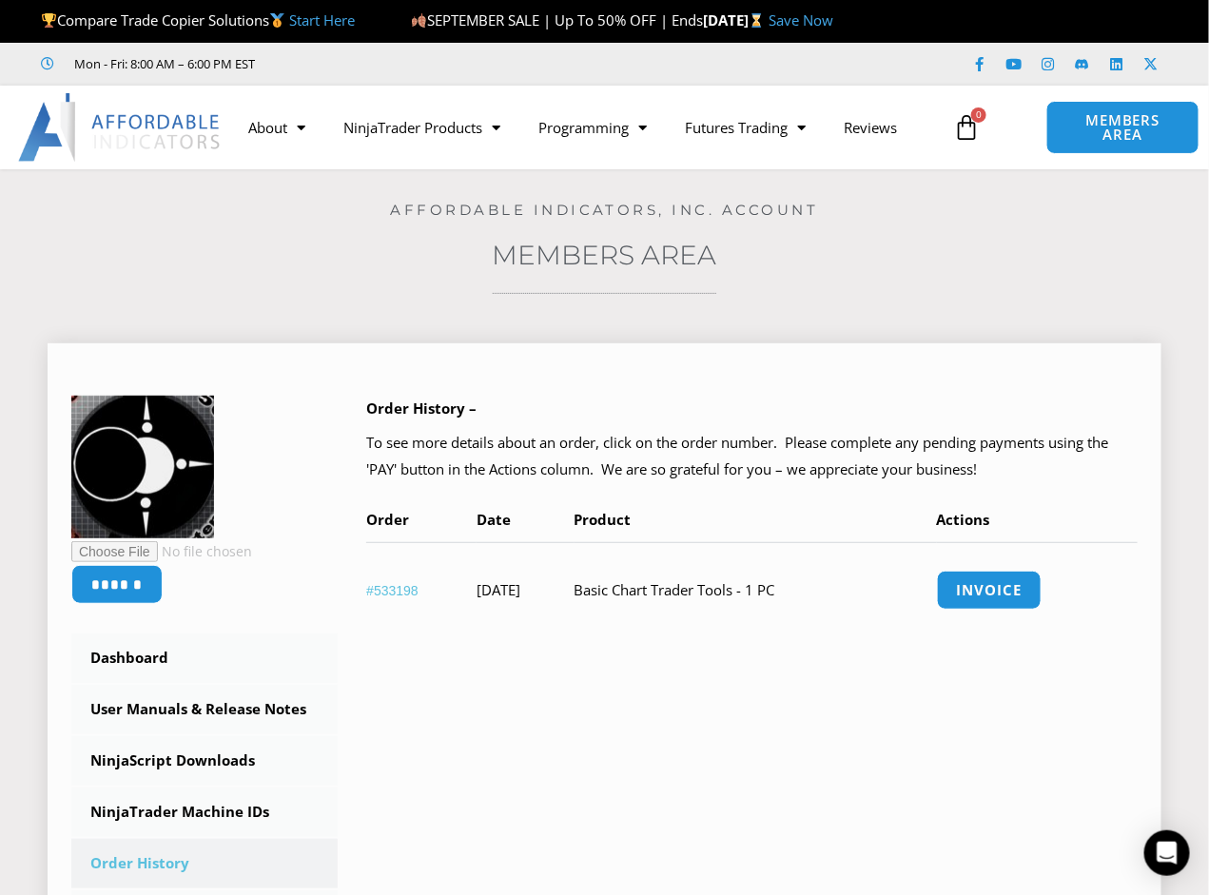
scroll to position [507, 0]
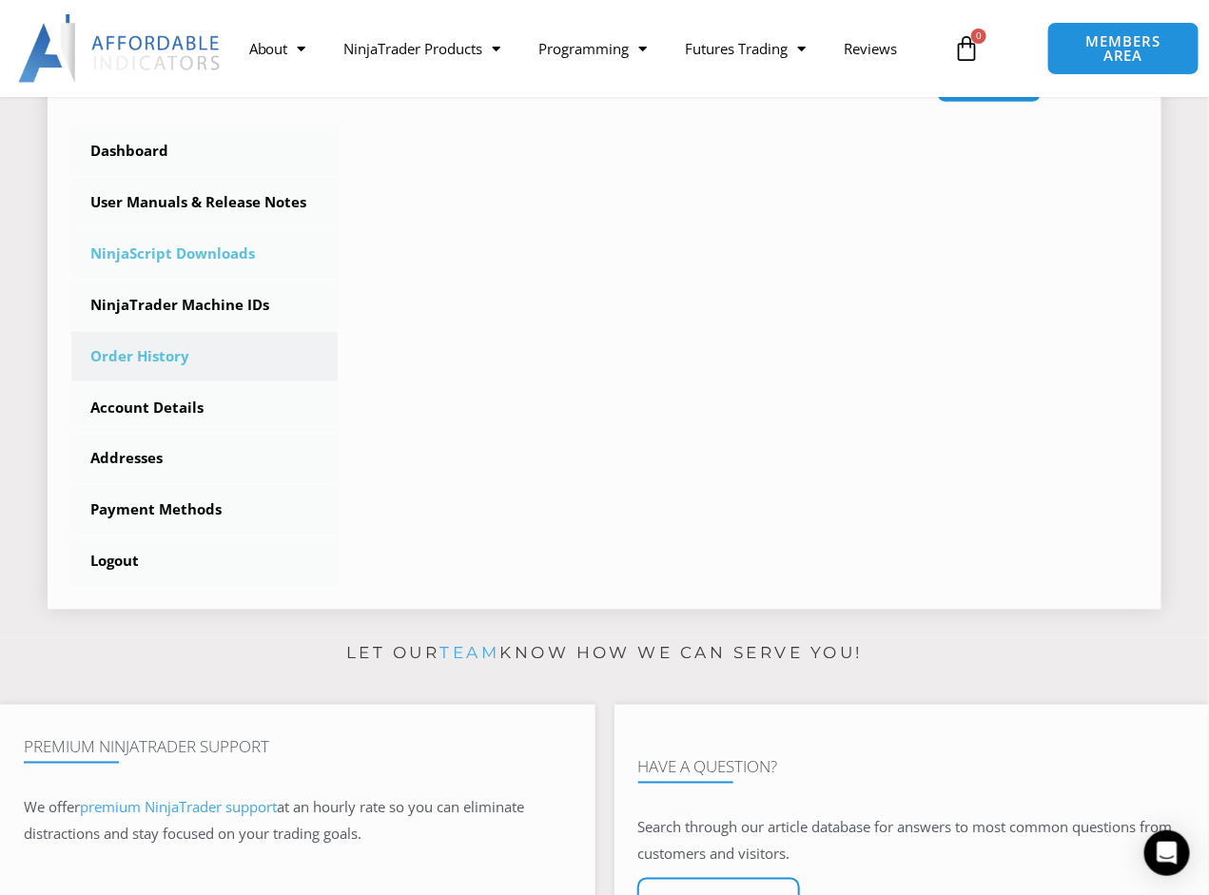
click at [231, 248] on link "NinjaScript Downloads" at bounding box center [204, 253] width 266 height 49
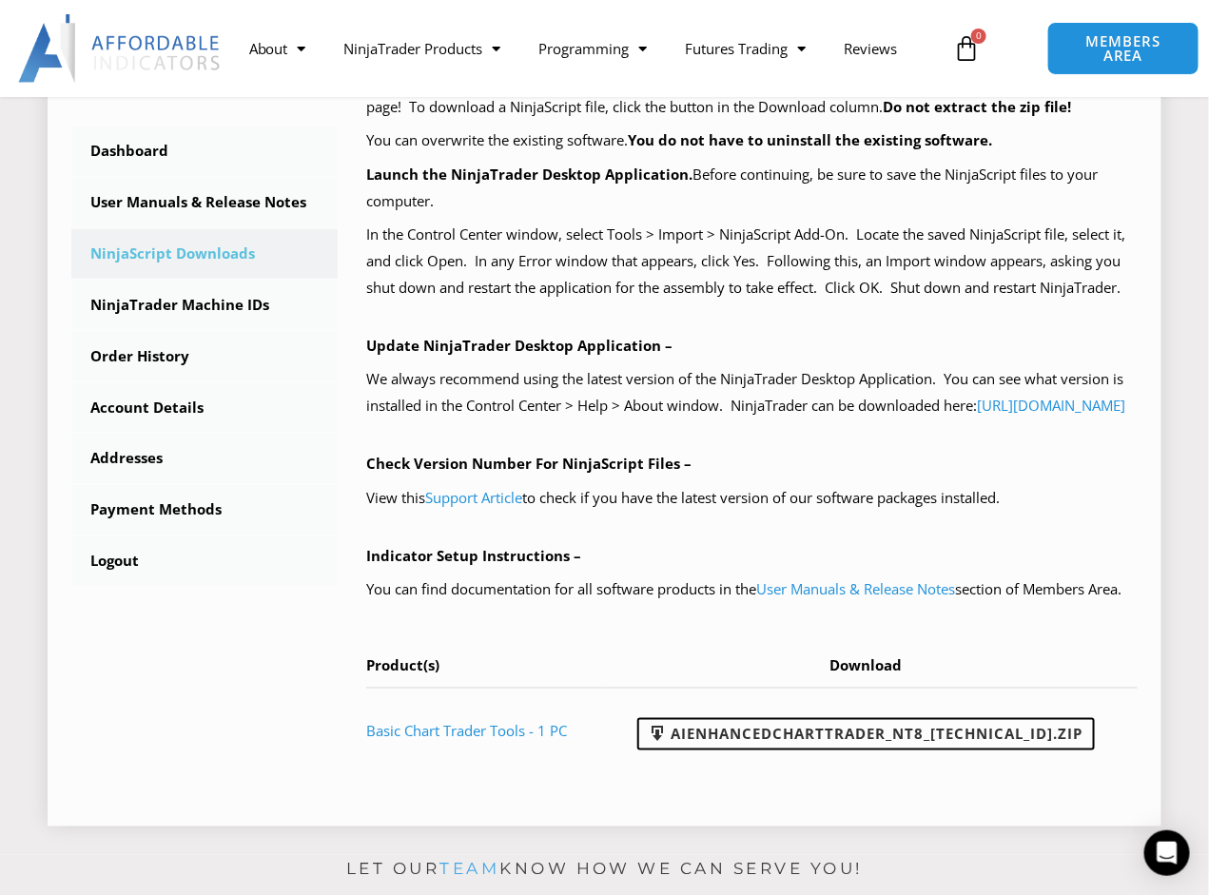
scroll to position [1015, 0]
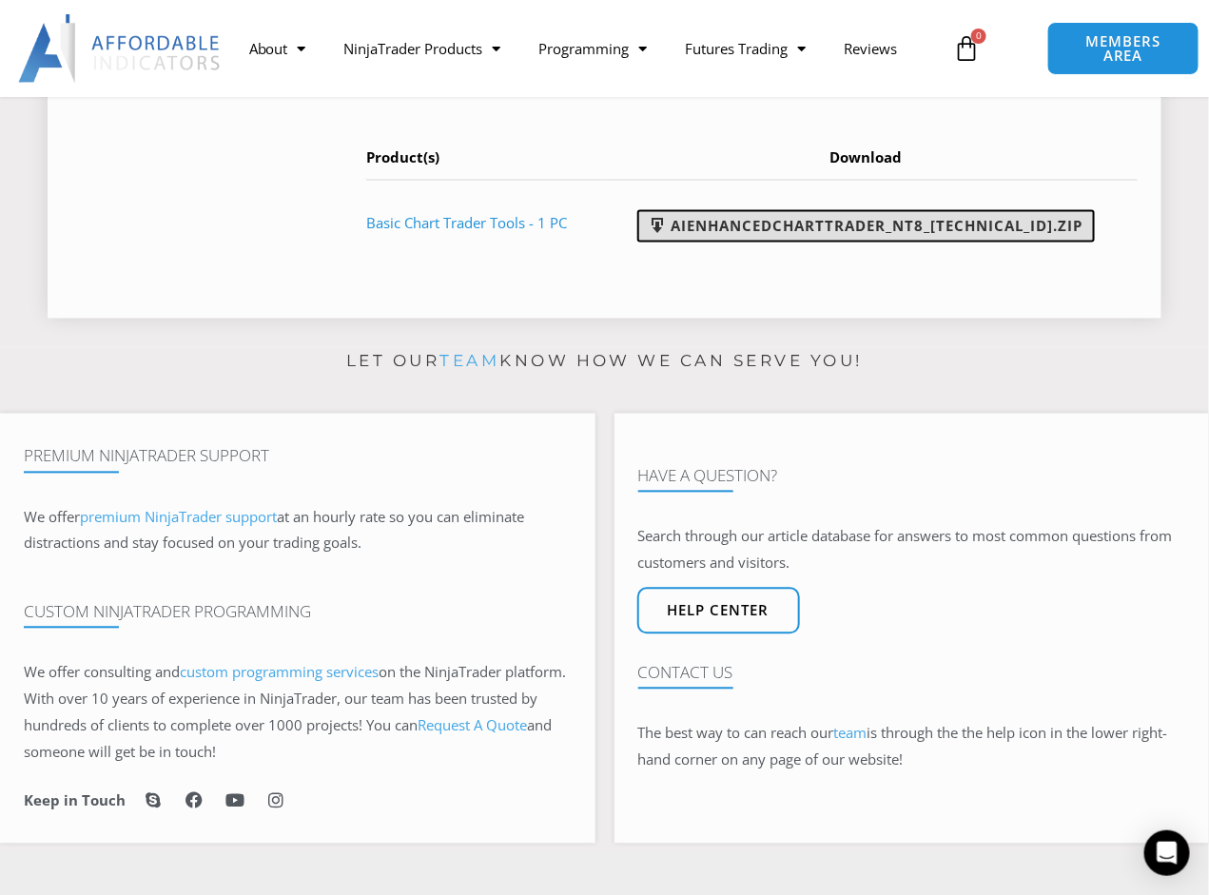
click at [866, 243] on link "AIEnhancedChartTrader_NT8_25.1.31.1.zip" at bounding box center [865, 226] width 457 height 32
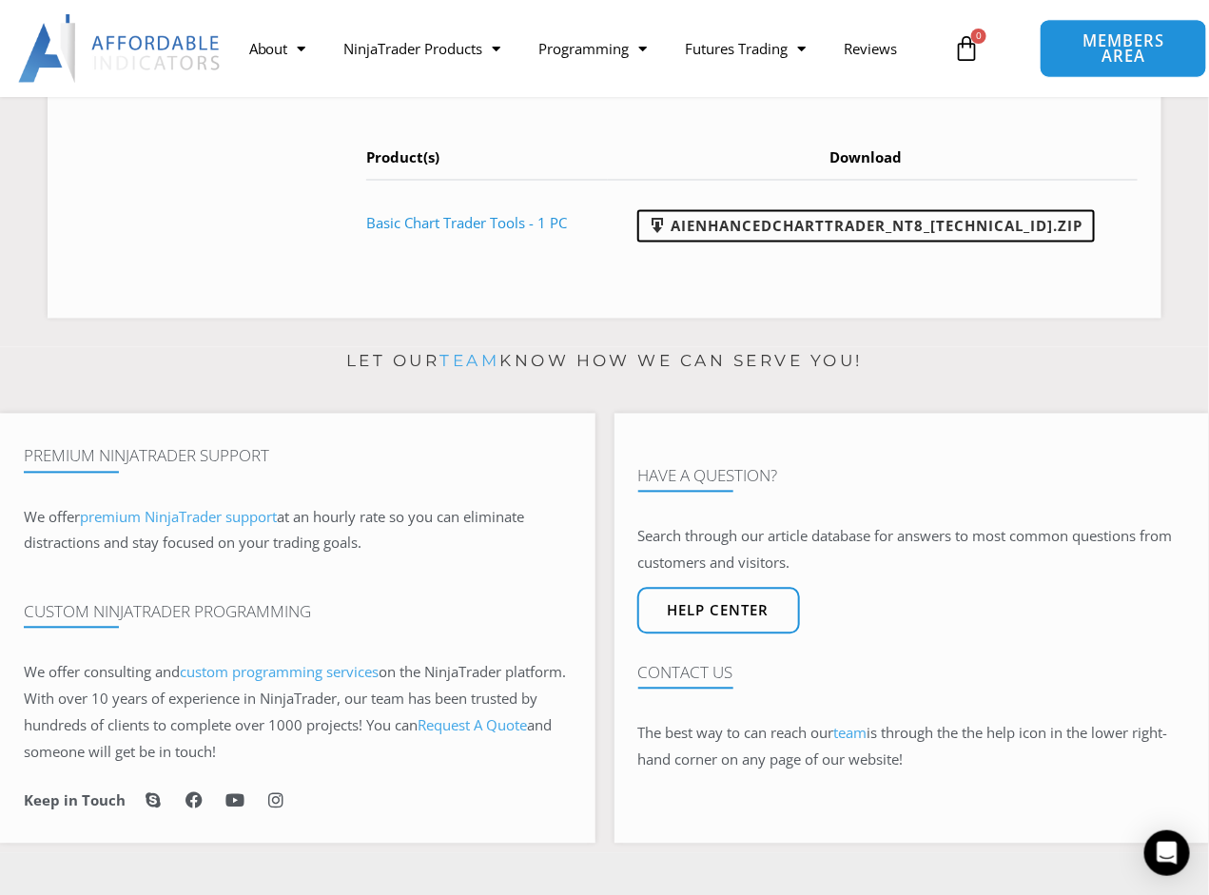
click at [1121, 41] on span "MEMBERS AREA" at bounding box center [1123, 48] width 124 height 31
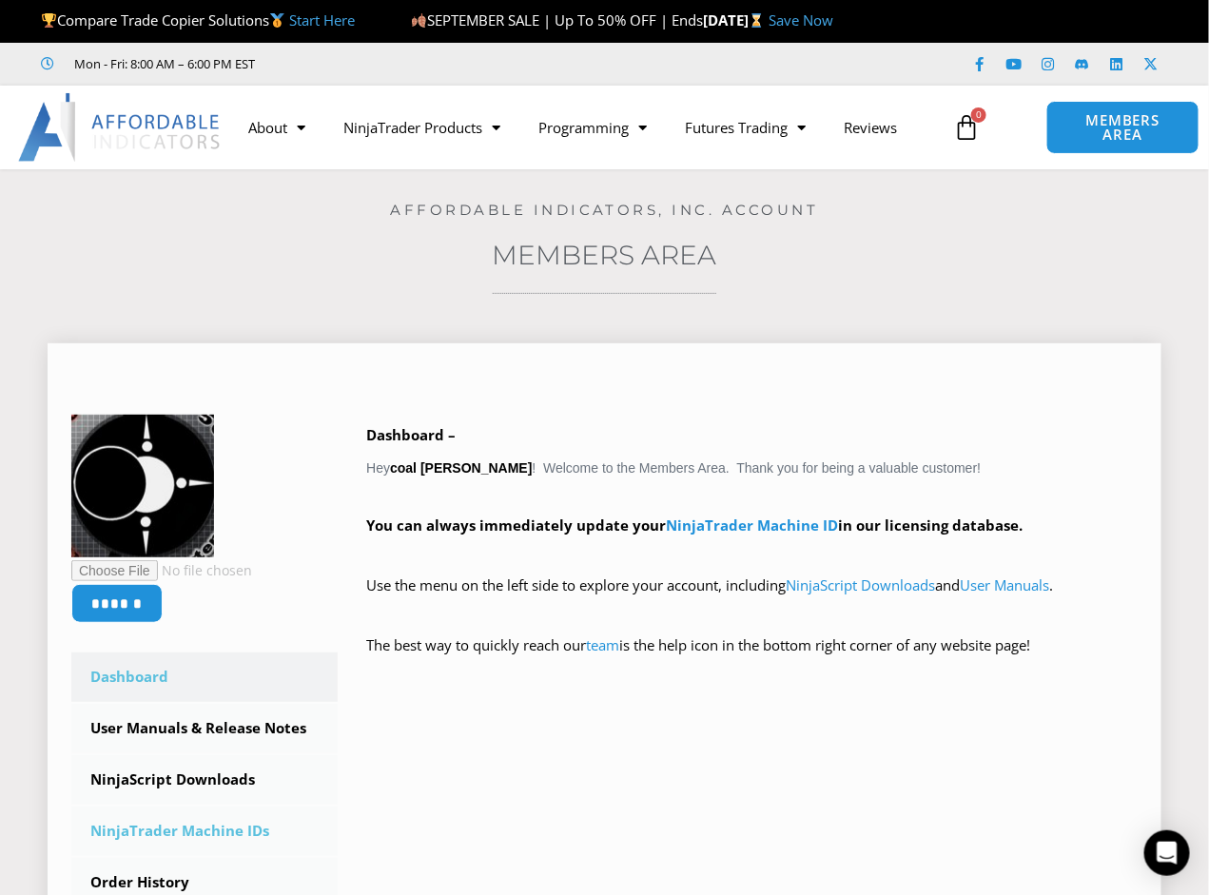
click at [206, 815] on link "NinjaTrader Machine IDs" at bounding box center [204, 831] width 266 height 49
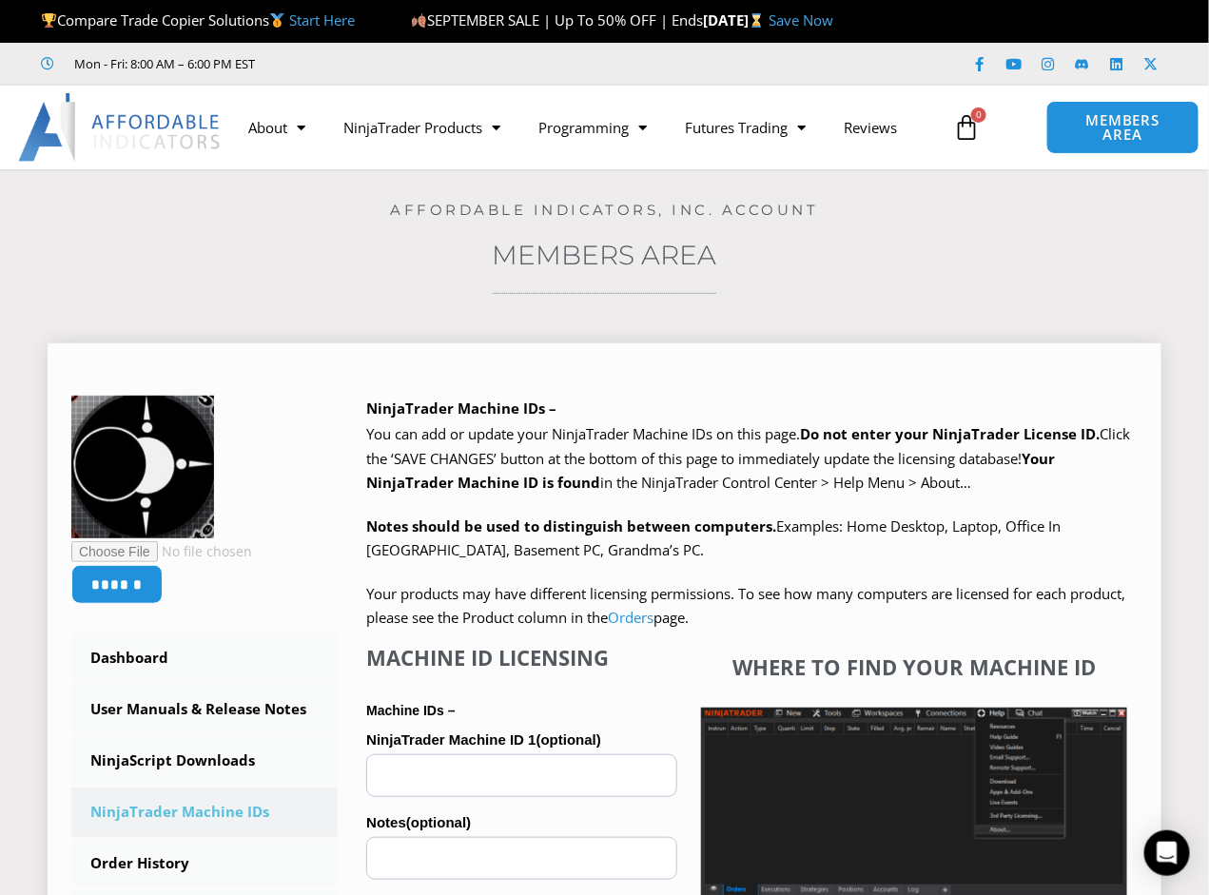
scroll to position [507, 0]
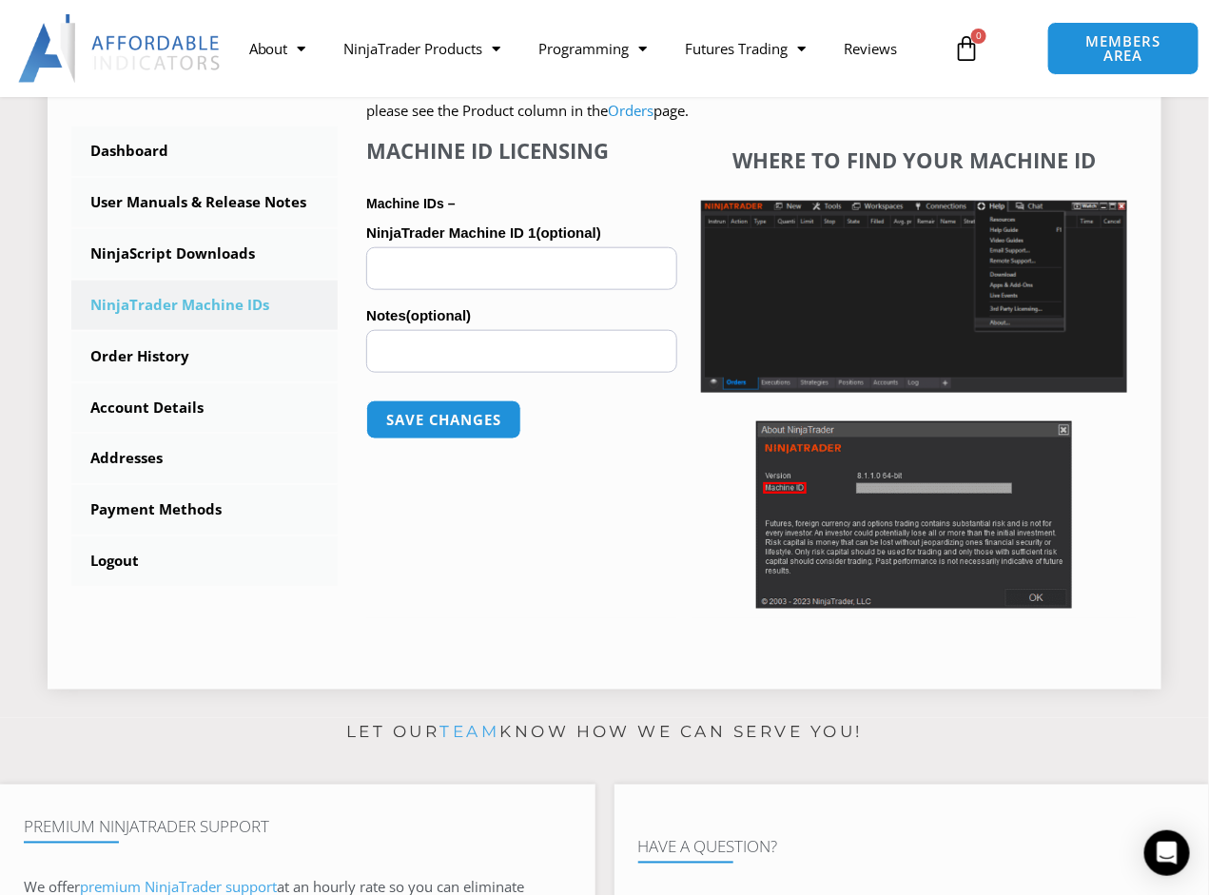
click at [912, 319] on img at bounding box center [914, 297] width 426 height 192
click at [900, 336] on img at bounding box center [914, 297] width 426 height 192
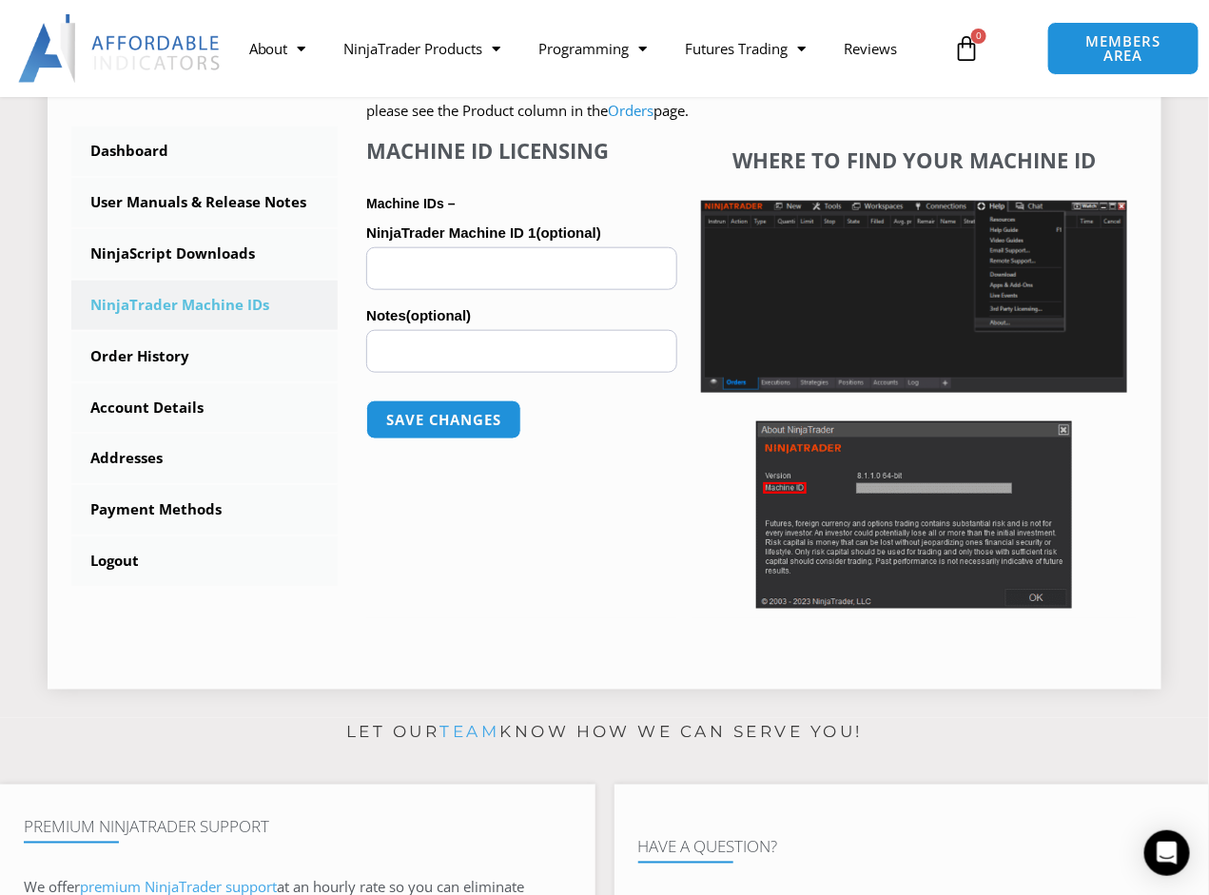
click at [433, 263] on input "NinjaTrader Machine ID 1 (optional)" at bounding box center [521, 268] width 311 height 43
paste input "**********"
type input "**********"
click at [465, 413] on button "Save changes" at bounding box center [443, 419] width 163 height 41
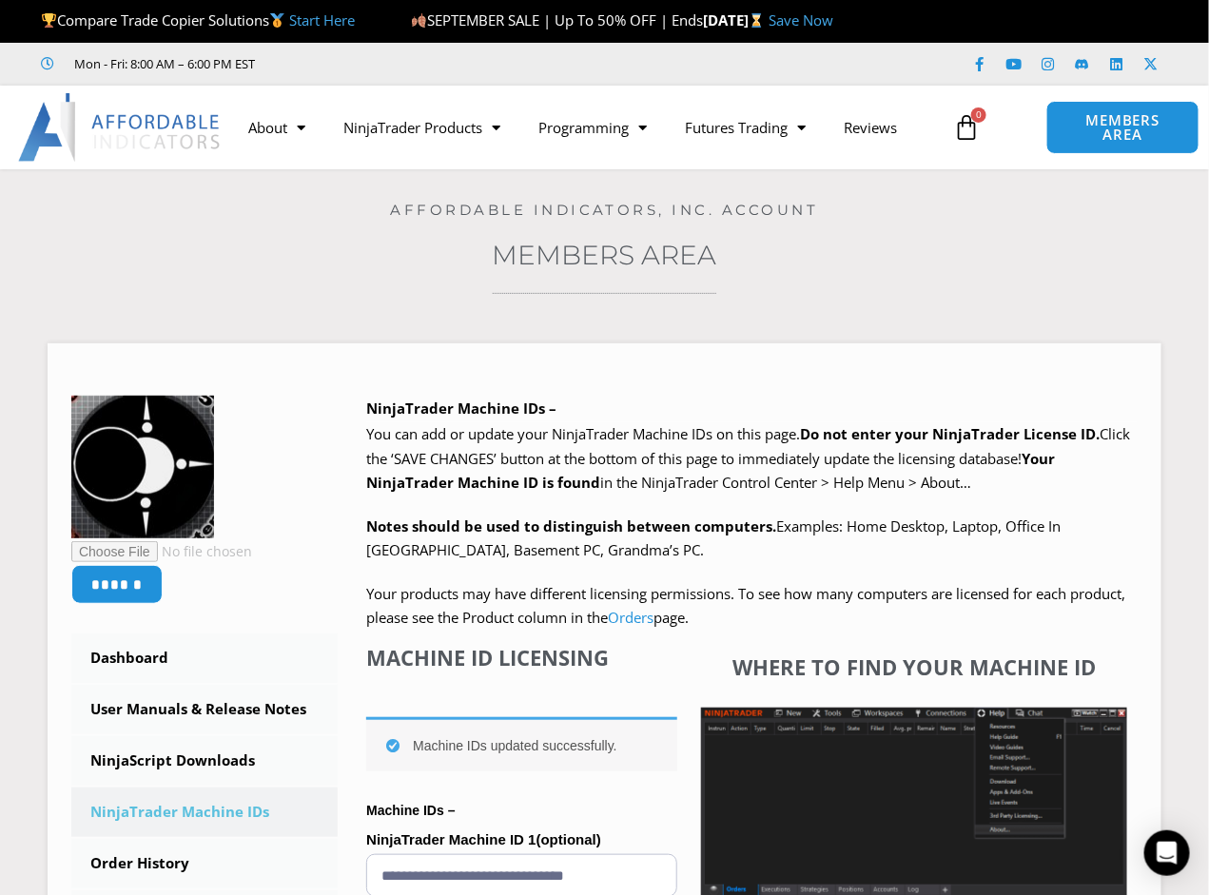
click at [412, 258] on h3 "Members Area" at bounding box center [605, 255] width 1114 height 34
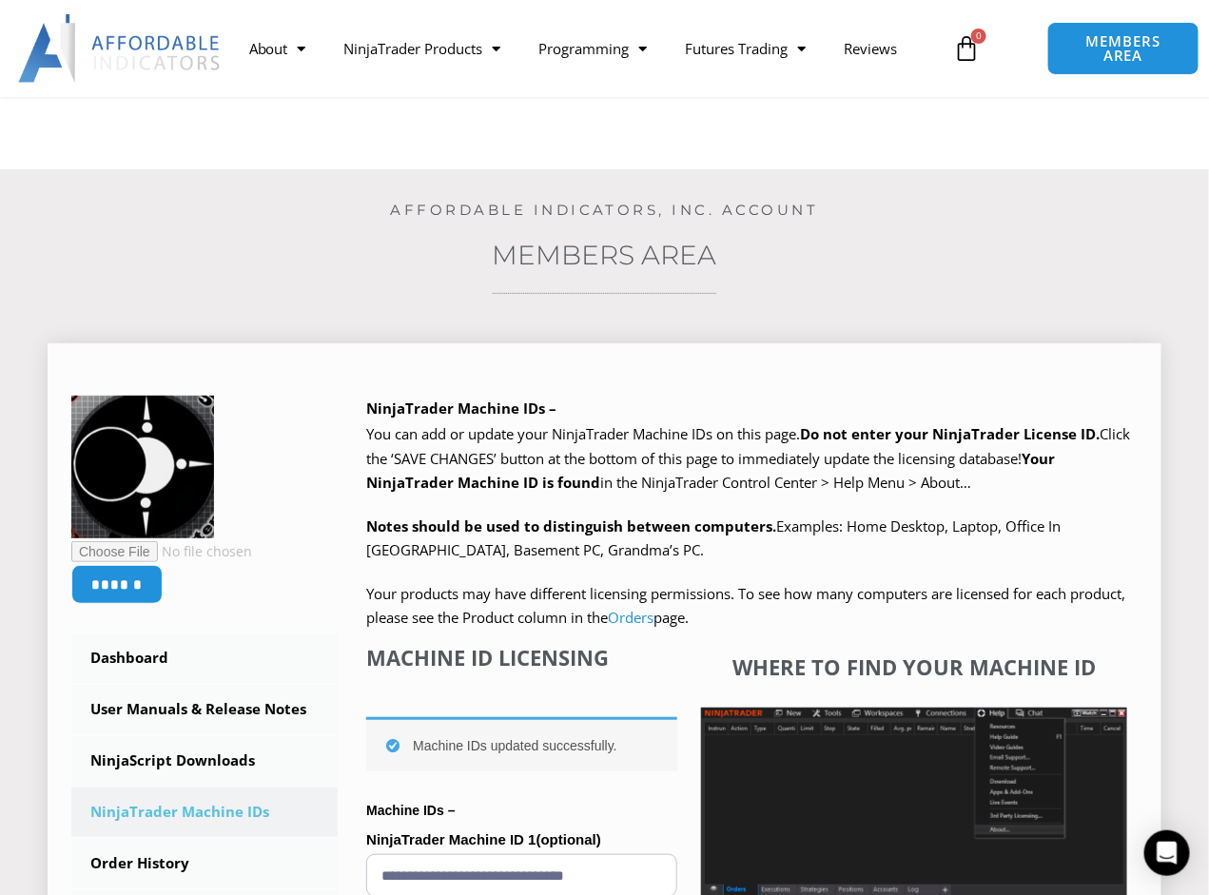
scroll to position [507, 0]
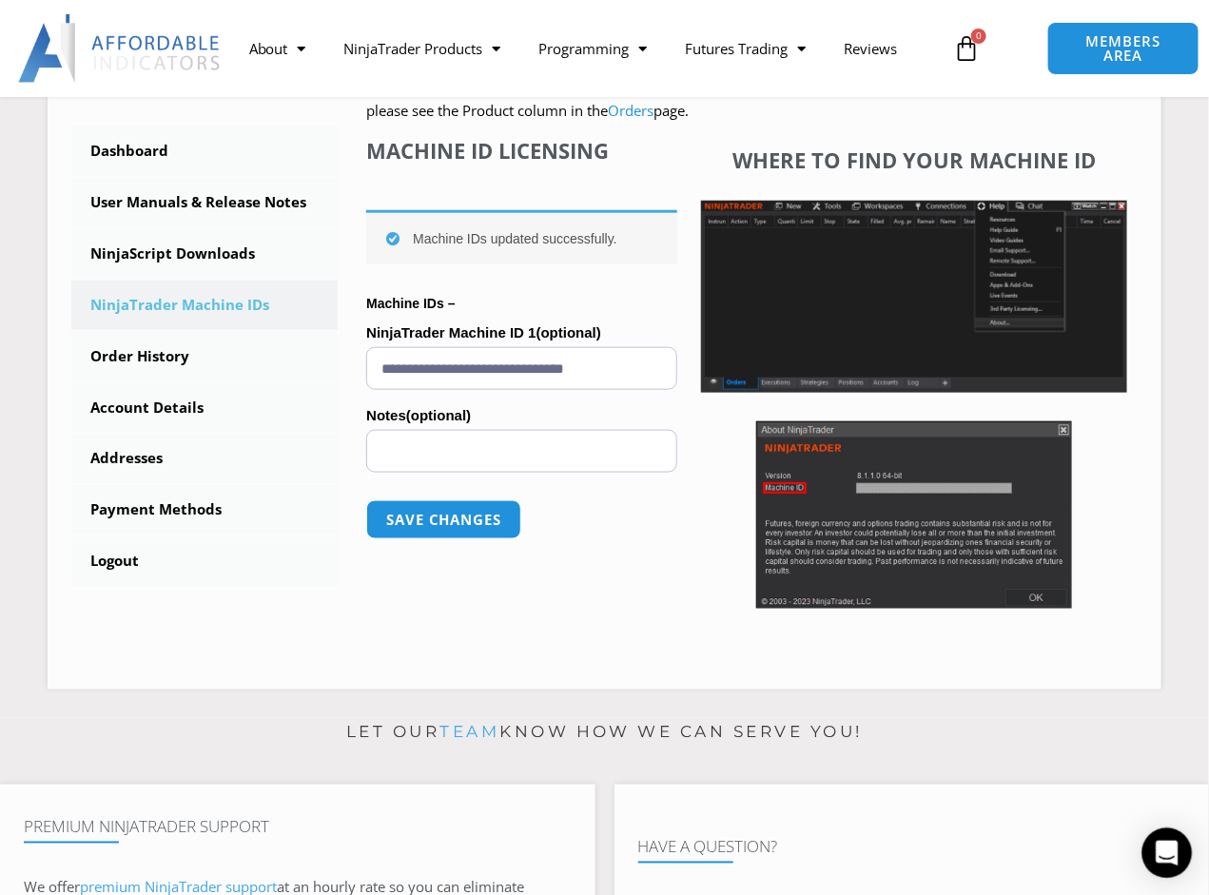
click at [1161, 841] on div "Open Intercom Messenger" at bounding box center [1167, 853] width 50 height 50
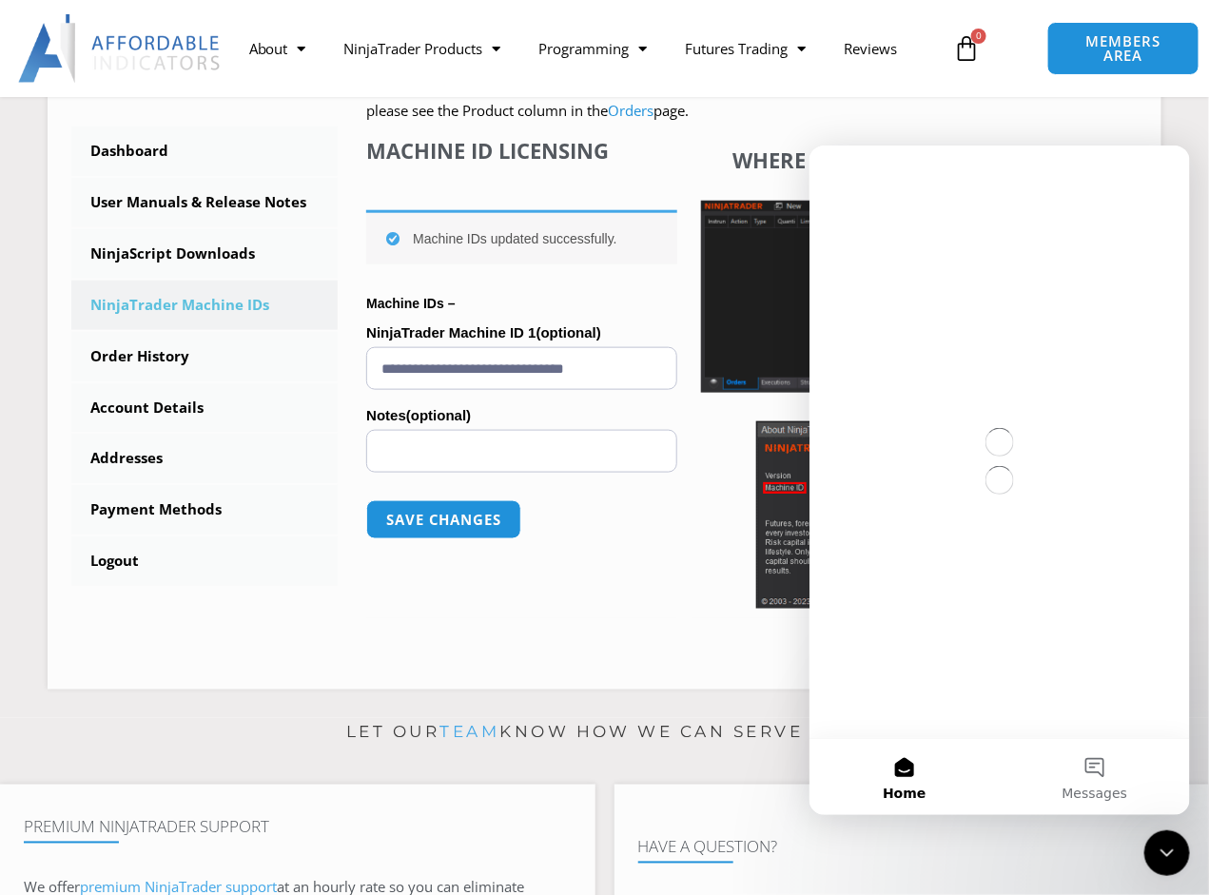
scroll to position [0, 0]
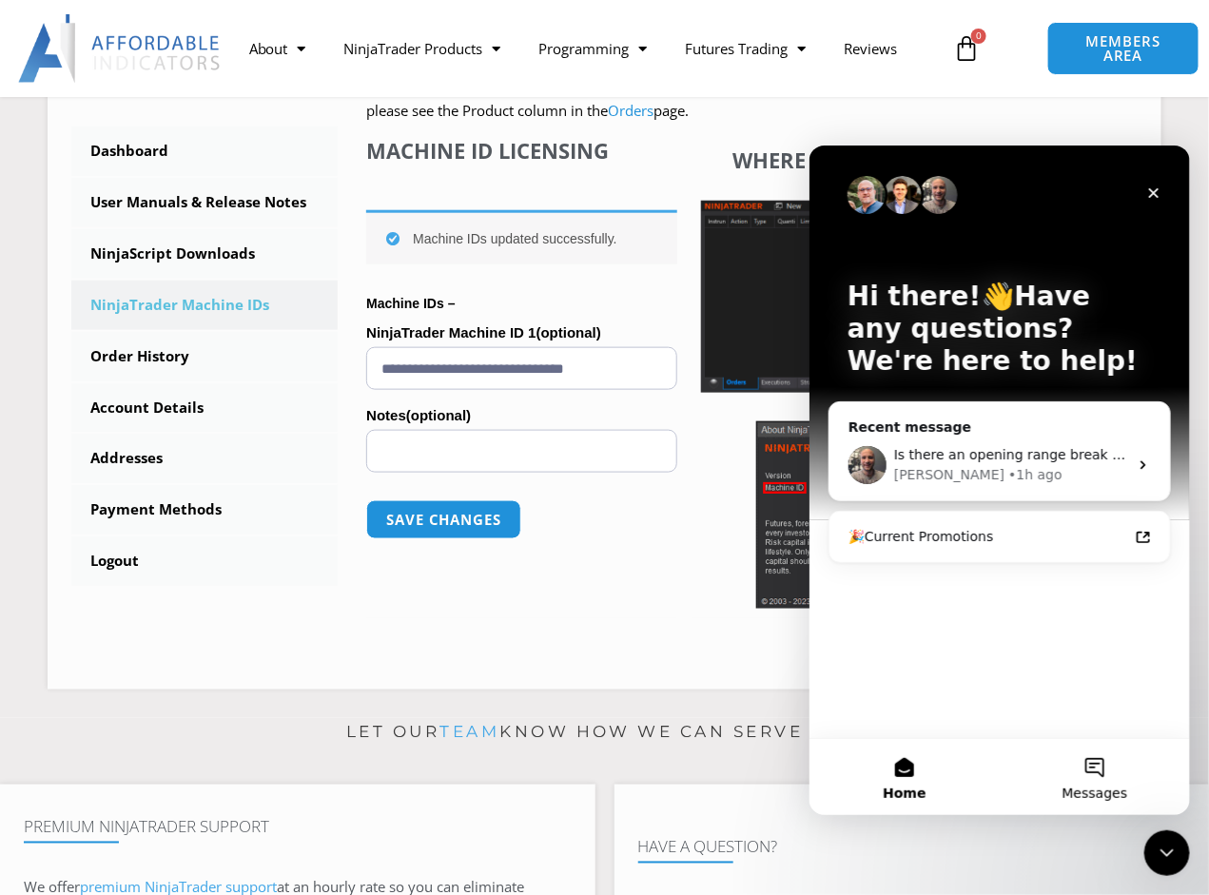
click at [1099, 755] on button "Messages" at bounding box center [1094, 776] width 190 height 76
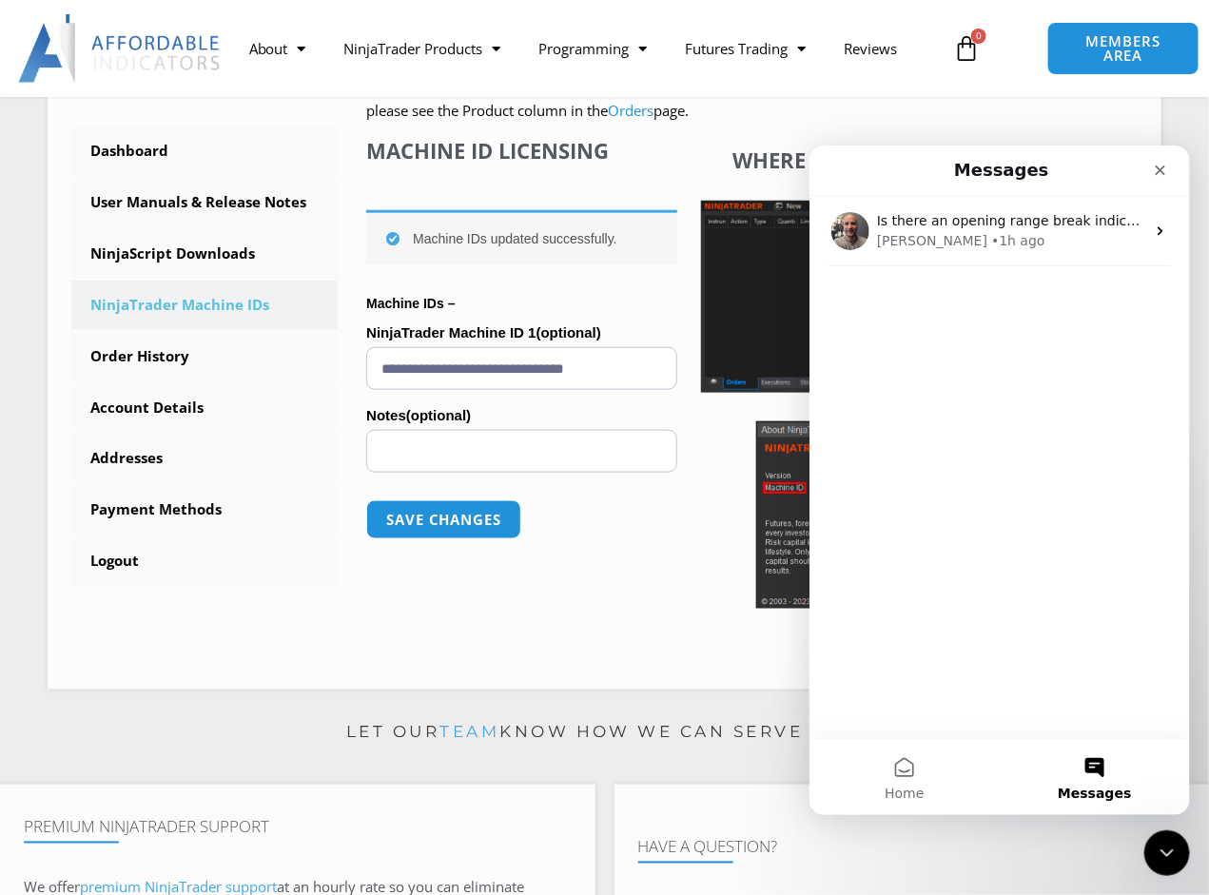
click at [1103, 757] on button "Messages" at bounding box center [1094, 776] width 190 height 76
click at [1092, 764] on button "Messages" at bounding box center [1094, 776] width 190 height 76
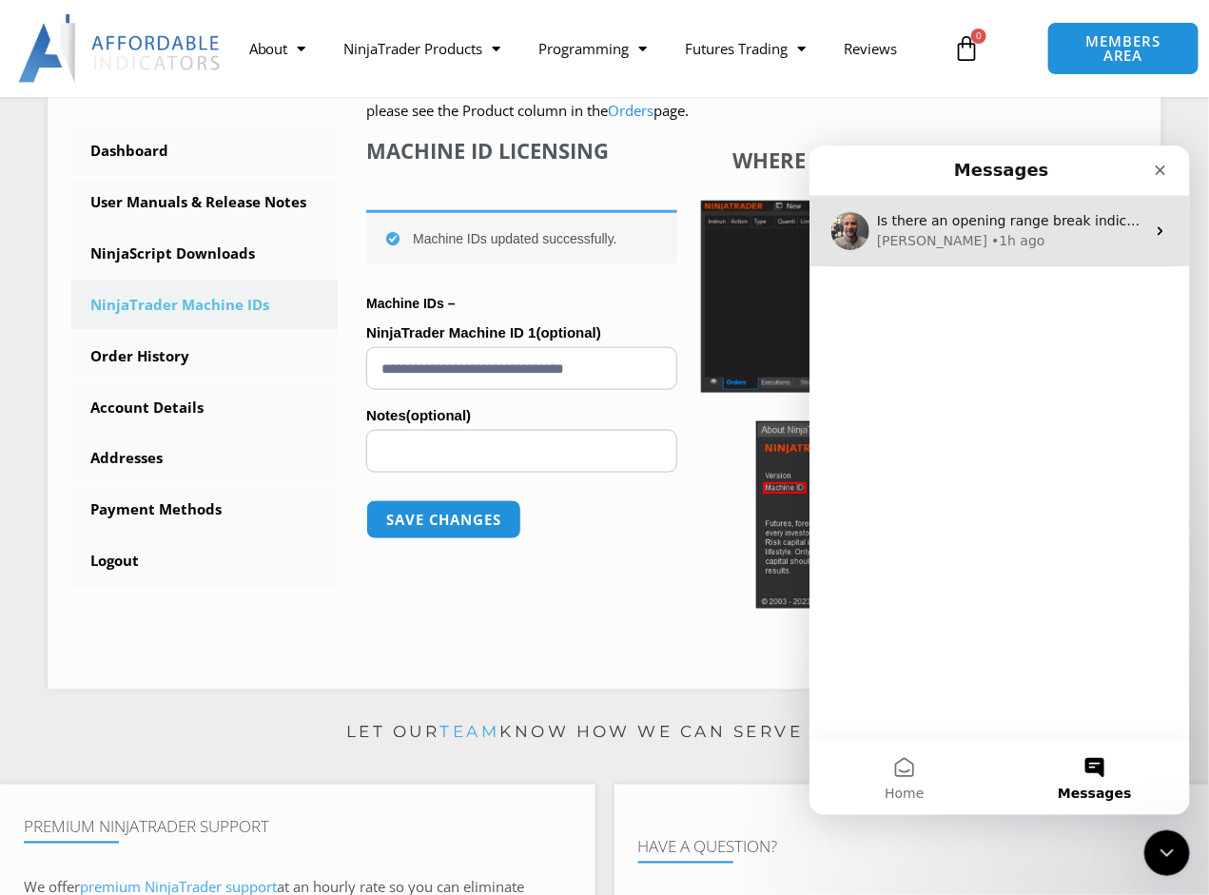
click at [999, 238] on div "Joel • 1h ago" at bounding box center [1010, 240] width 268 height 20
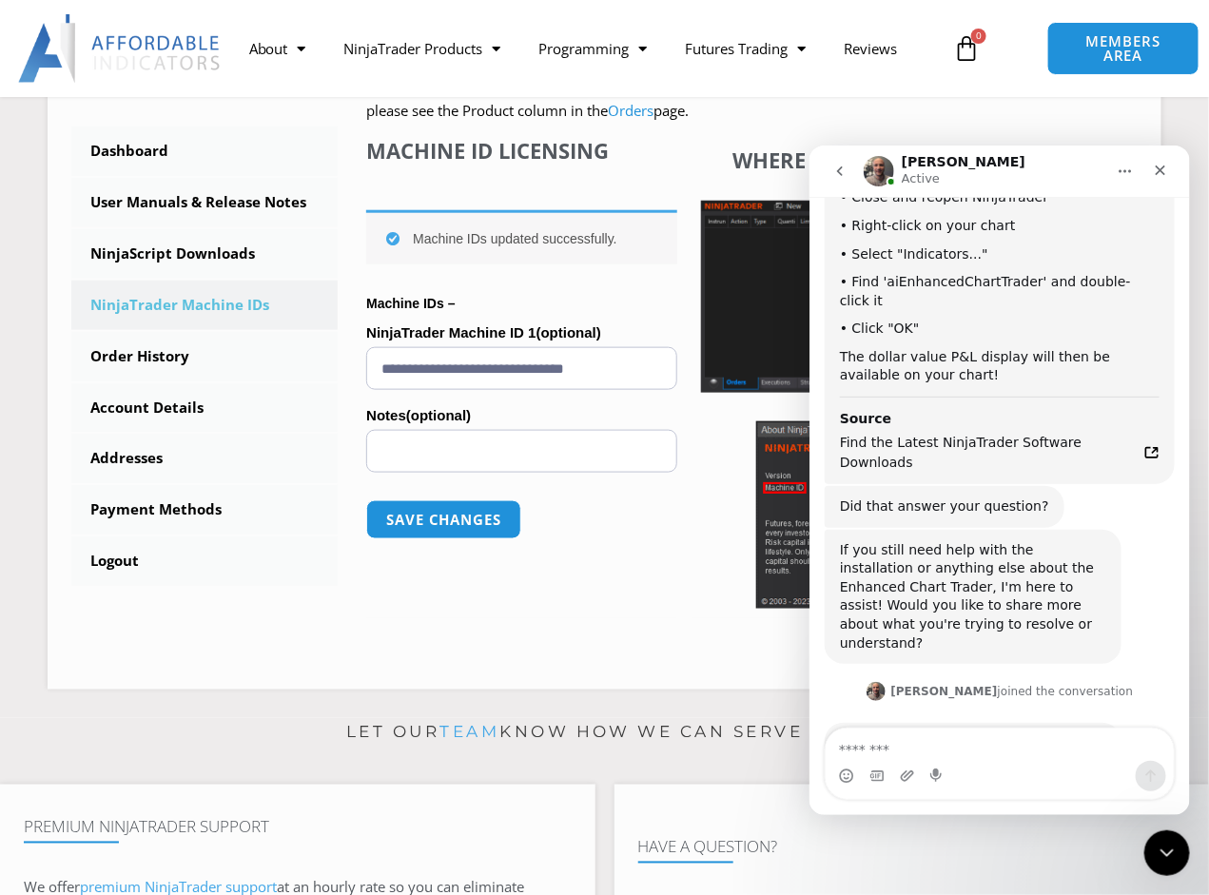
scroll to position [3908, 0]
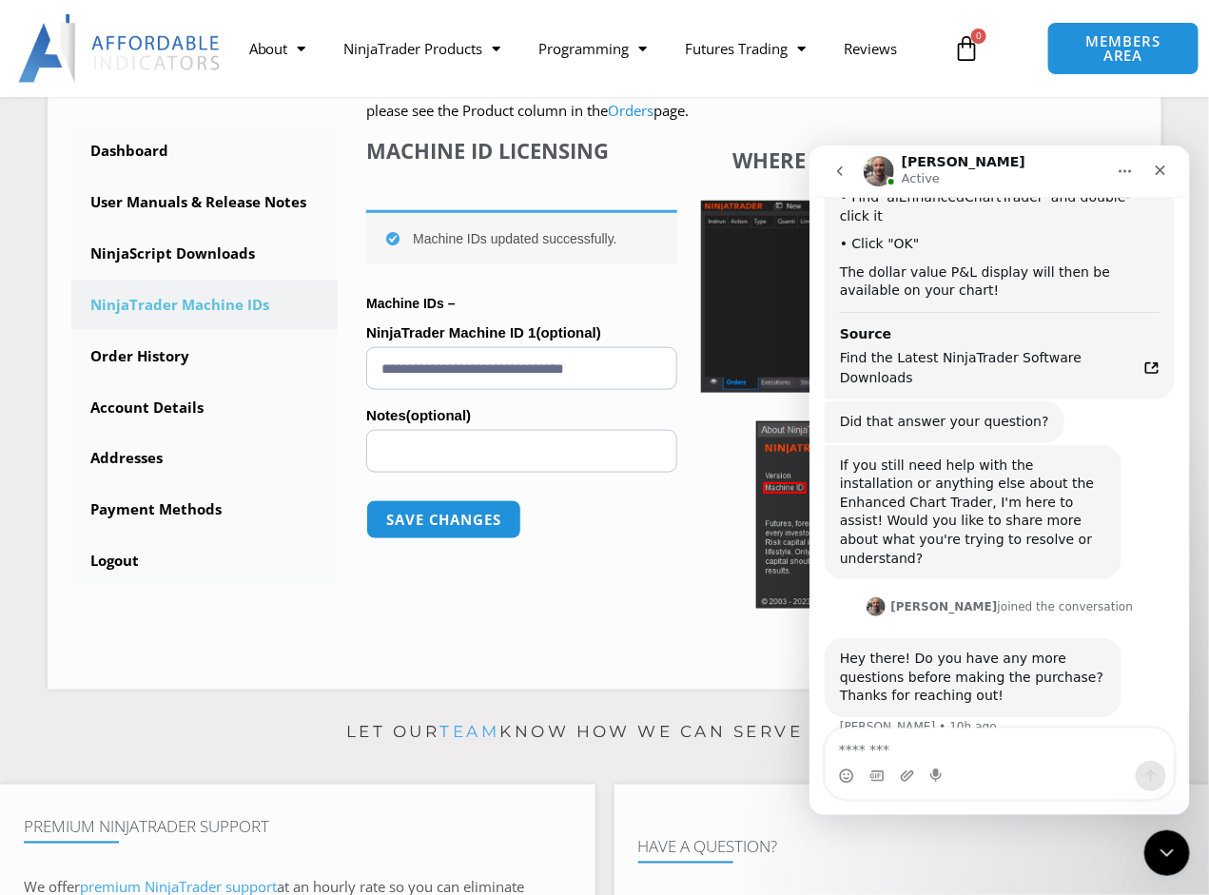
click at [1018, 763] on div "Intercom messenger" at bounding box center [999, 775] width 348 height 30
click at [906, 748] on textarea "Message…" at bounding box center [999, 744] width 348 height 32
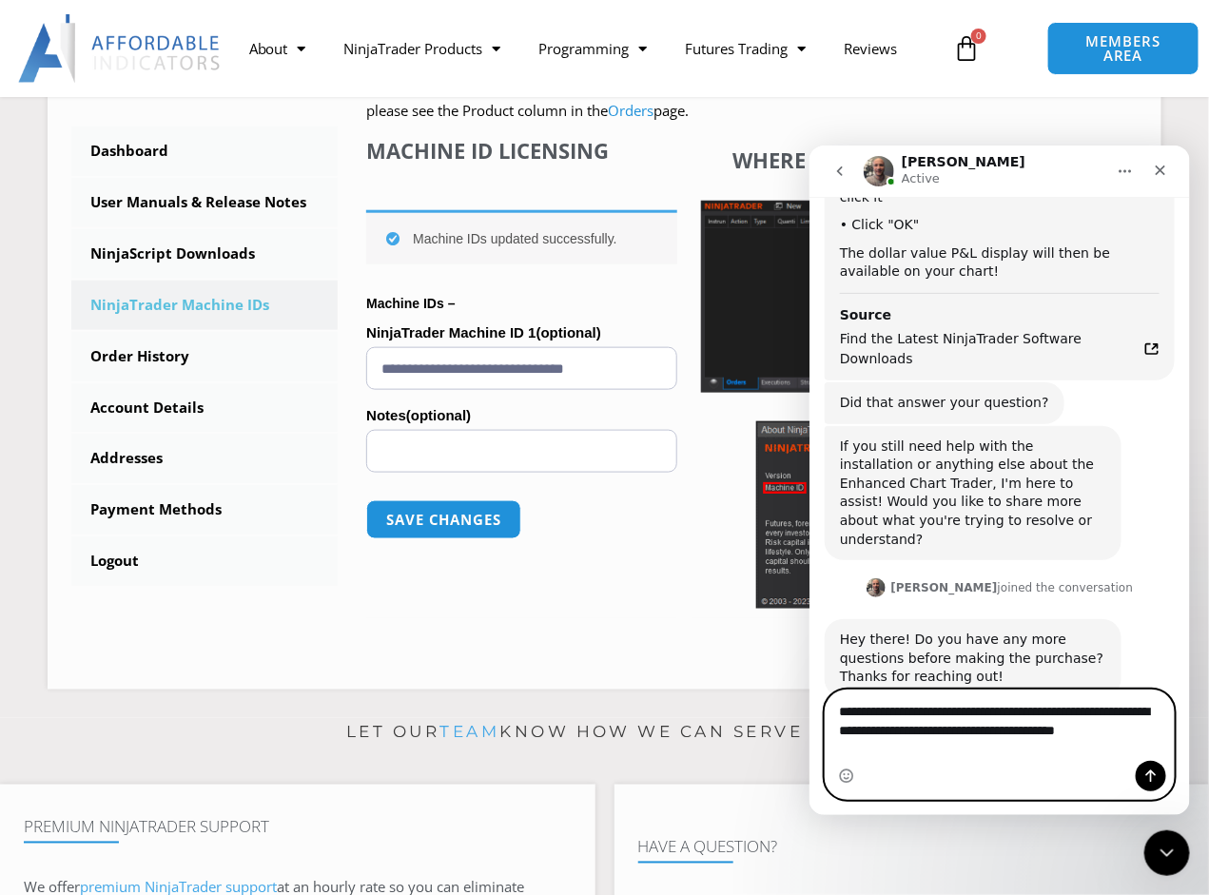
scroll to position [3946, 0]
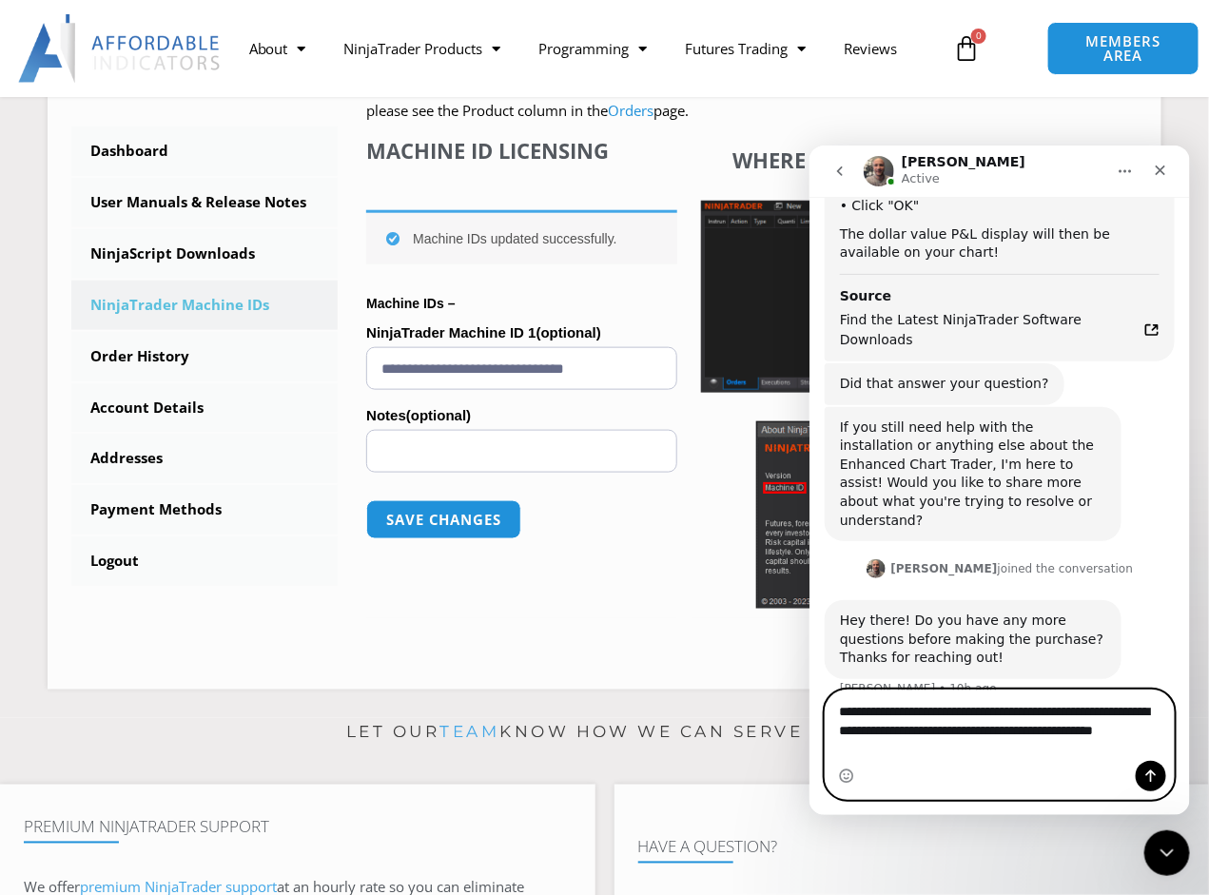
type textarea "**********"
click at [1156, 776] on icon "Send a message…" at bounding box center [1149, 775] width 15 height 15
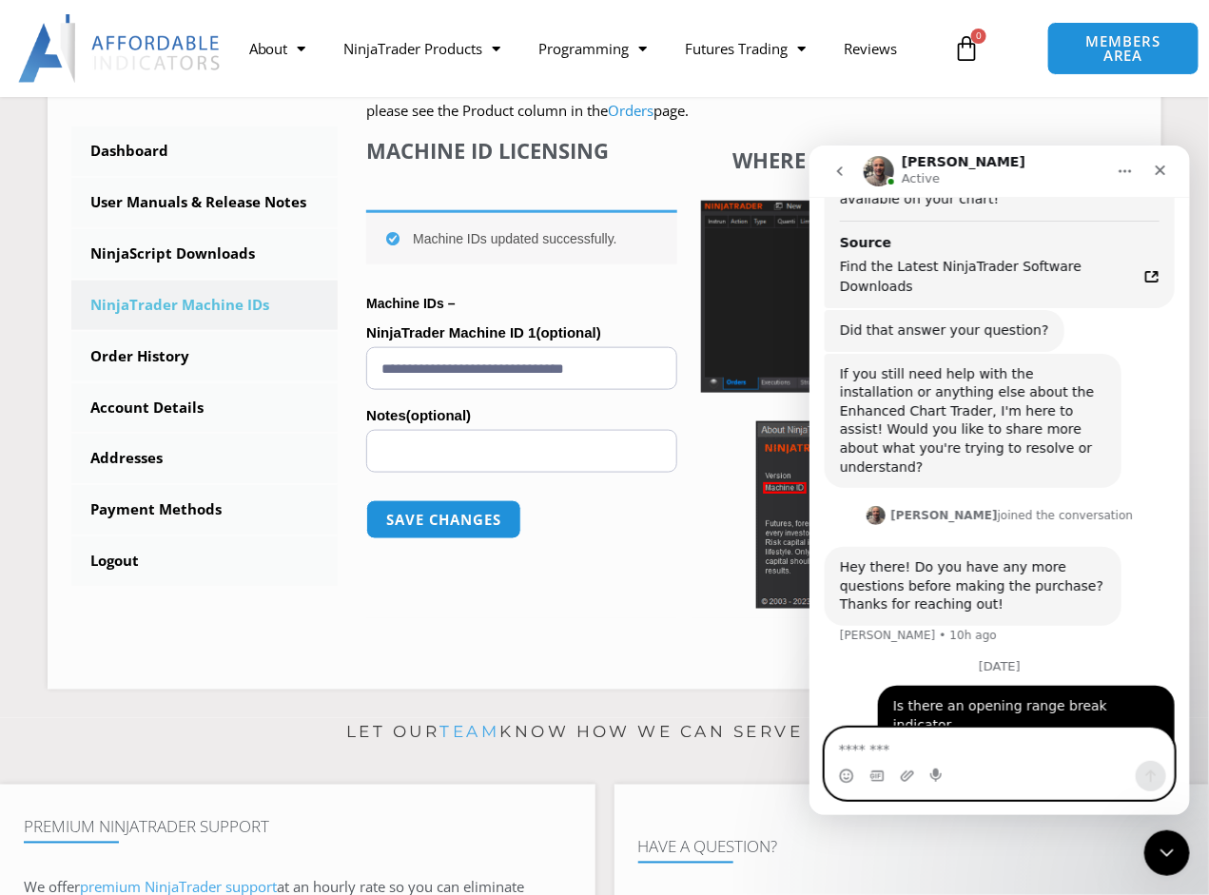
scroll to position [4002, 0]
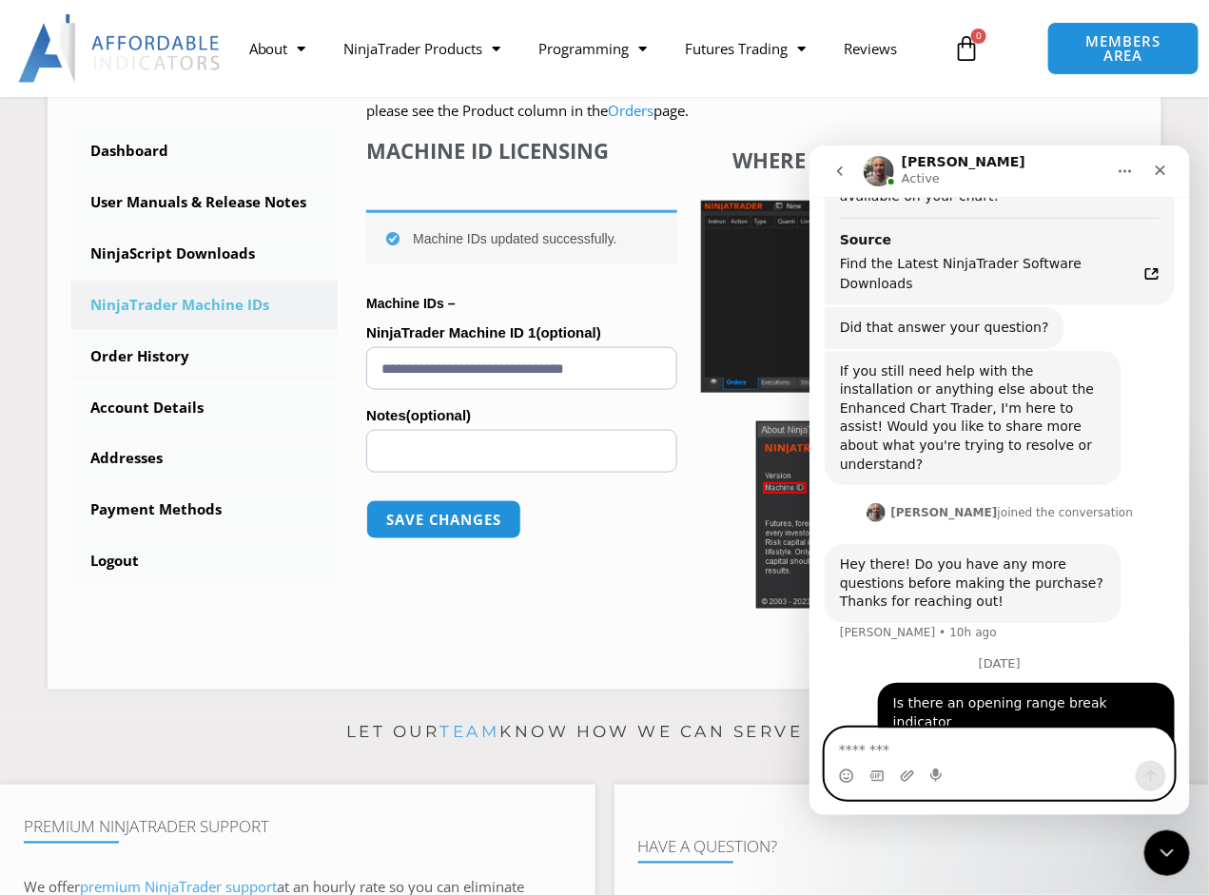
click at [963, 747] on textarea "Message…" at bounding box center [999, 744] width 348 height 32
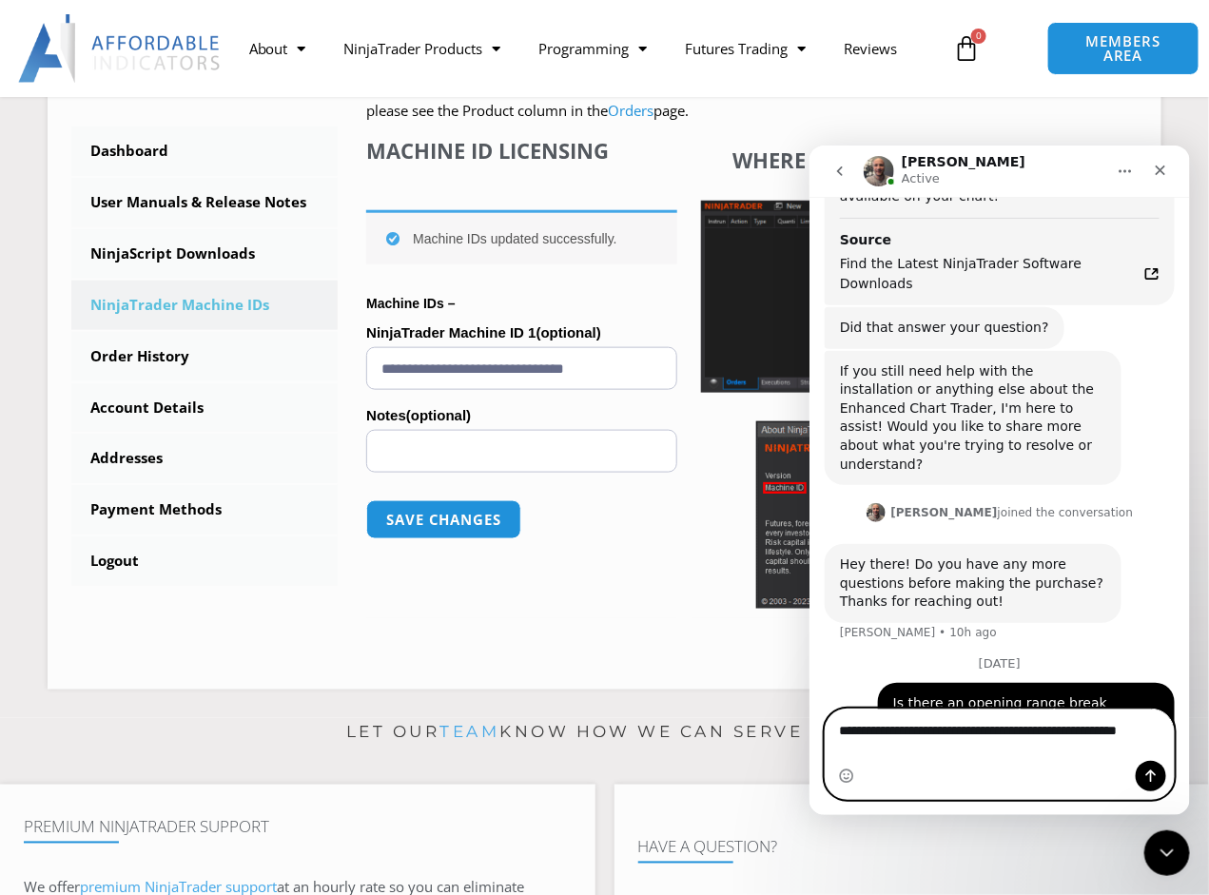
scroll to position [4020, 0]
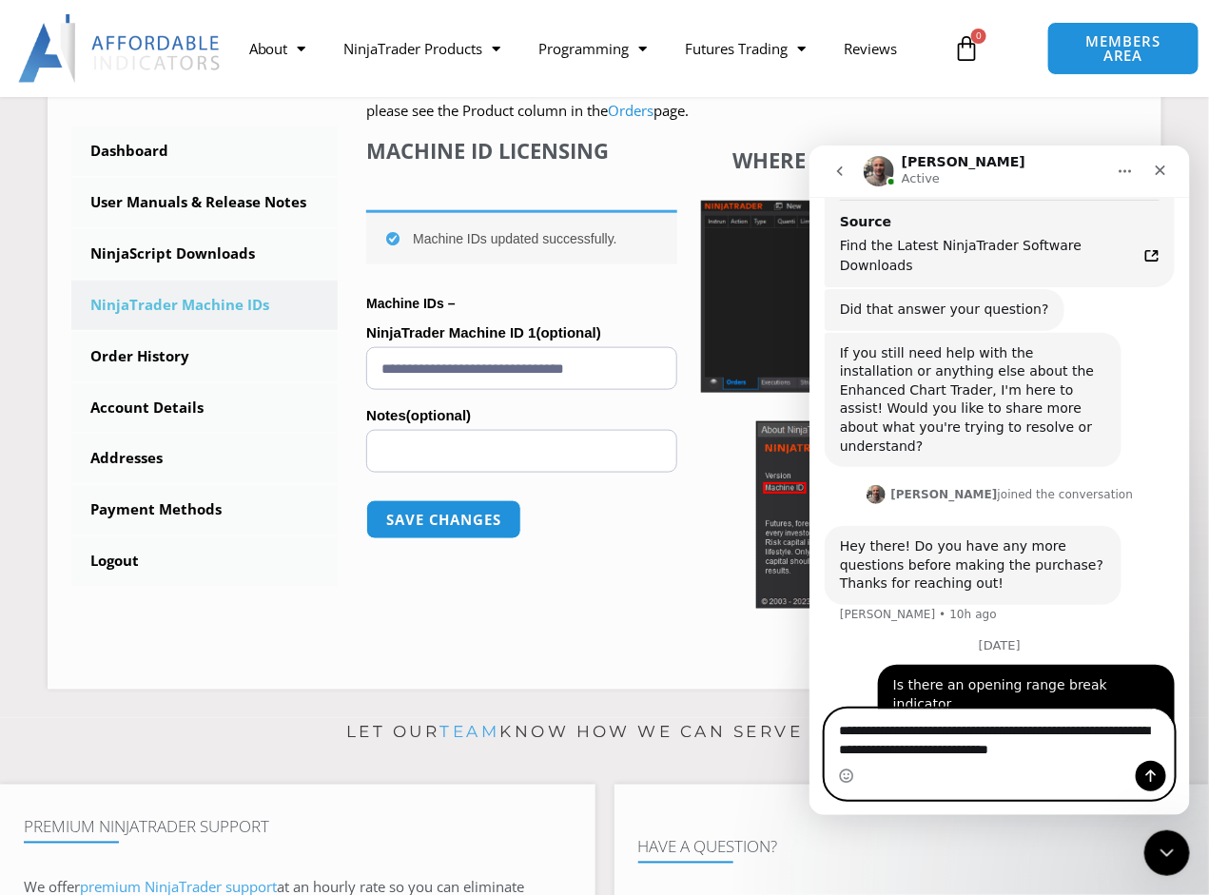
type textarea "**********"
drag, startPoint x: 836, startPoint y: 727, endPoint x: 1067, endPoint y: 753, distance: 232.7
click at [1067, 753] on textarea "**********" at bounding box center [999, 734] width 348 height 51
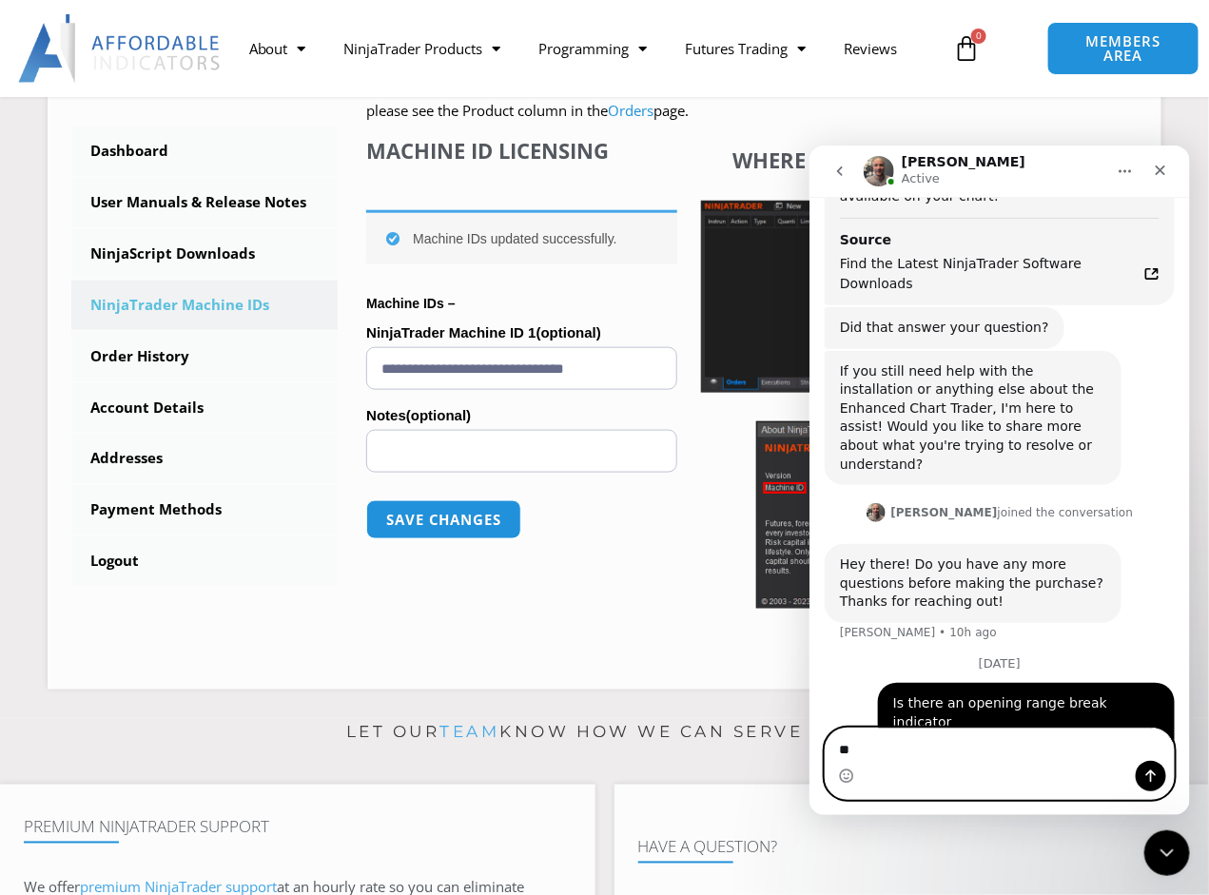
type textarea "*"
type textarea "**********"
click at [1155, 773] on icon "Send a message…" at bounding box center [1149, 775] width 15 height 15
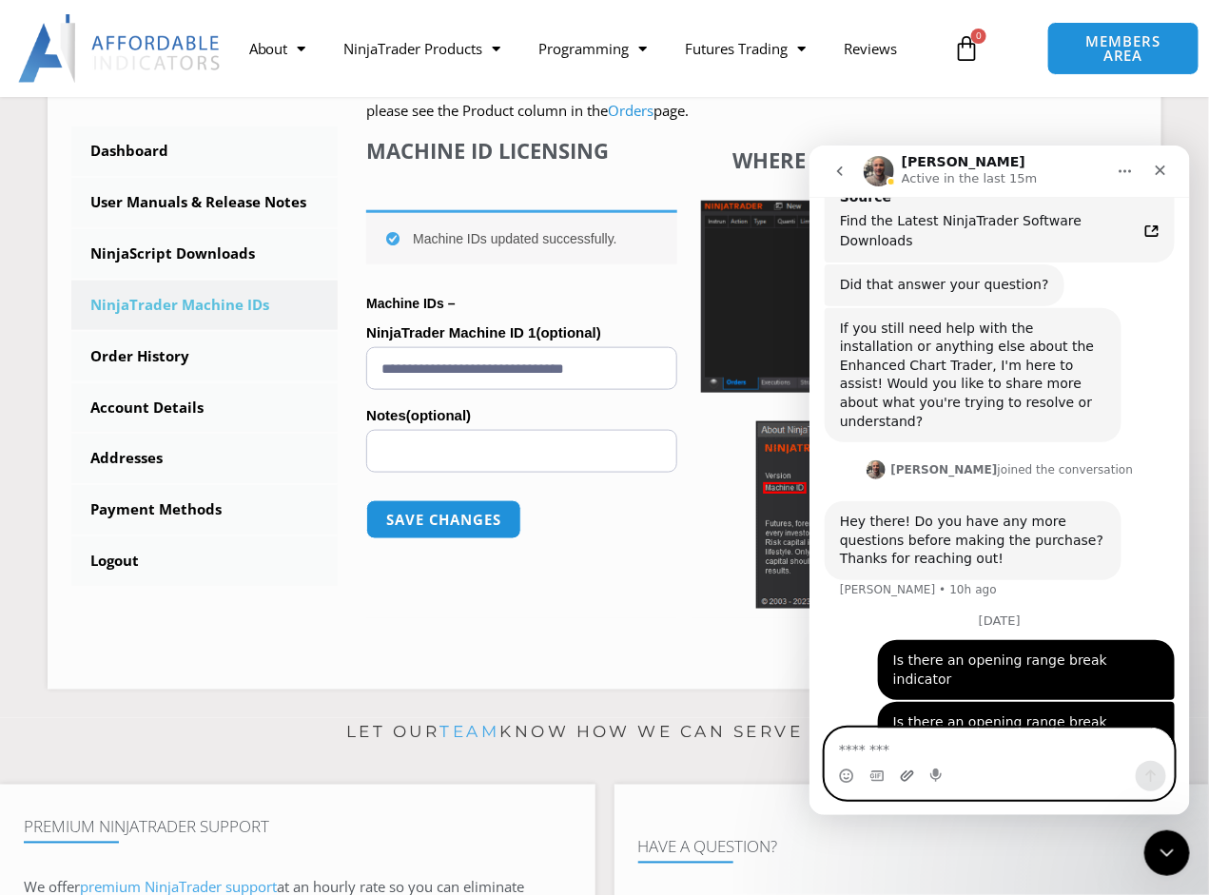
click at [910, 776] on icon "Upload attachment" at bounding box center [906, 775] width 15 height 15
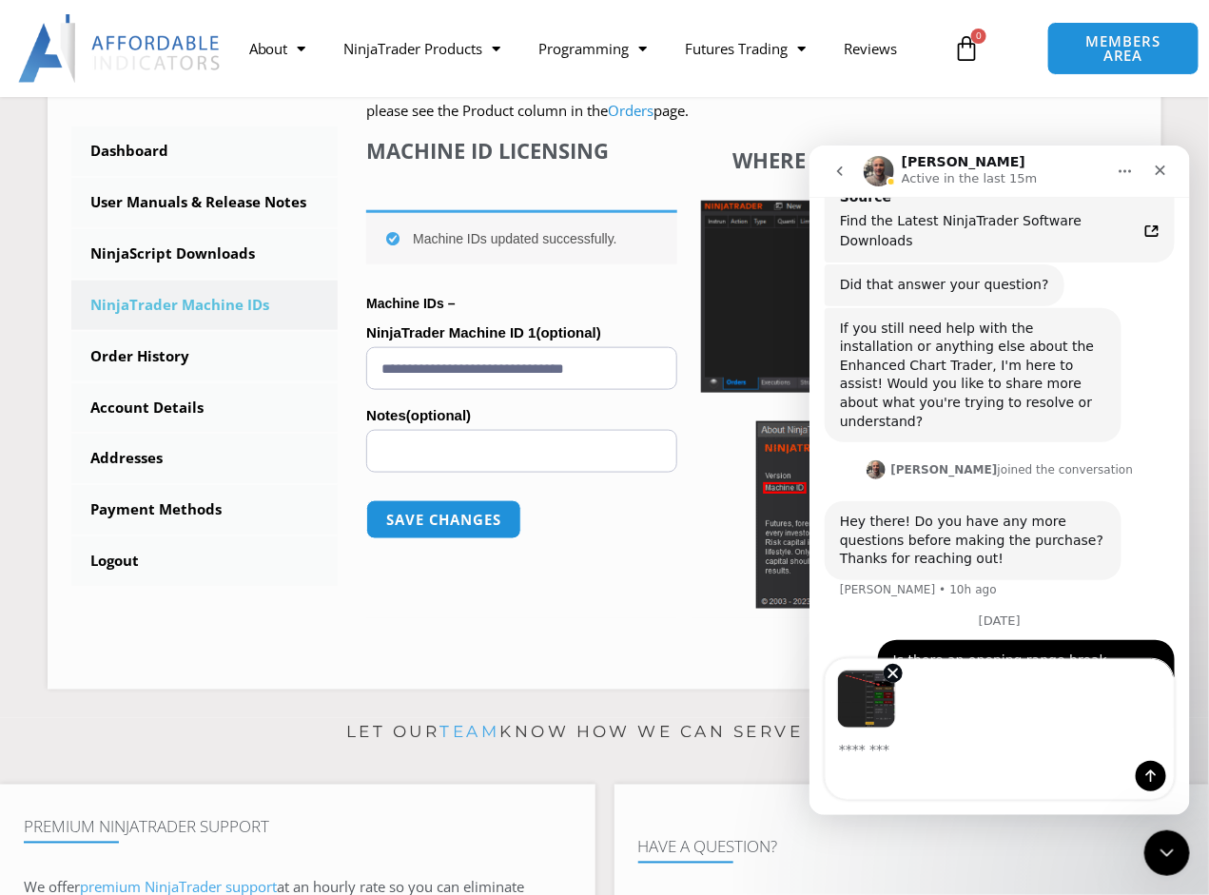
scroll to position [4116, 0]
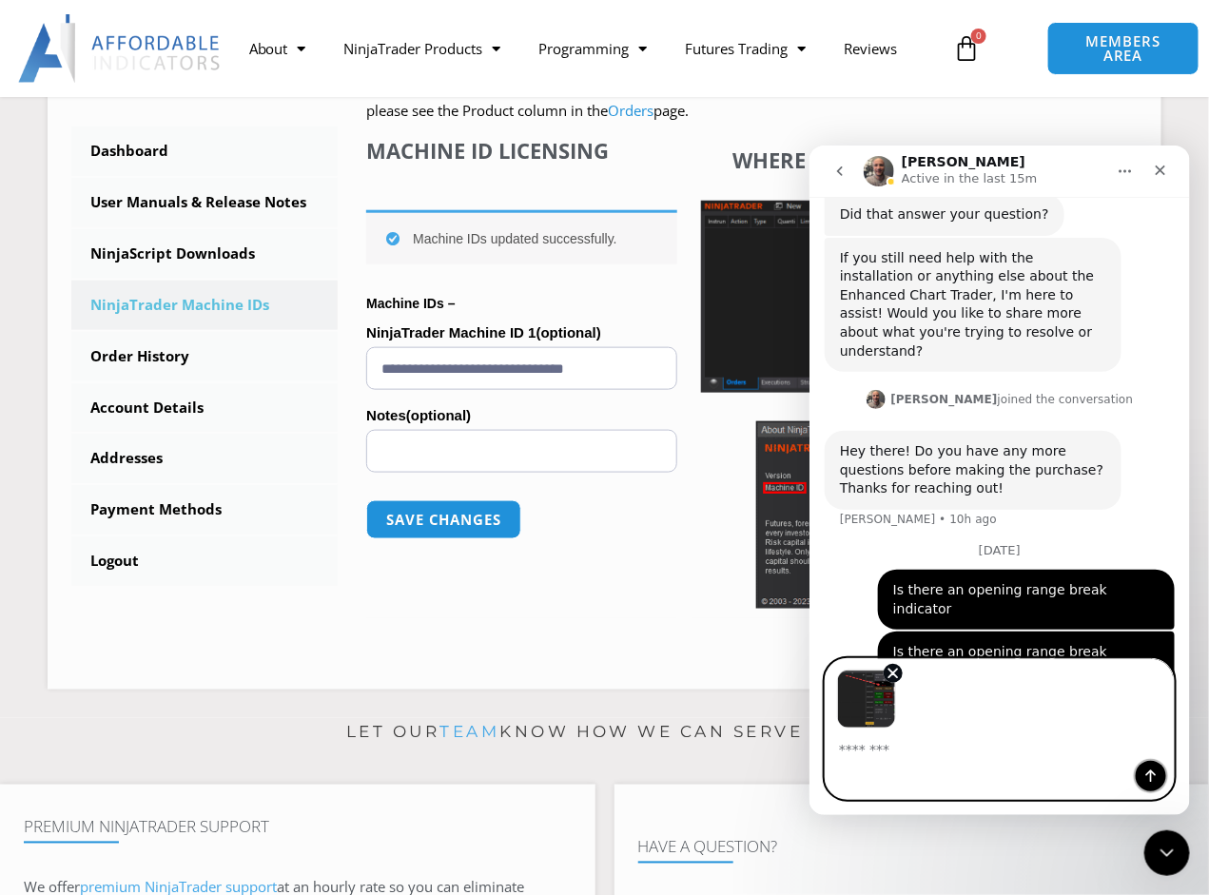
click at [1154, 769] on icon "Send a message…" at bounding box center [1149, 775] width 15 height 15
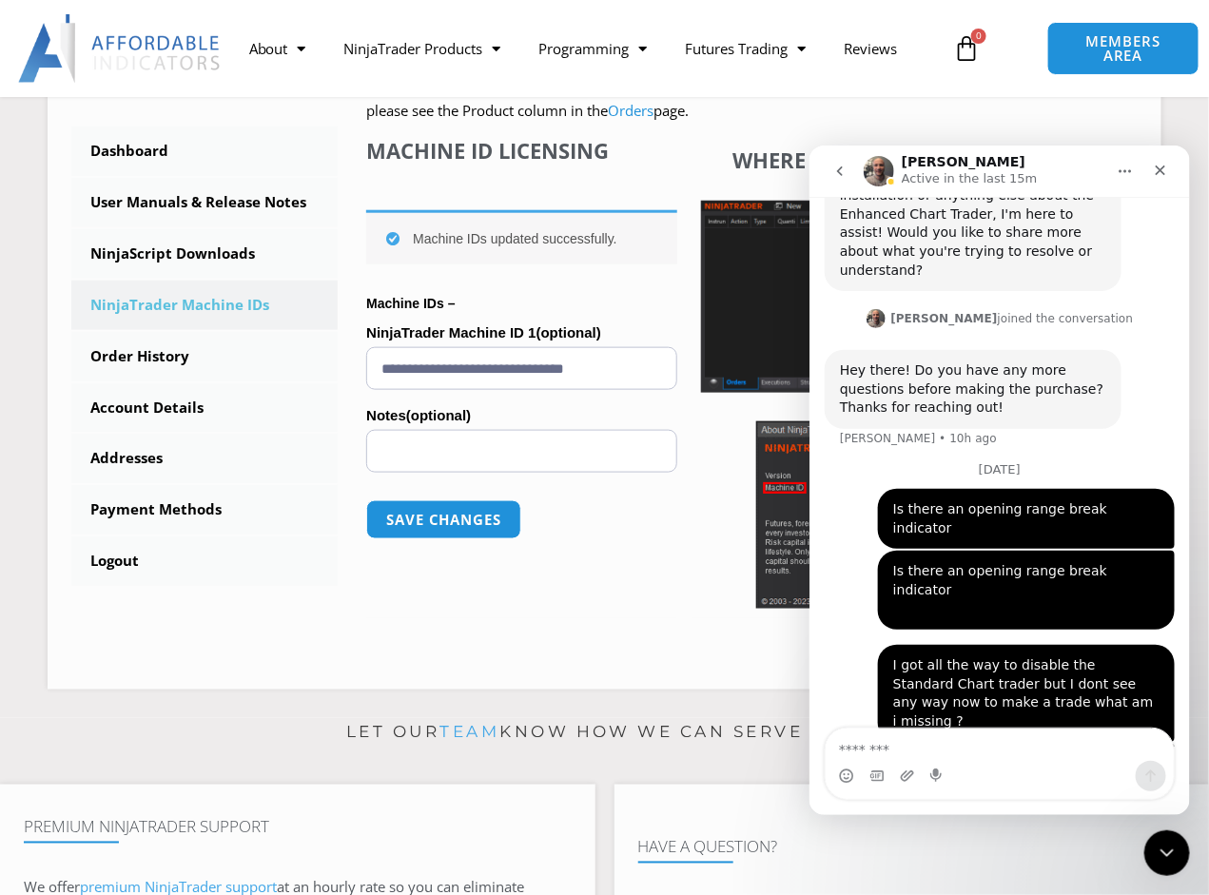
scroll to position [4259, 0]
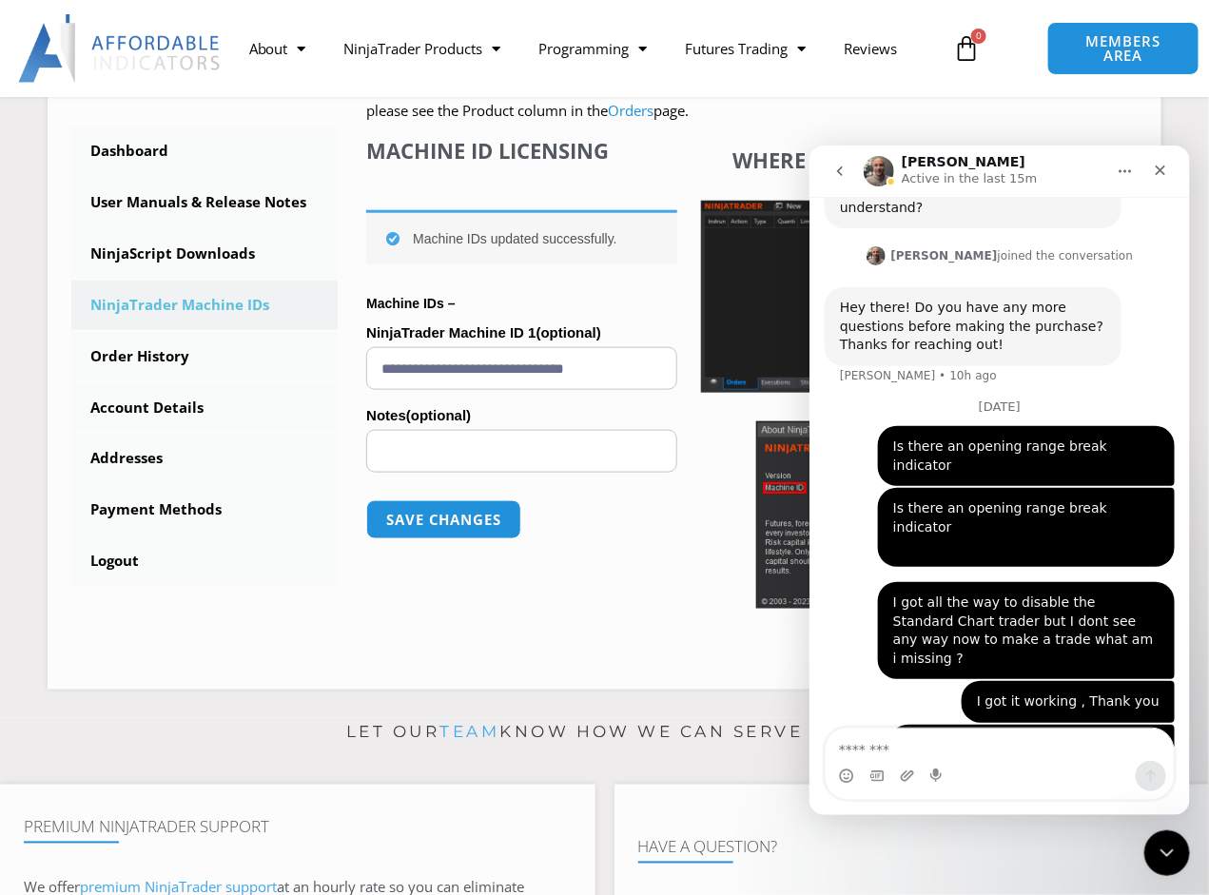
click at [996, 746] on textarea "Message…" at bounding box center [999, 744] width 348 height 32
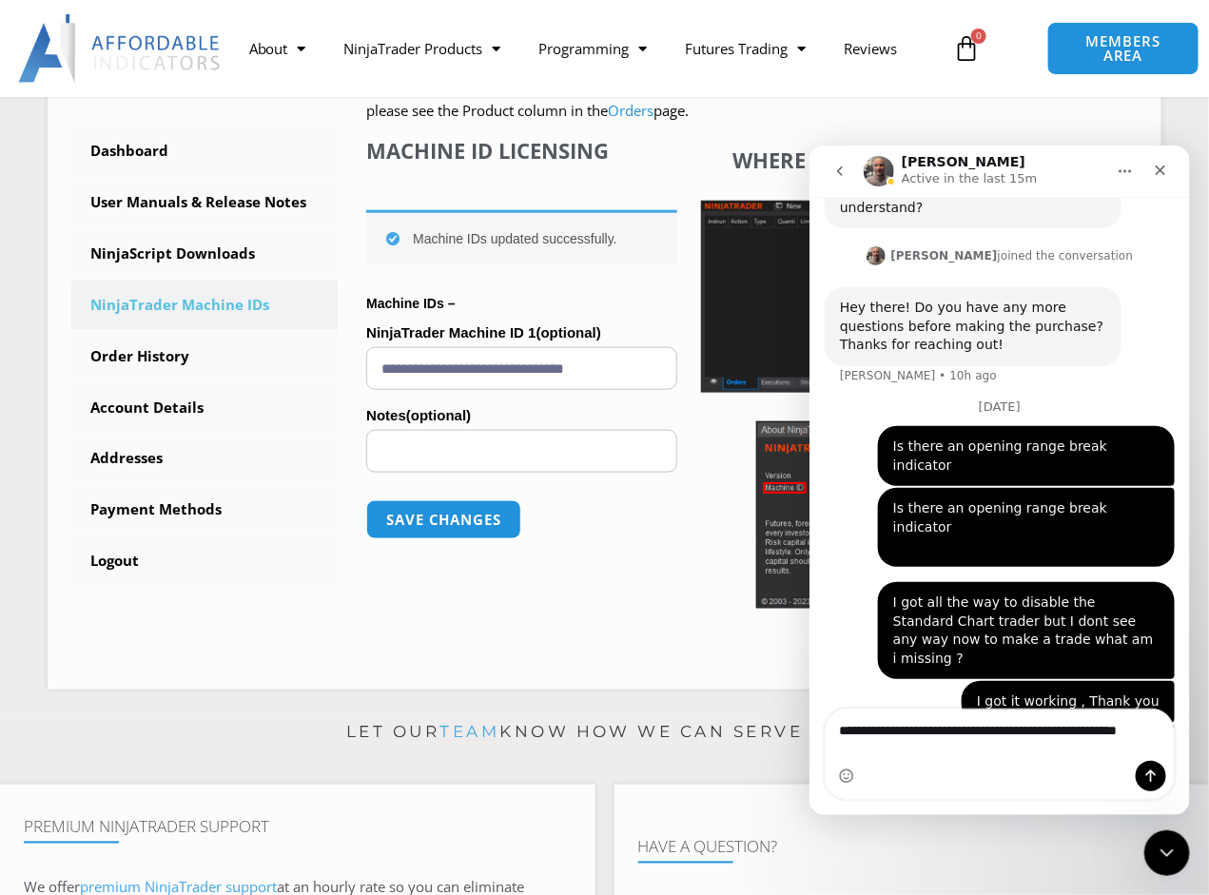
type textarea "**********"
click at [1144, 780] on icon "Send a message…" at bounding box center [1149, 775] width 15 height 15
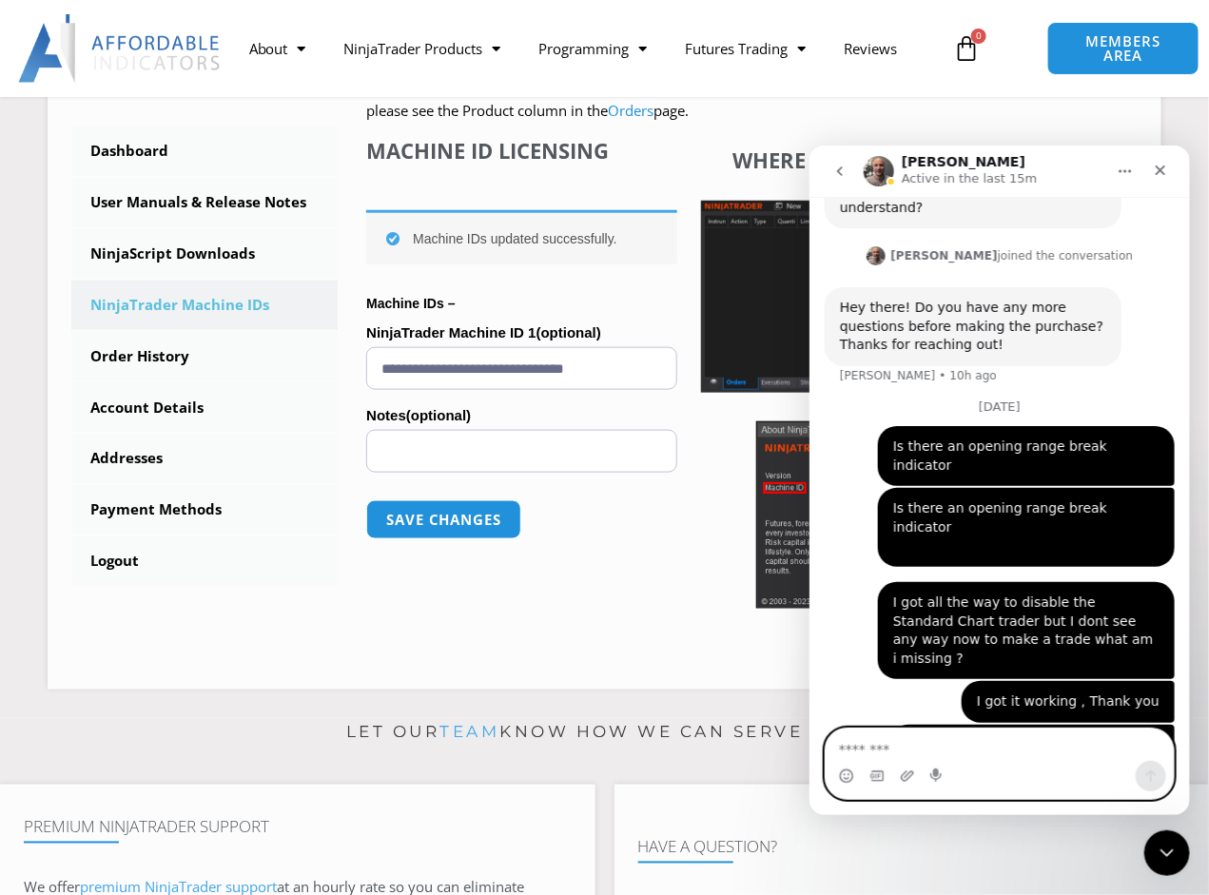
scroll to position [4322, 0]
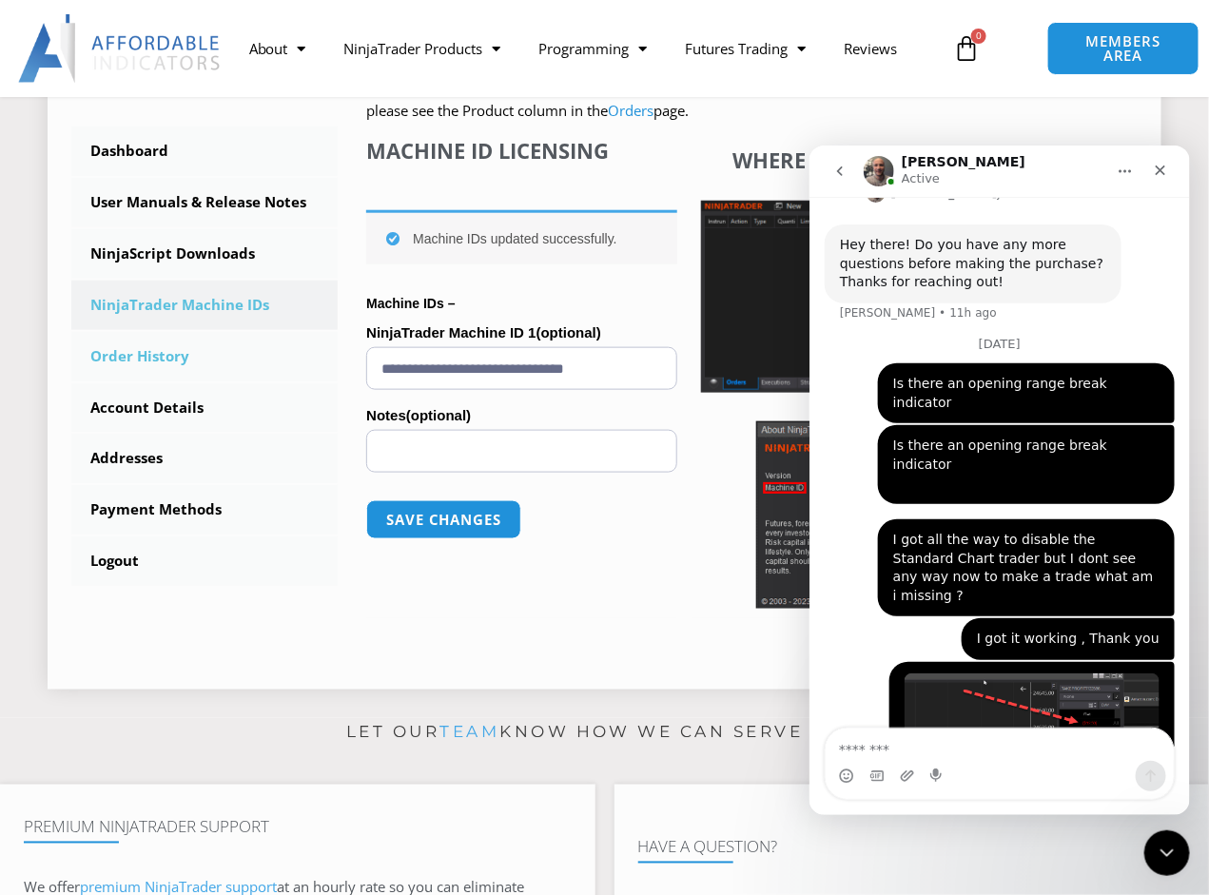
click at [158, 347] on link "Order History" at bounding box center [204, 356] width 266 height 49
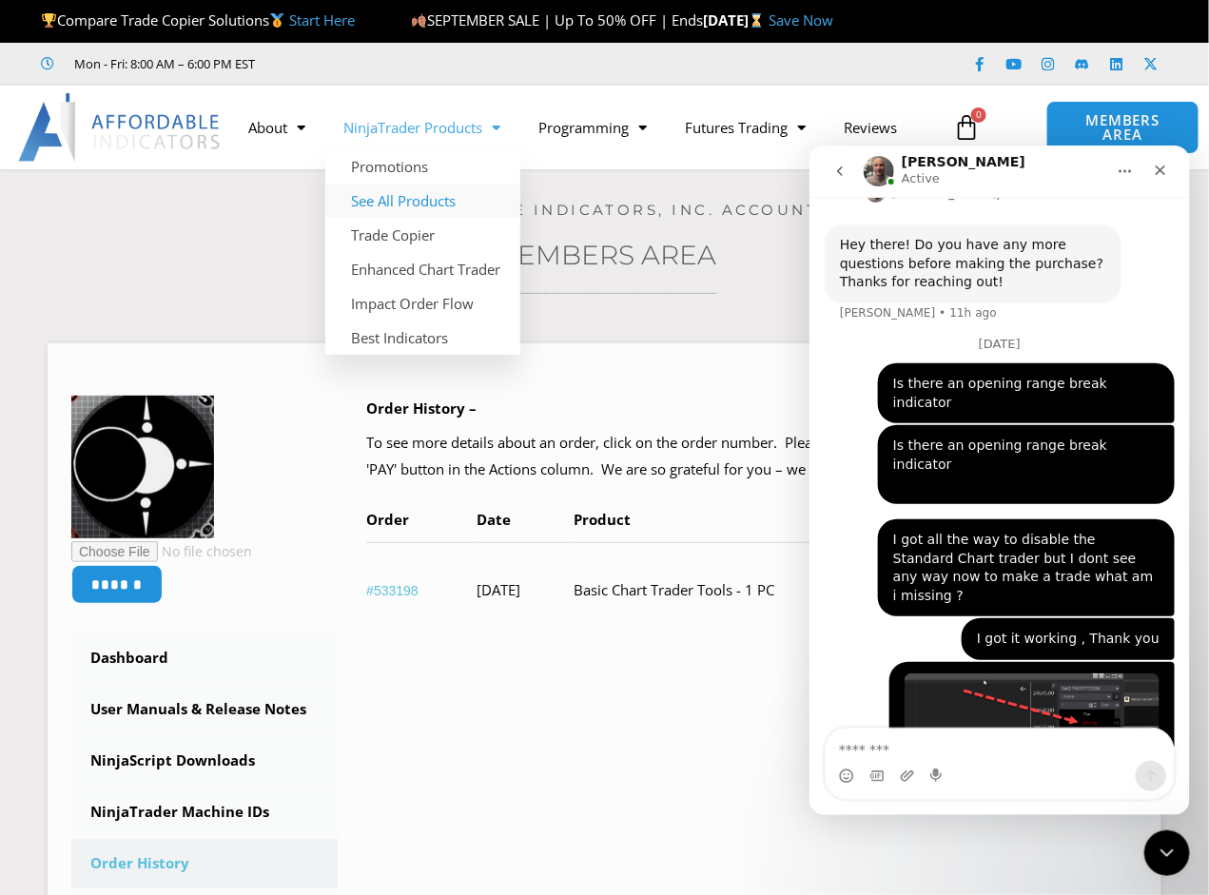
click at [452, 203] on link "See All Products" at bounding box center [422, 201] width 195 height 34
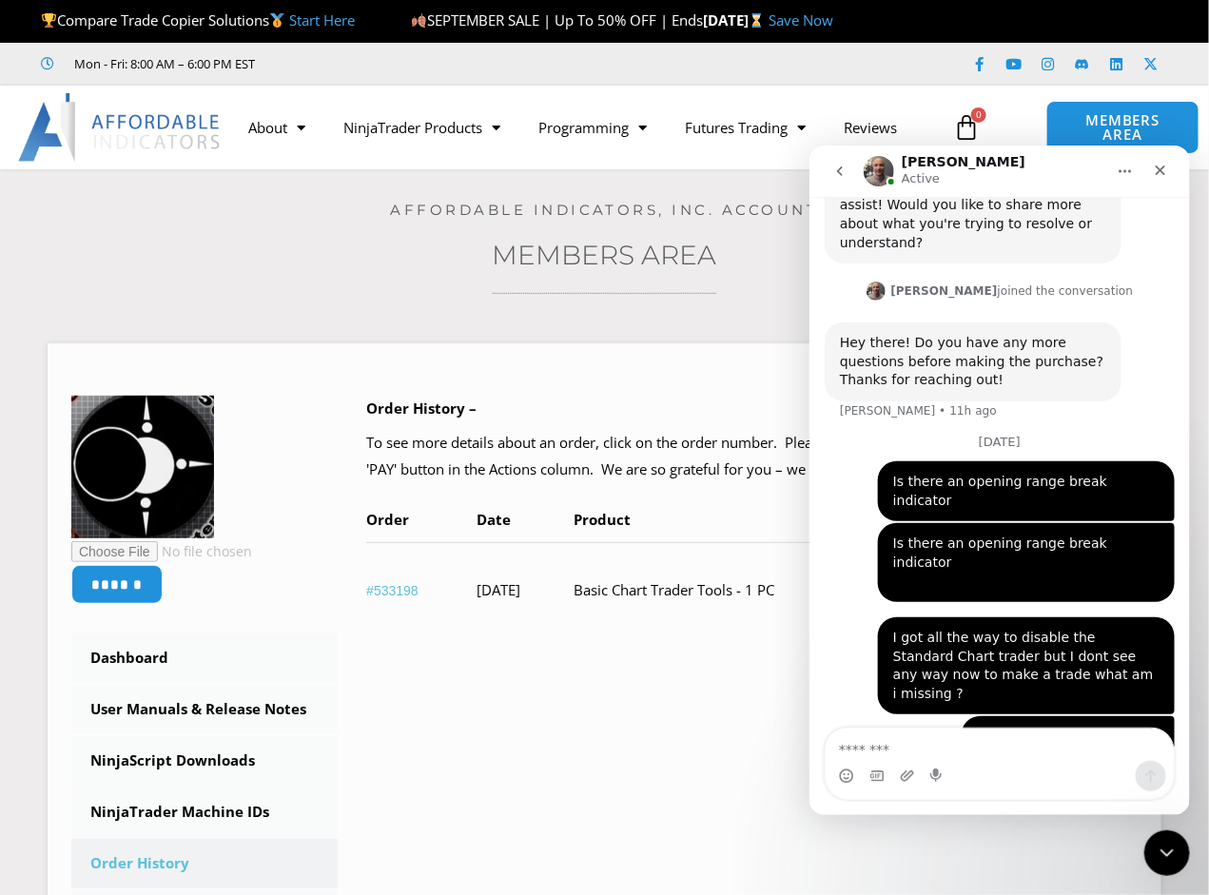
scroll to position [4322, 0]
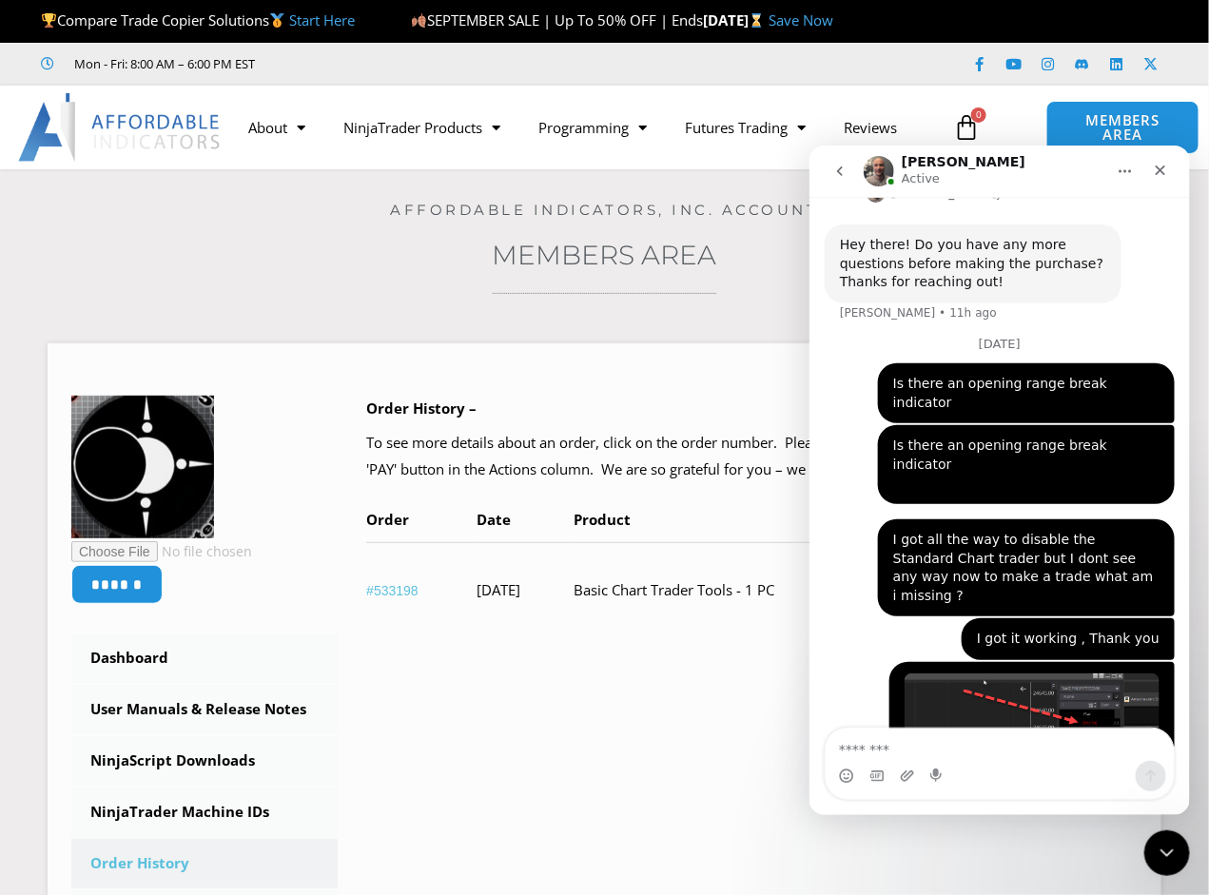
click at [355, 296] on div at bounding box center [605, 293] width 1114 height 5
